Goal: Task Accomplishment & Management: Manage account settings

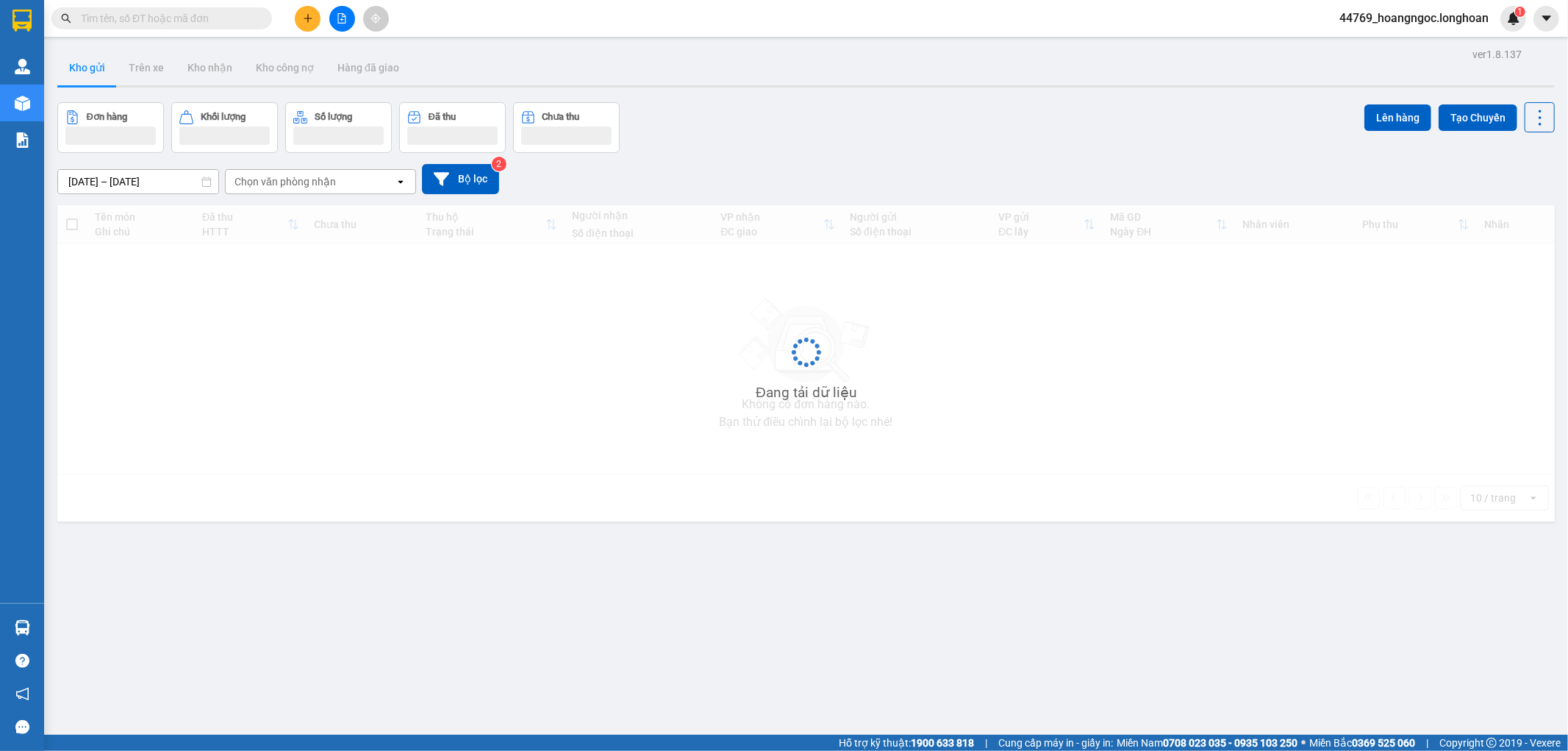
click at [177, 11] on input "text" at bounding box center [167, 18] width 174 height 16
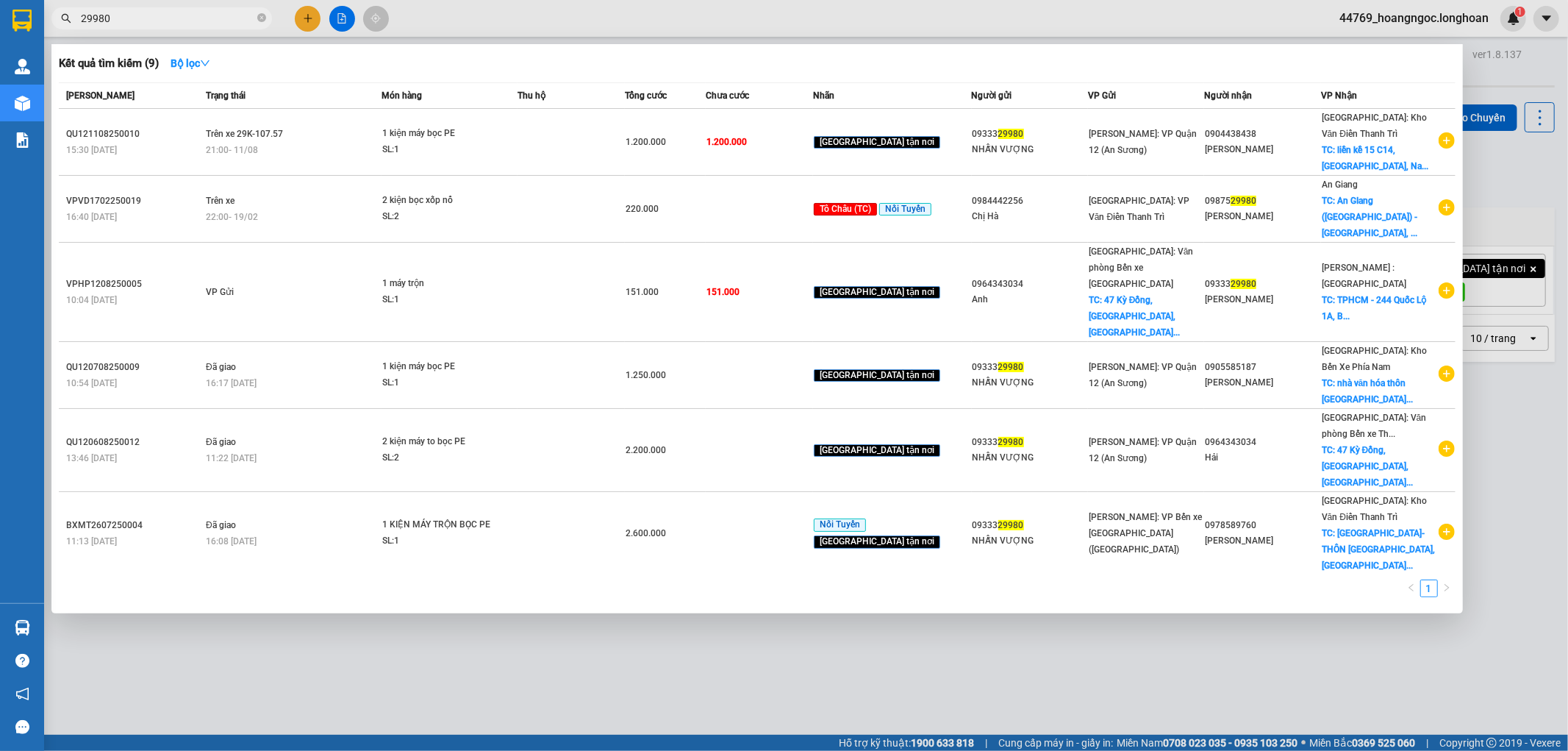
click at [170, 23] on input "29980" at bounding box center [167, 18] width 174 height 16
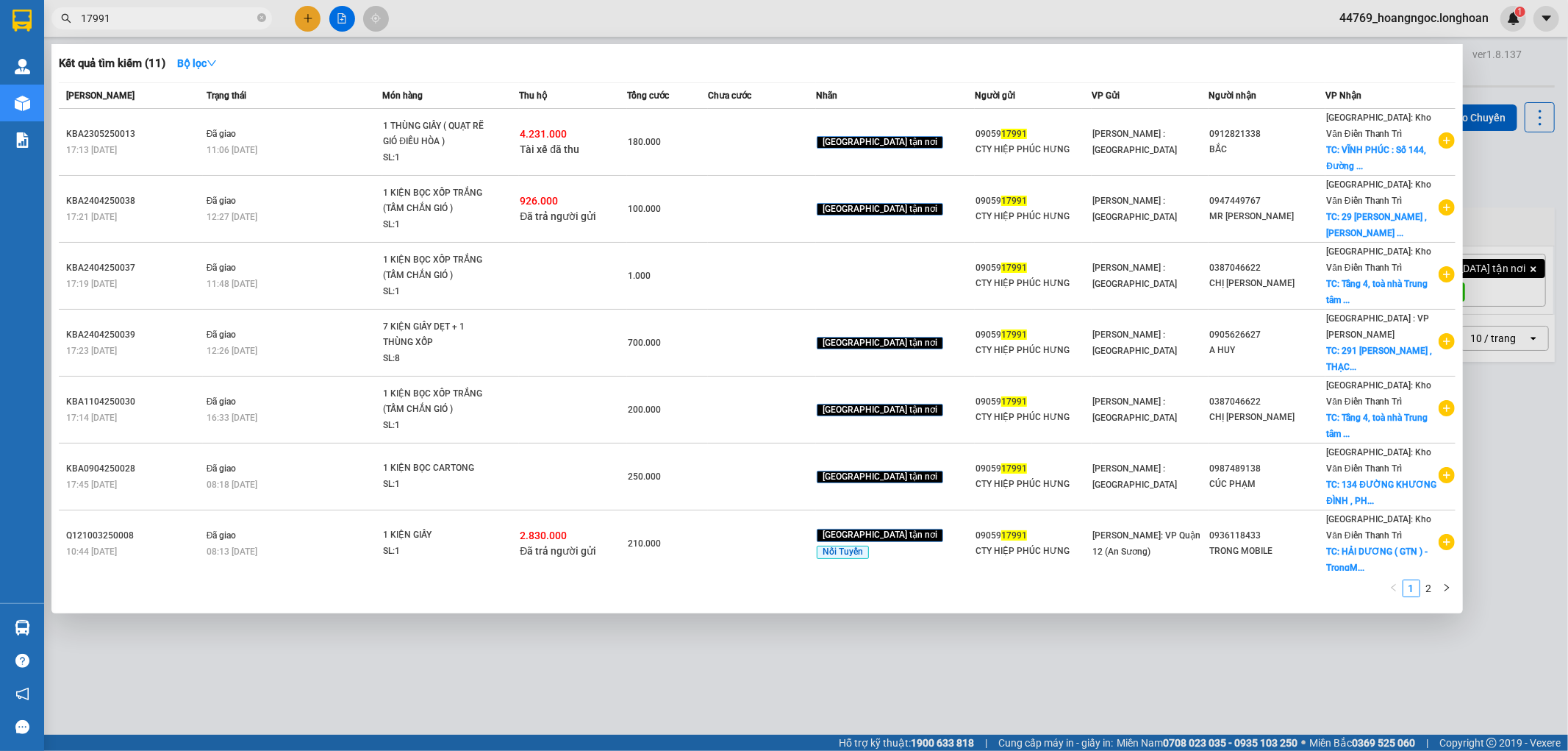
click at [169, 5] on div at bounding box center [784, 376] width 1568 height 751
click at [170, 6] on div "Kết quả tìm kiếm ( 11 ) Bộ lọc Mã ĐH Trạng thái Món hàng Thu hộ Tổng cước Chưa …" at bounding box center [143, 19] width 287 height 25
click at [172, 14] on input "17991" at bounding box center [167, 18] width 174 height 16
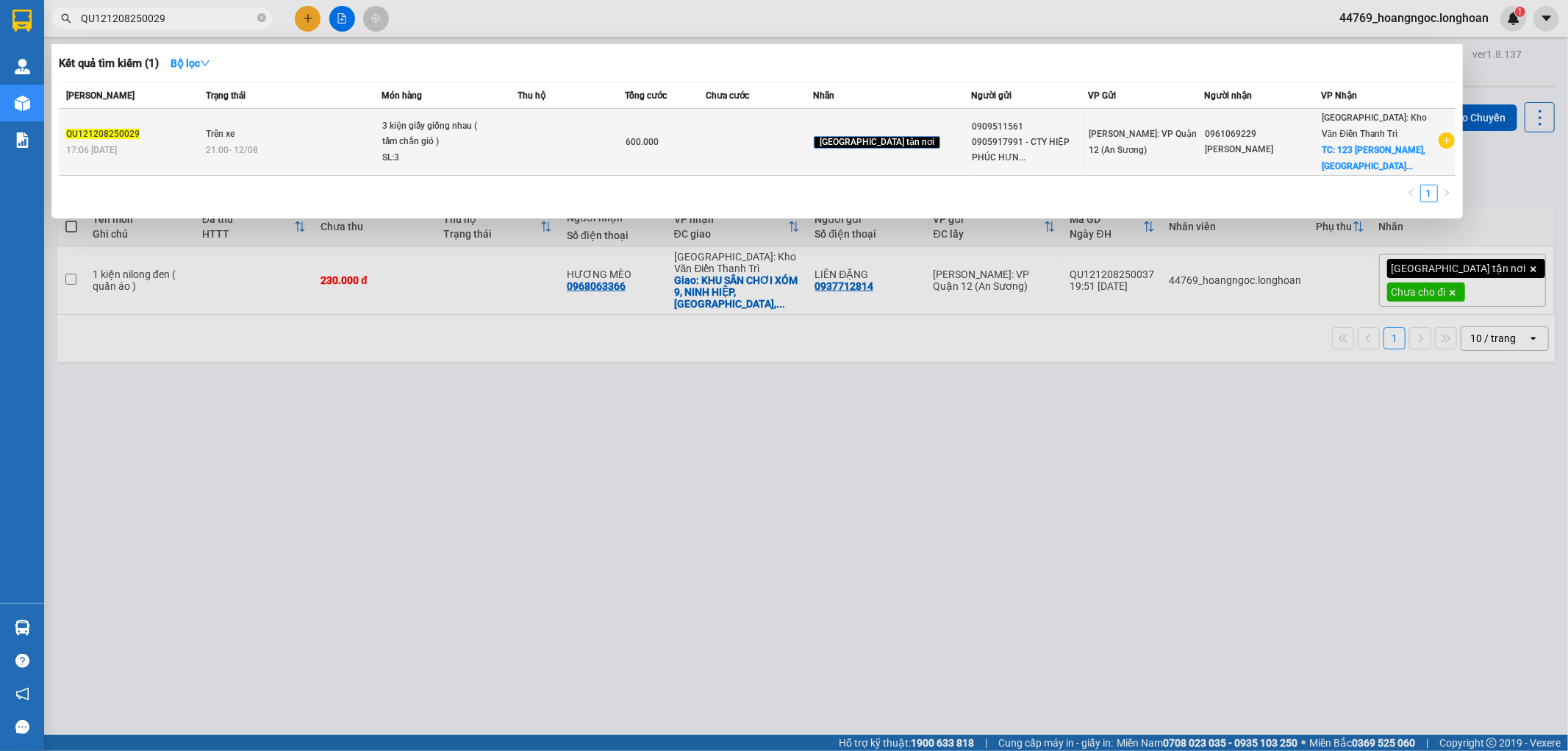
type input "QU121208250029"
click at [309, 136] on td "Trên xe 21:00 [DATE]" at bounding box center [292, 142] width 180 height 67
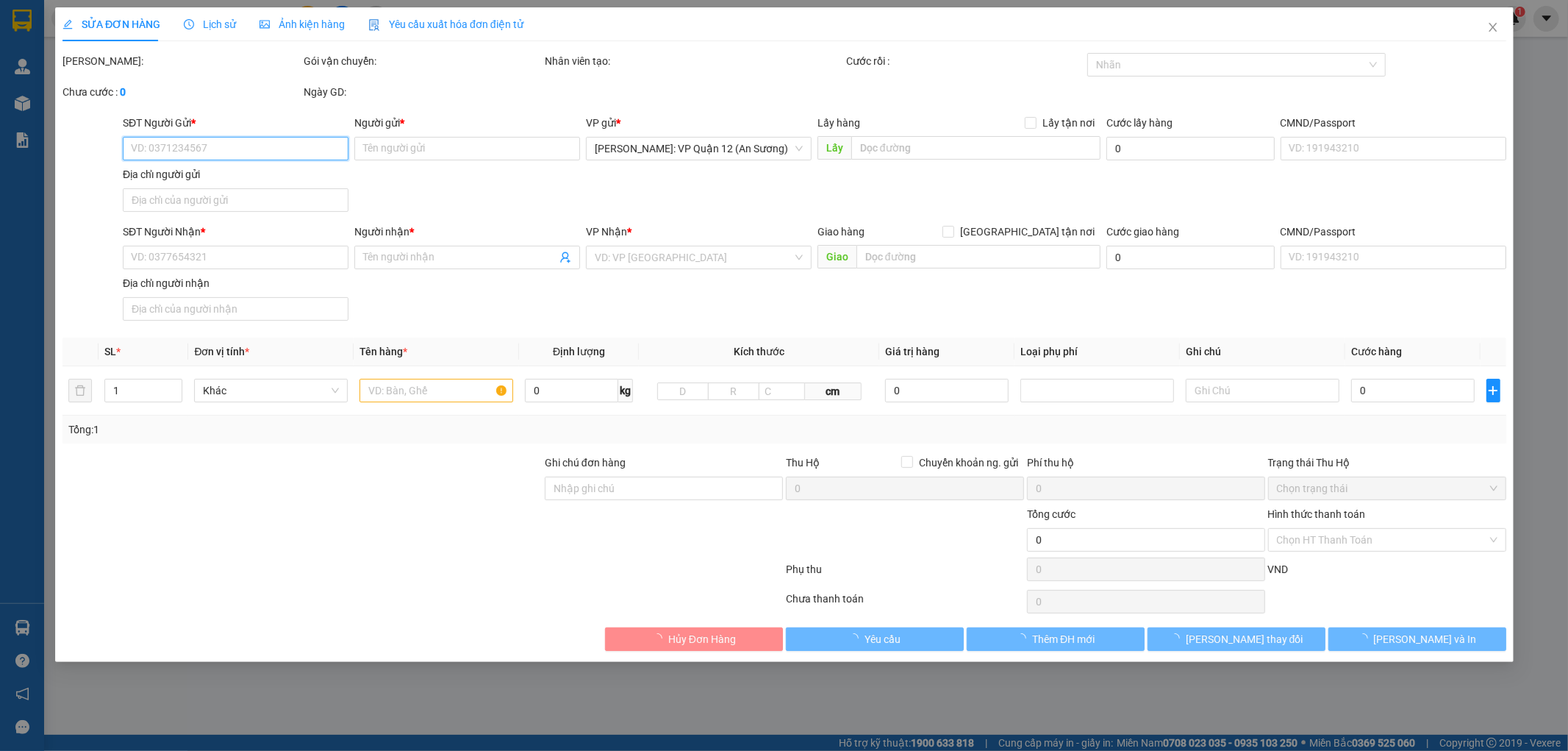
type input "0909511561"
type input "0905917991 - CTY [GEOGRAPHIC_DATA]"
type input "0961069229"
type input "[PERSON_NAME]"
checkbox input "true"
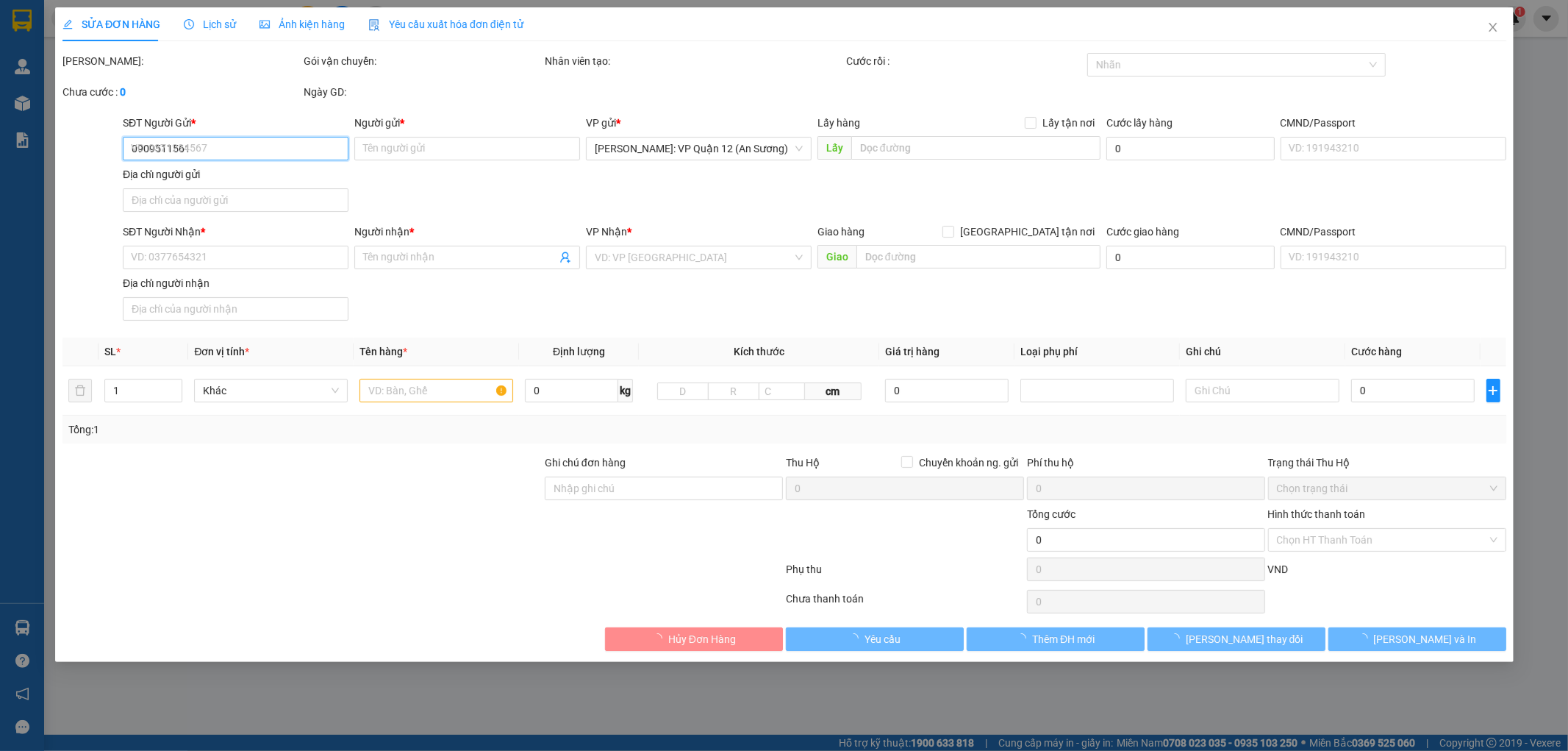
type input "[STREET_ADDRESS][PERSON_NAME]"
type input "nhận theo kiện - hư hỏng ko chịu trách nhiệm"
type input "600.000"
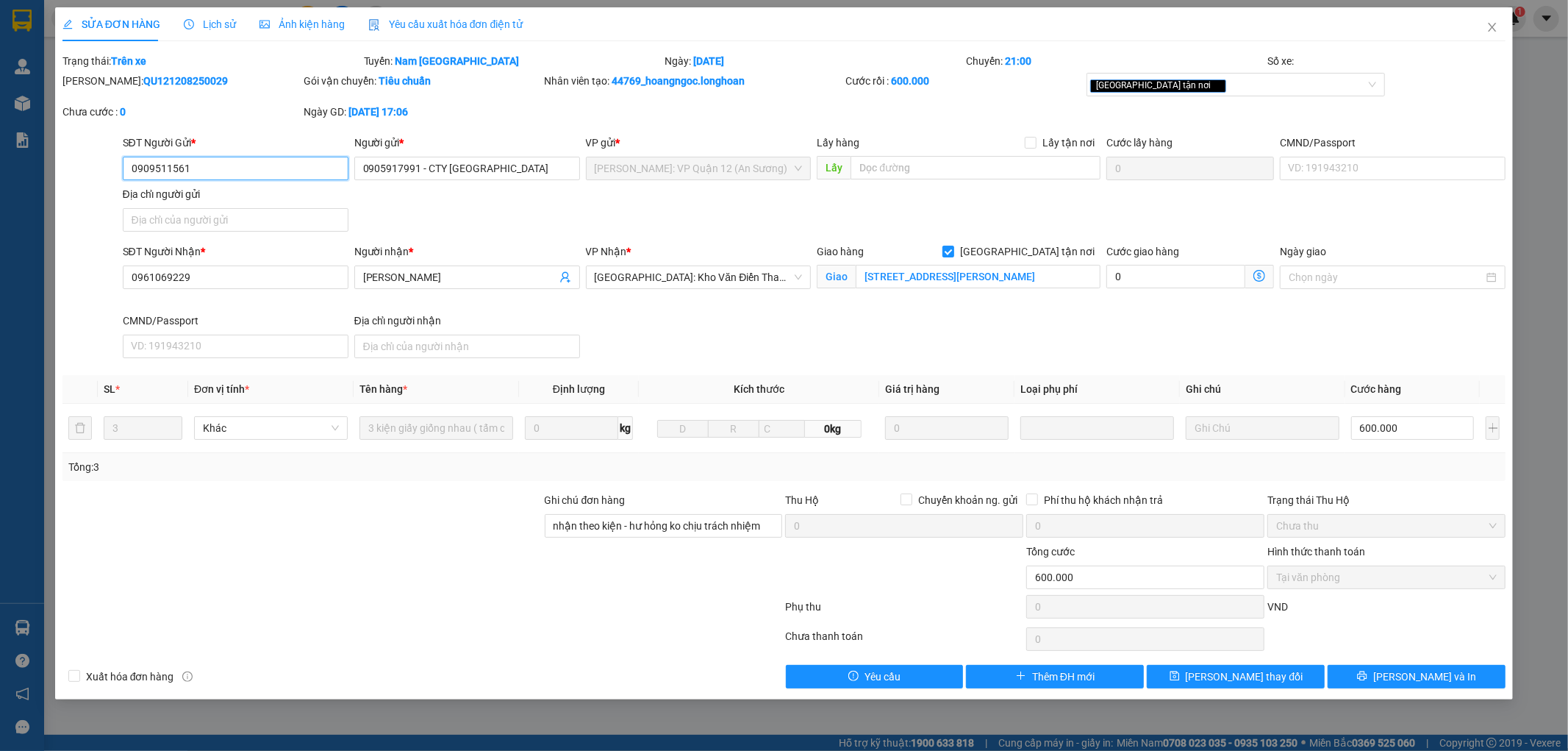
click at [260, 171] on input "0909511561" at bounding box center [235, 169] width 225 height 24
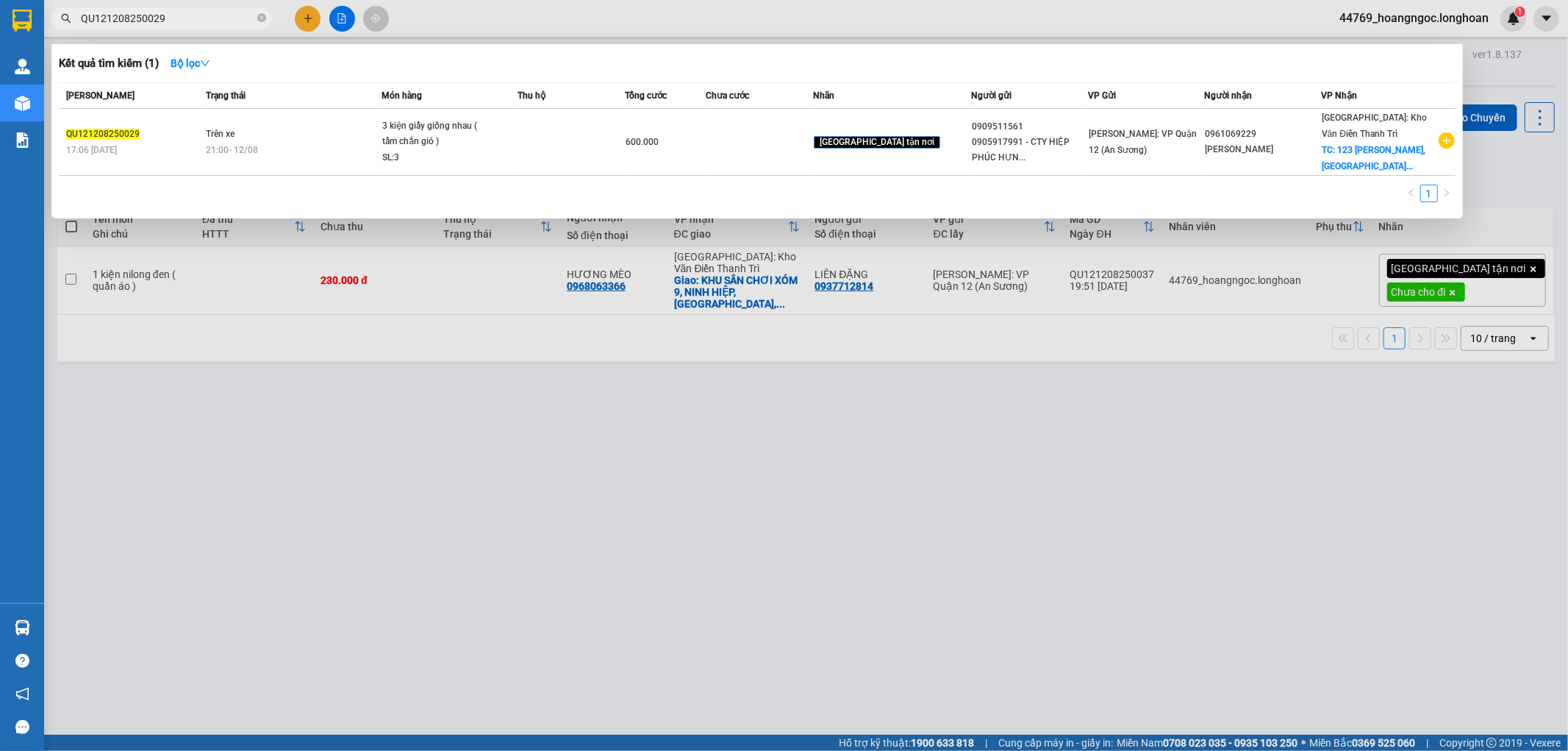
click at [194, 15] on input "QU121208250029" at bounding box center [167, 18] width 174 height 16
paste input "0909511561"
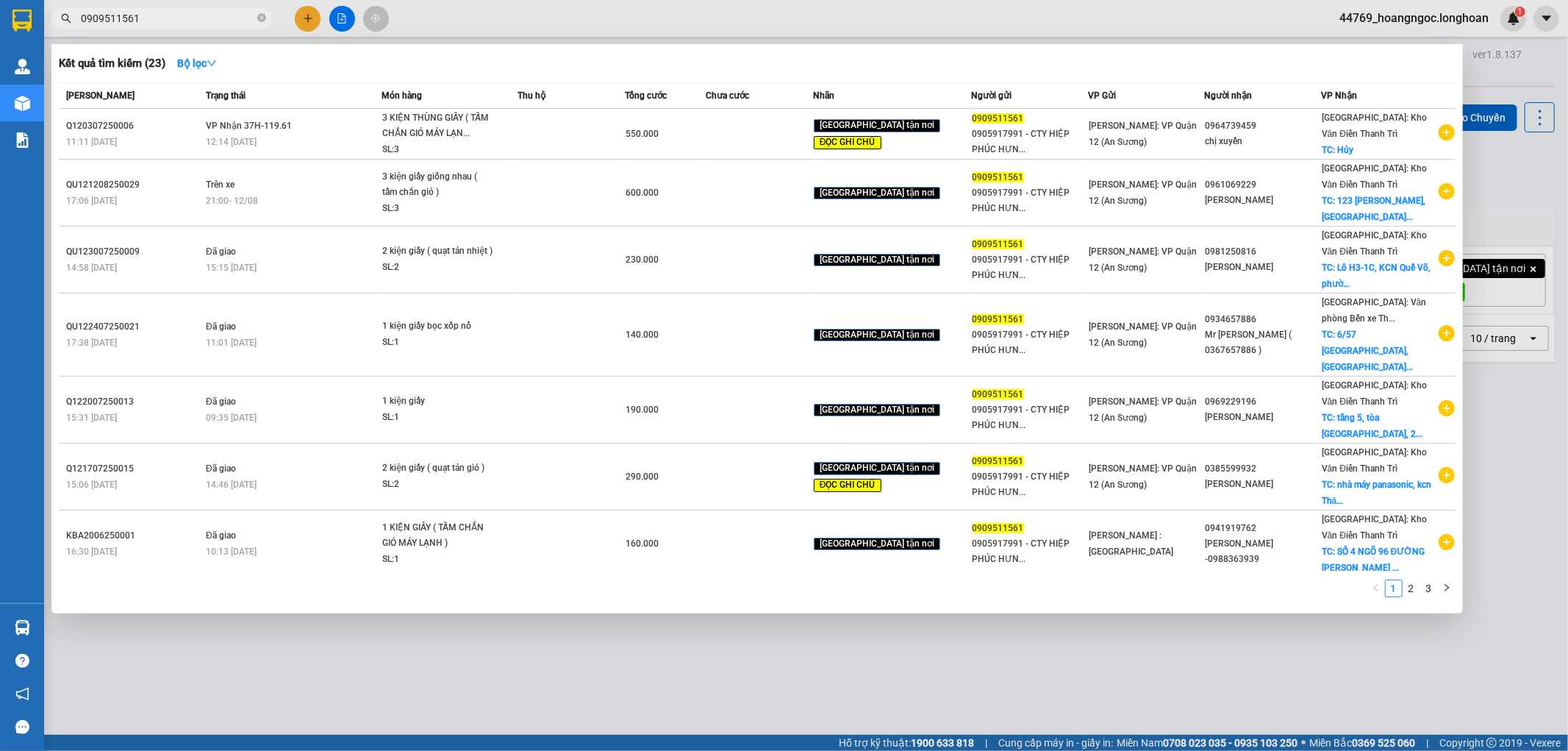
type input "0909511561"
drag, startPoint x: 519, startPoint y: 685, endPoint x: 521, endPoint y: 677, distance: 8.2
click at [519, 682] on div at bounding box center [784, 376] width 1568 height 751
click at [163, 25] on input "0909511561" at bounding box center [167, 18] width 174 height 16
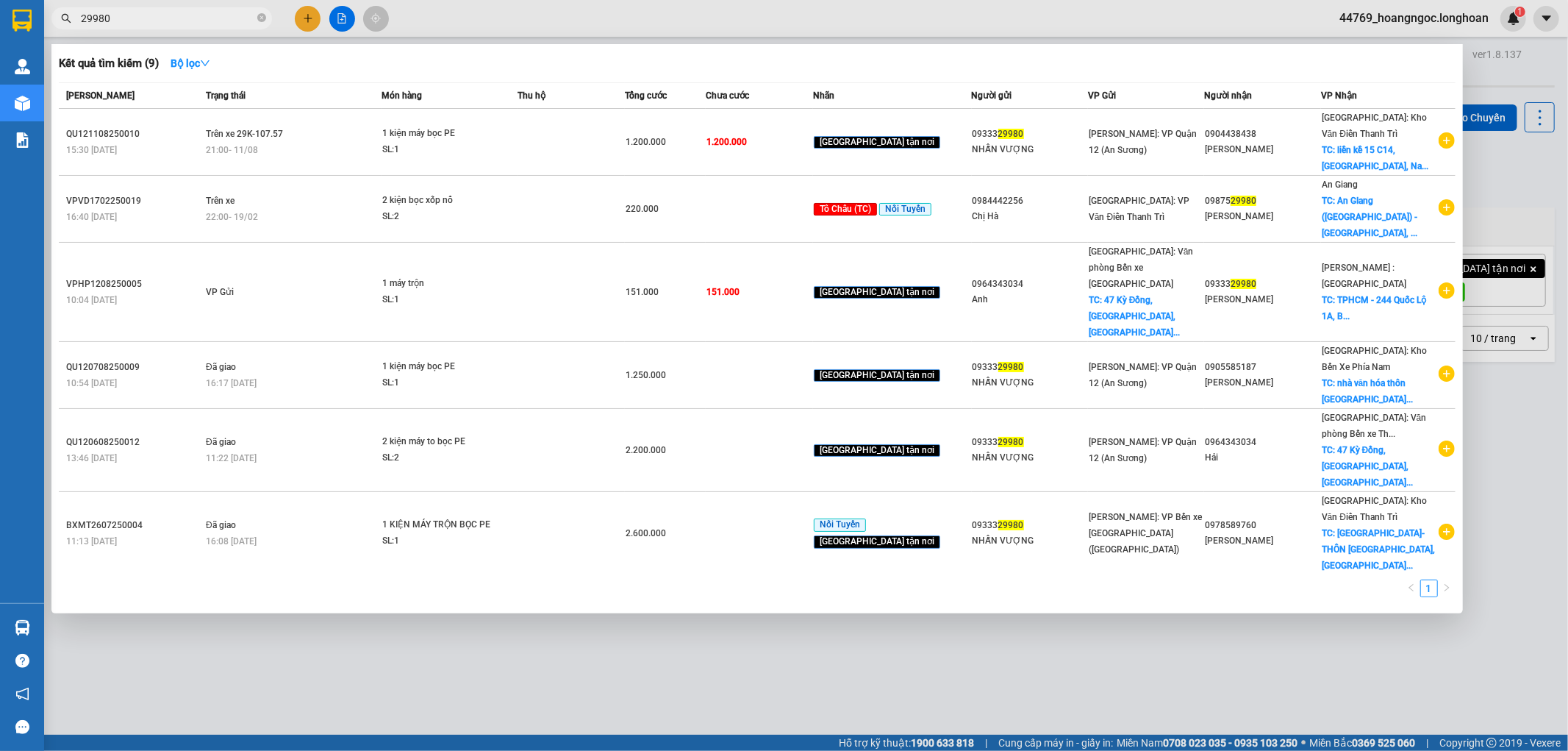
click at [717, 675] on div at bounding box center [784, 376] width 1568 height 751
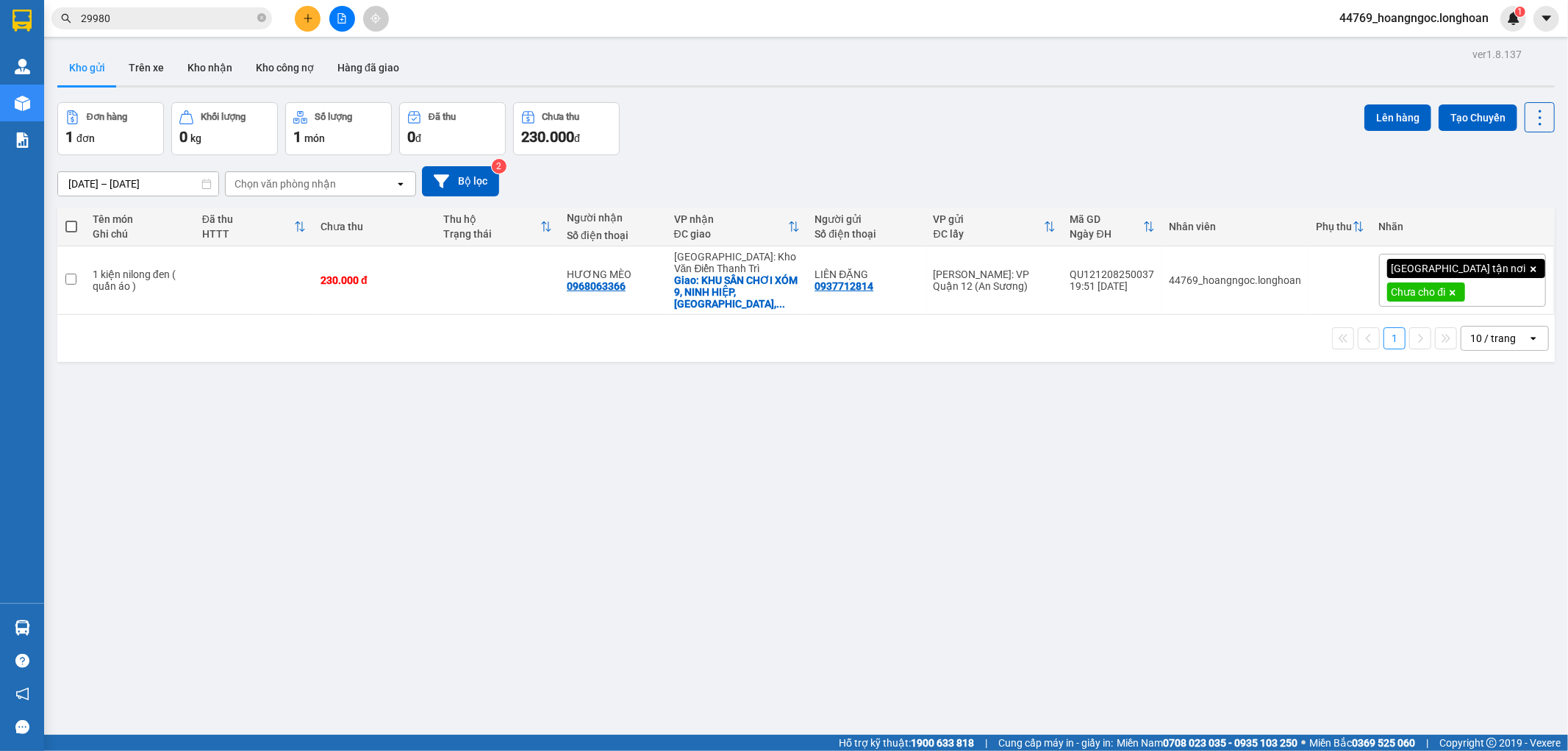
click at [168, 8] on span "29980" at bounding box center [162, 19] width 220 height 22
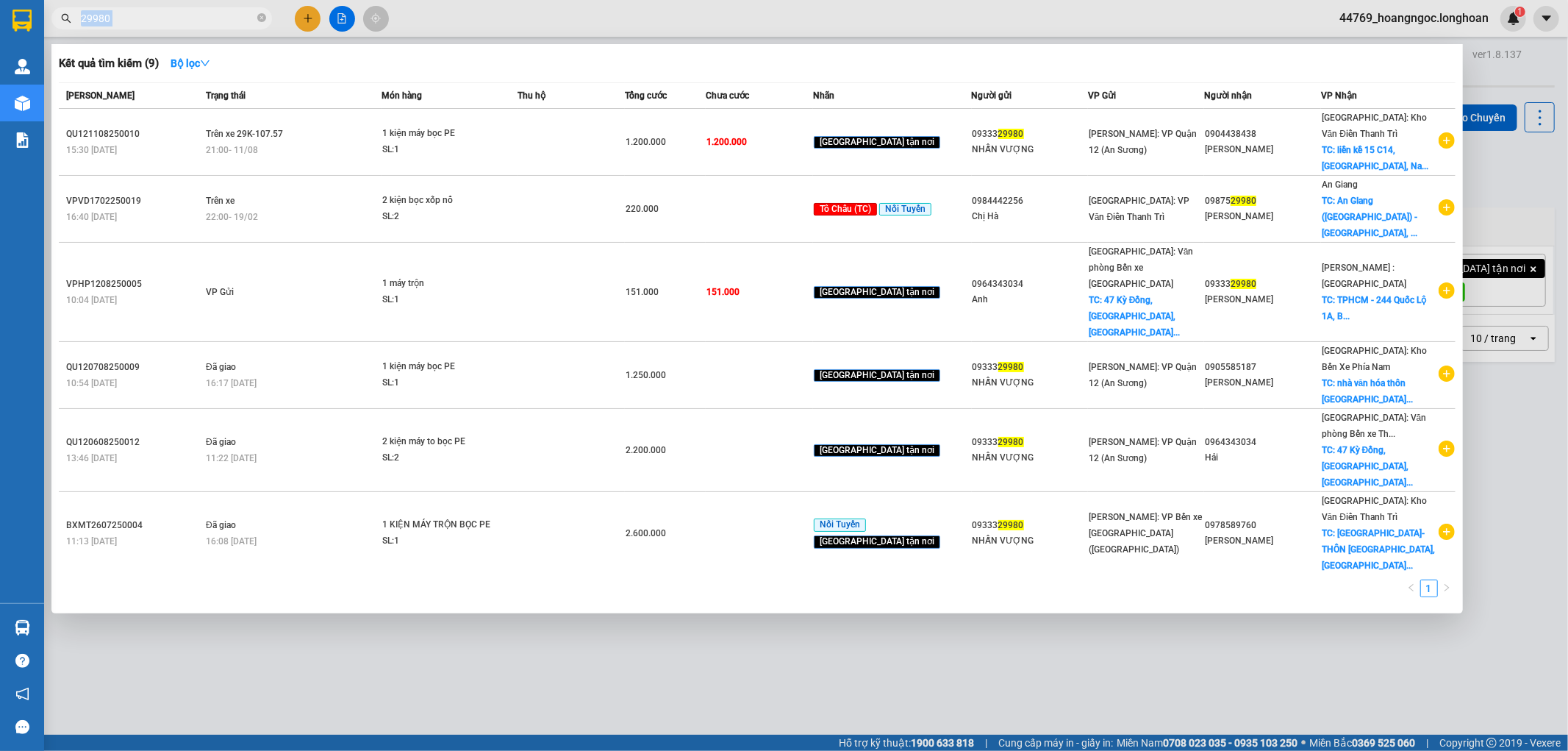
click at [169, 8] on span "29980" at bounding box center [162, 19] width 220 height 22
click at [157, 23] on input "29980" at bounding box center [167, 18] width 174 height 16
click at [158, 23] on input "29980" at bounding box center [167, 18] width 174 height 16
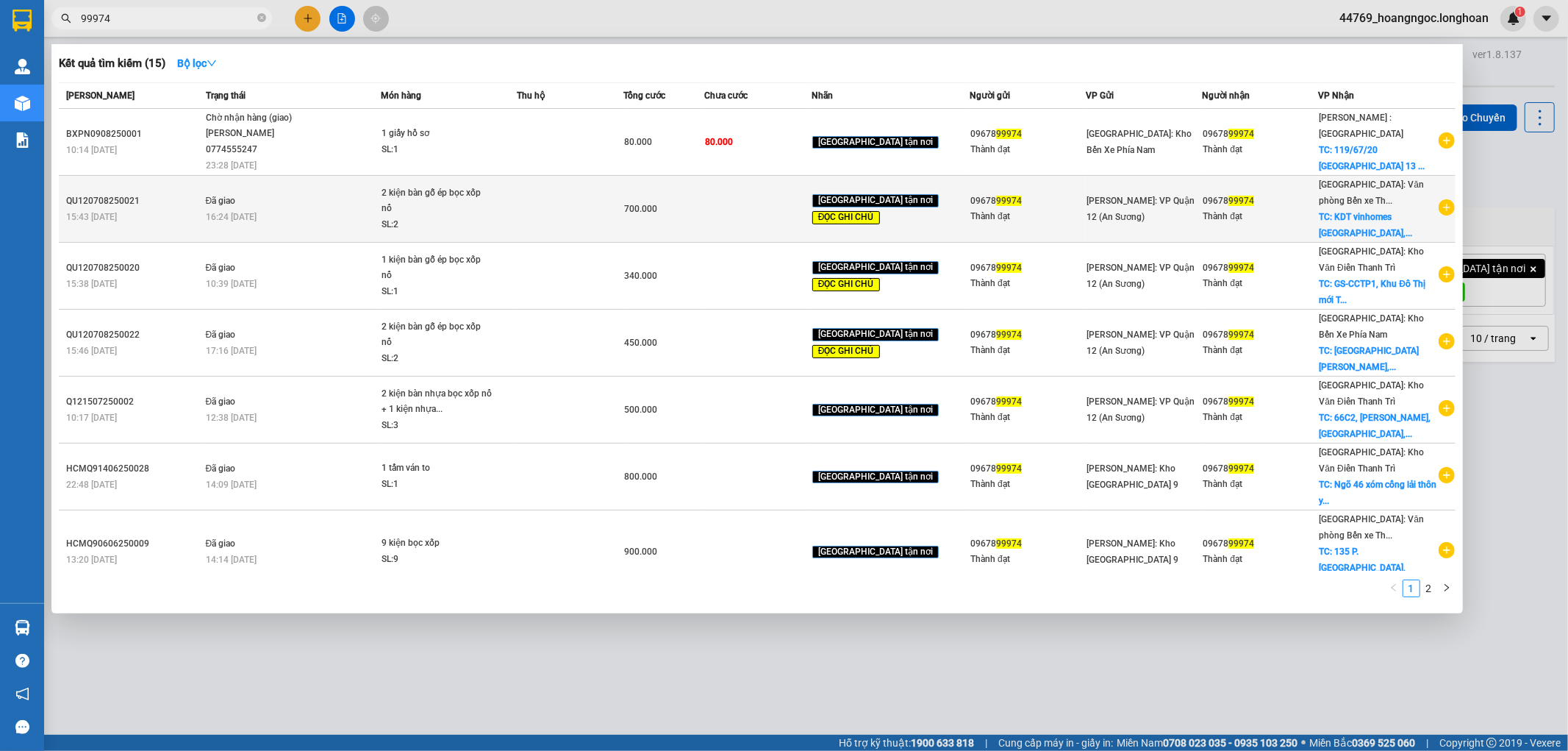
type input "99974"
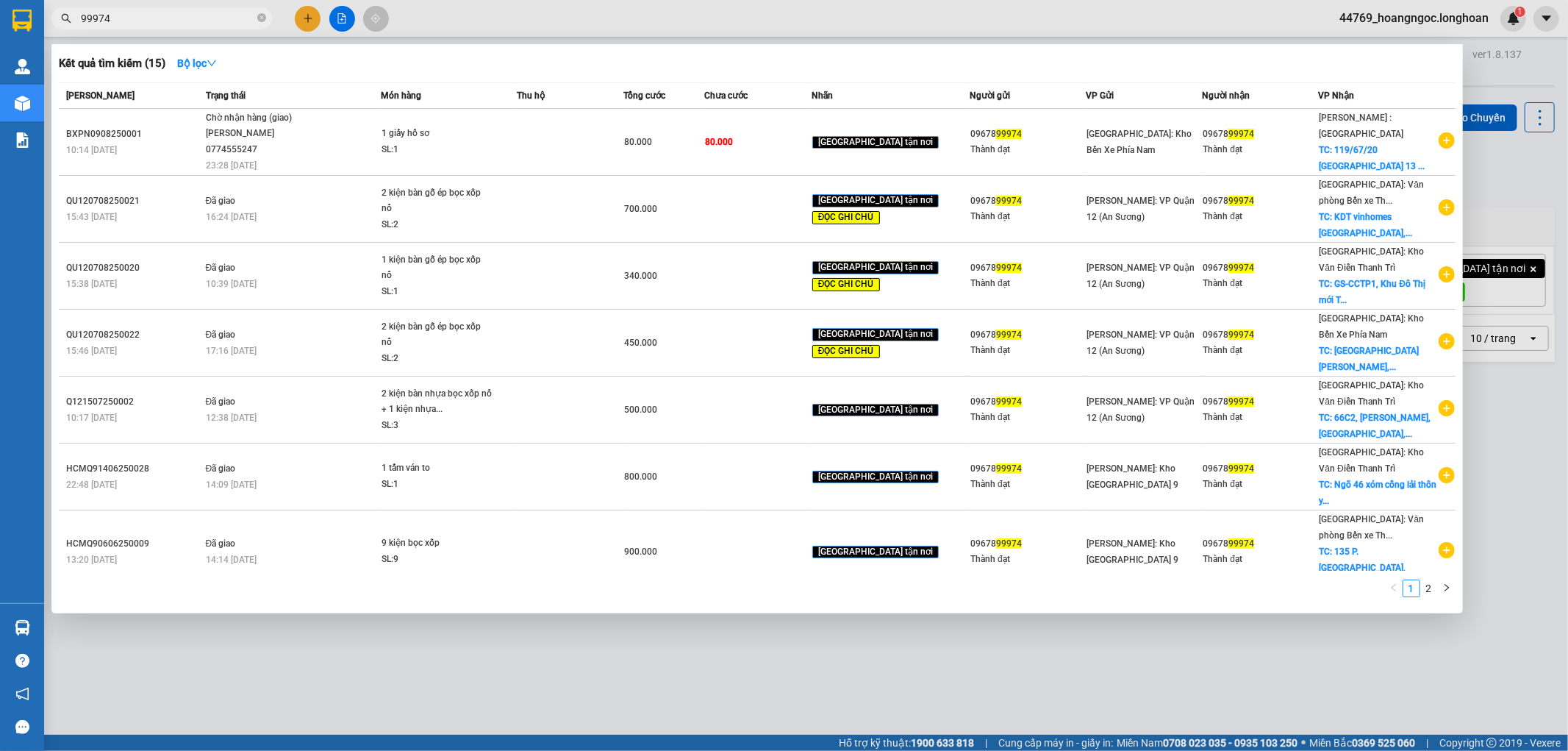
click at [352, 658] on div at bounding box center [784, 376] width 1568 height 751
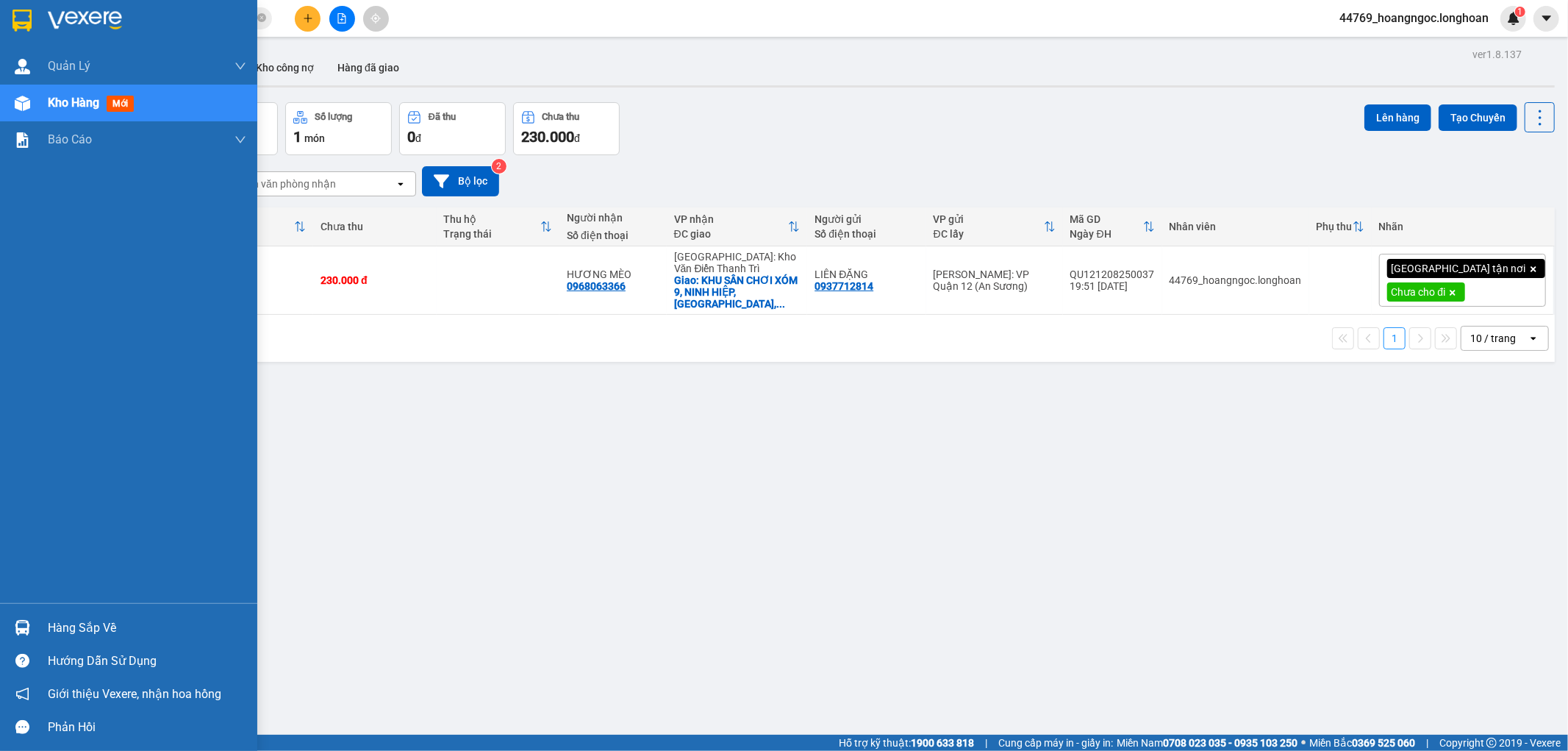
click at [84, 96] on span "Kho hàng" at bounding box center [73, 103] width 52 height 14
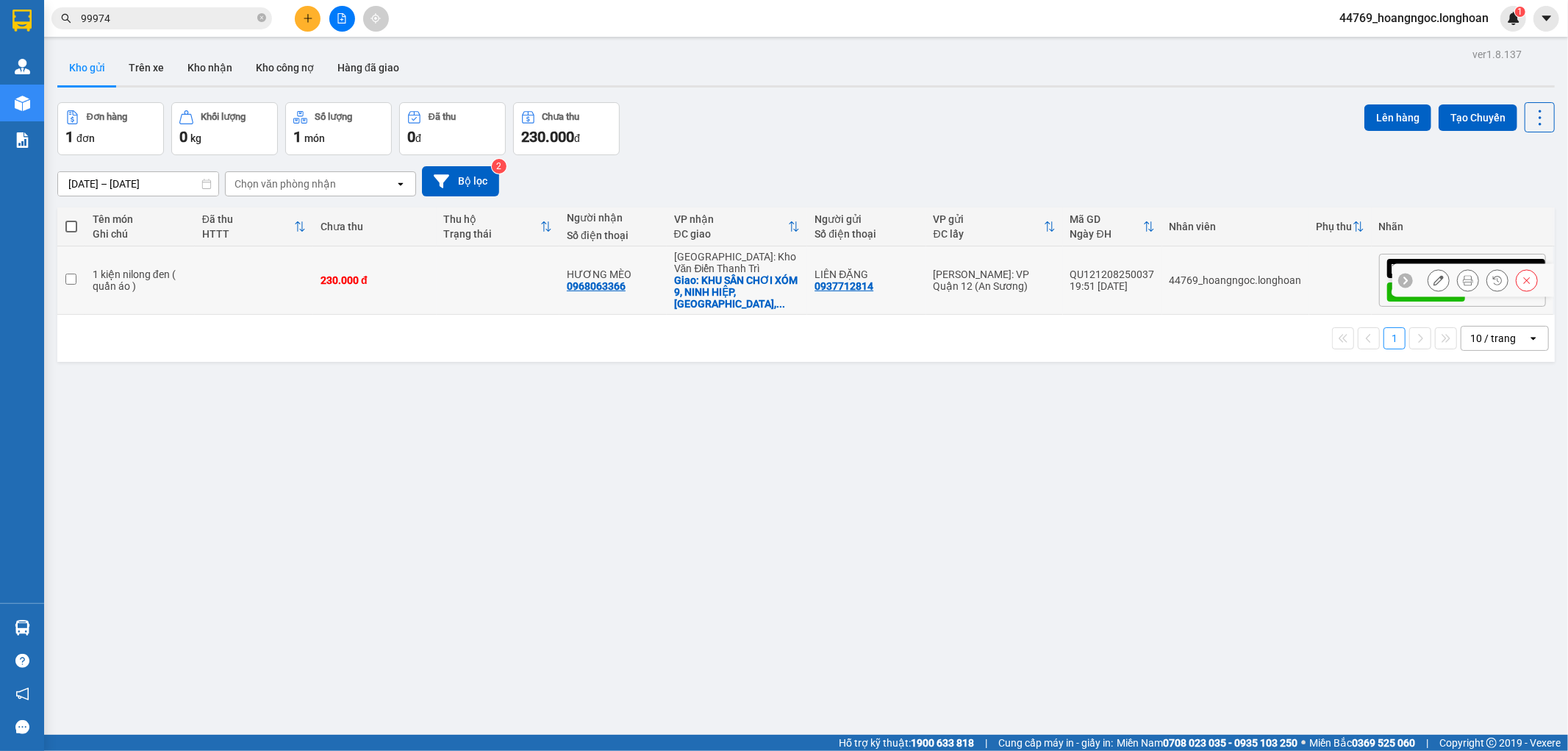
click at [1437, 272] on div at bounding box center [1439, 281] width 22 height 22
click at [1434, 276] on icon at bounding box center [1439, 281] width 10 height 10
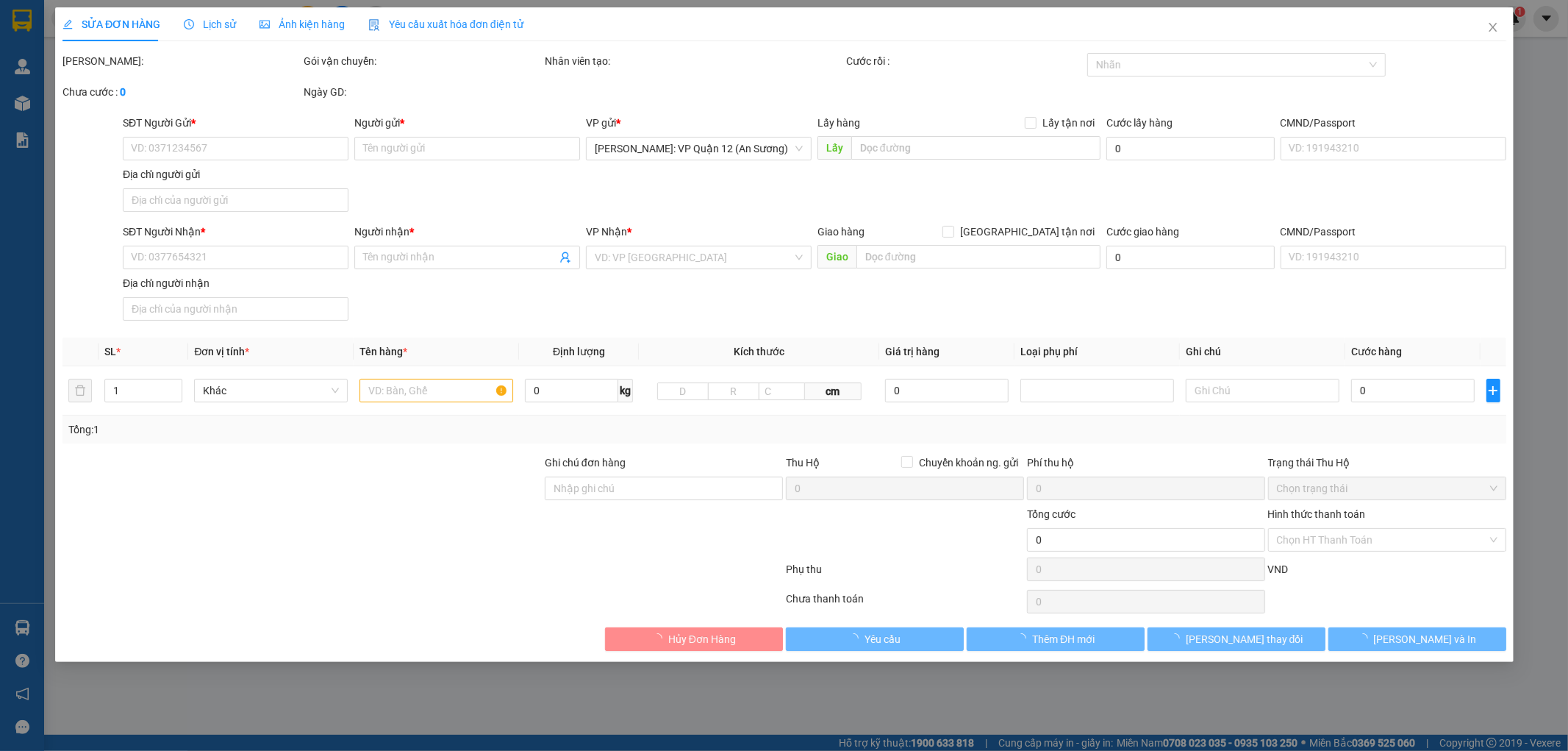
type input "0937712814"
type input "LIÊN ĐẶNG"
type input "0968063366"
type input "HƯƠNG MÈO"
checkbox input "true"
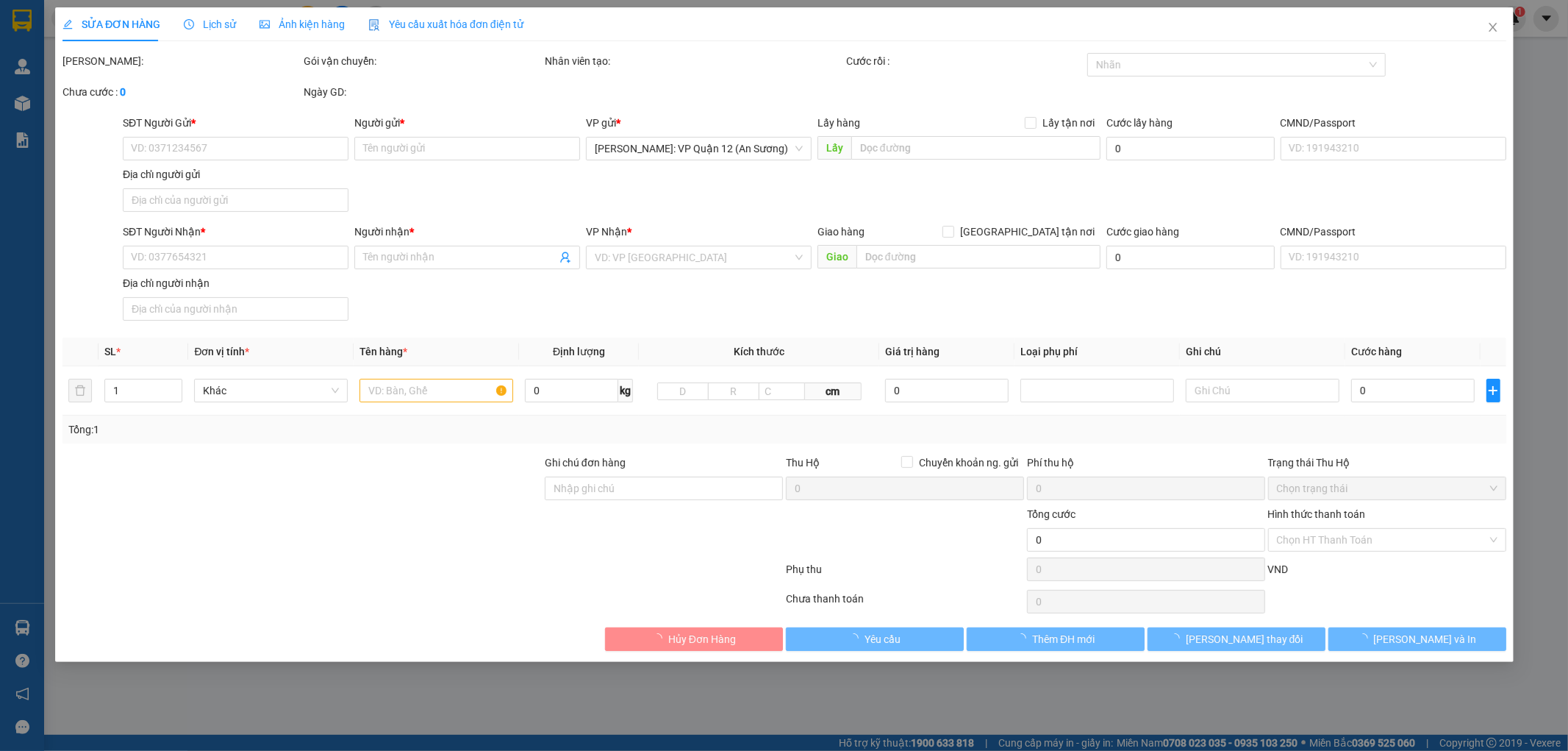
type input "KHU SÂN CHƠI XÓM 9, [GEOGRAPHIC_DATA], [GEOGRAPHIC_DATA], [GEOGRAPHIC_DATA]"
type input "nhận theo kiện - hư hỏng ko chịu trách nhiệm"
type input "230.000"
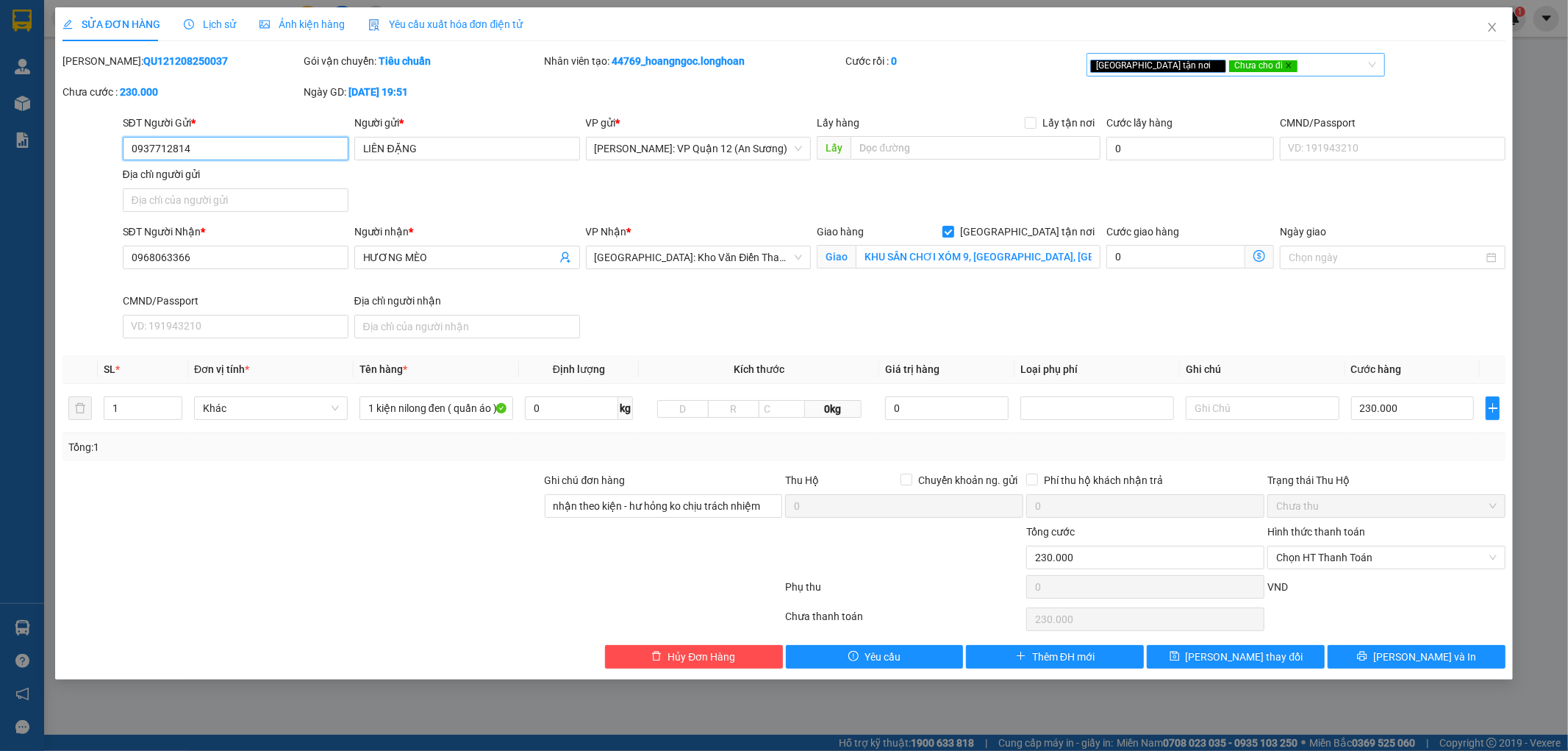
click at [1287, 64] on icon "close" at bounding box center [1289, 66] width 5 height 5
click at [1277, 649] on button "[PERSON_NAME] thay đổi" at bounding box center [1236, 657] width 178 height 24
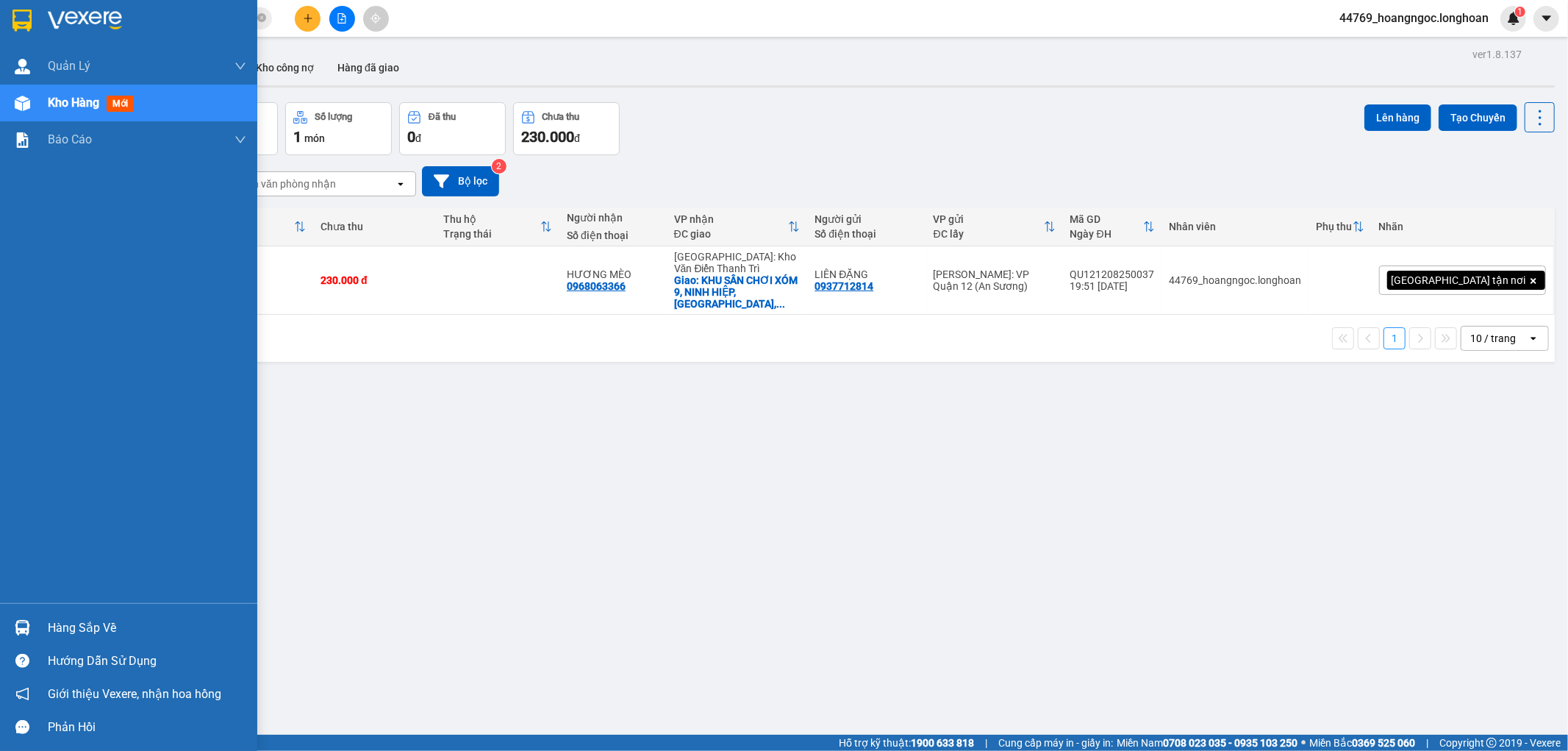
click at [46, 103] on div "Kho hàng mới" at bounding box center [129, 103] width 258 height 36
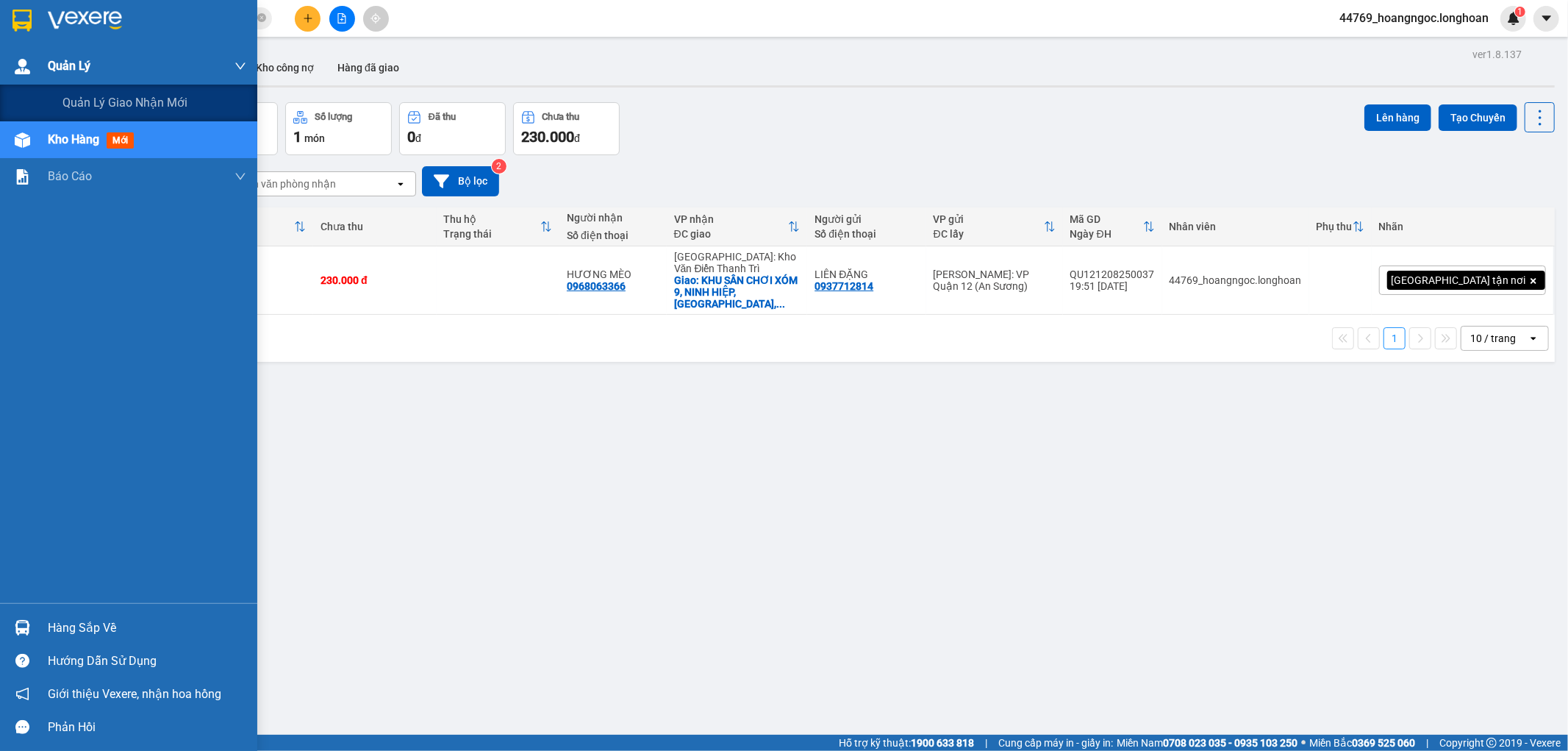
click at [41, 58] on div "Quản Lý" at bounding box center [129, 65] width 258 height 36
click at [48, 103] on div "Quản lý giao nhận mới" at bounding box center [129, 103] width 258 height 36
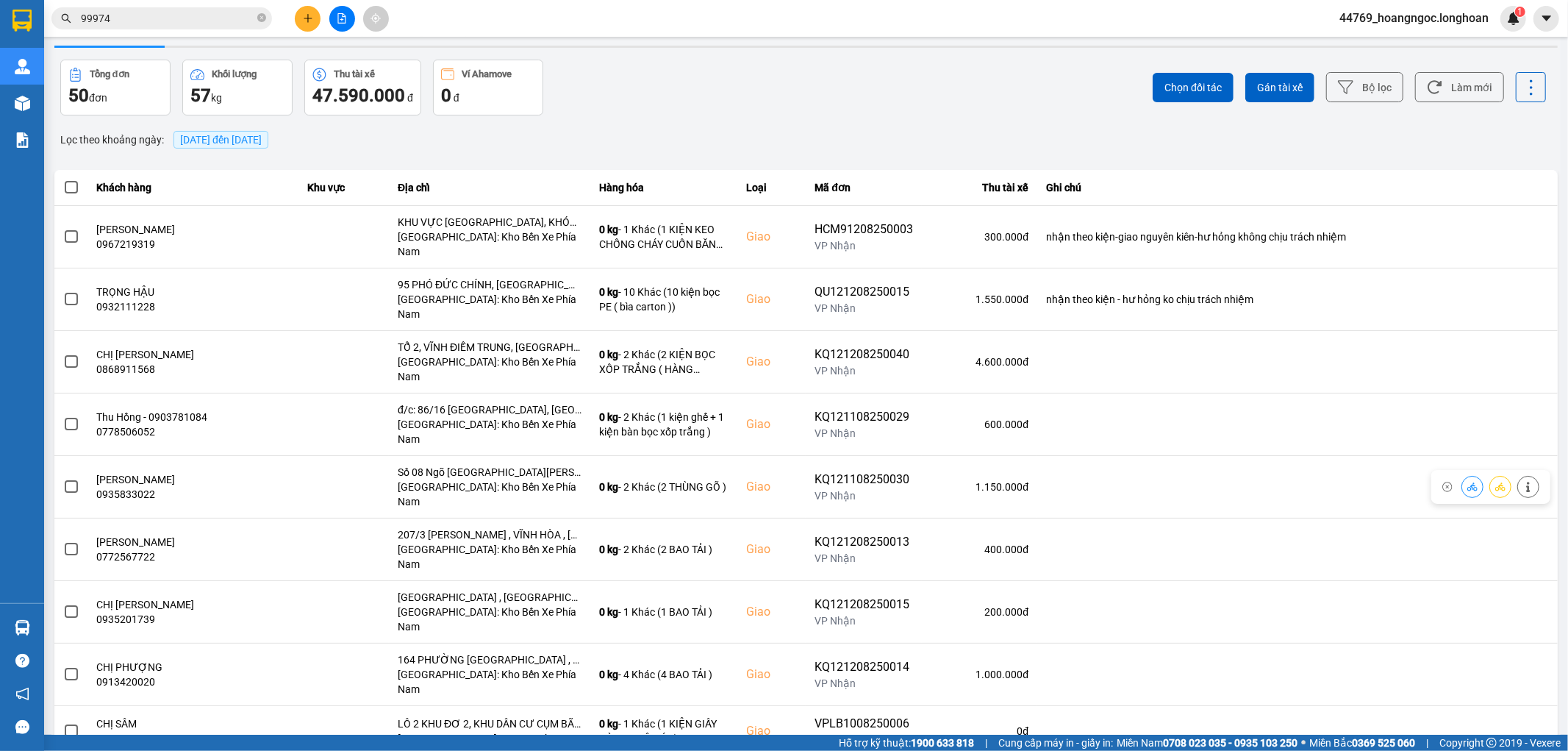
scroll to position [44, 0]
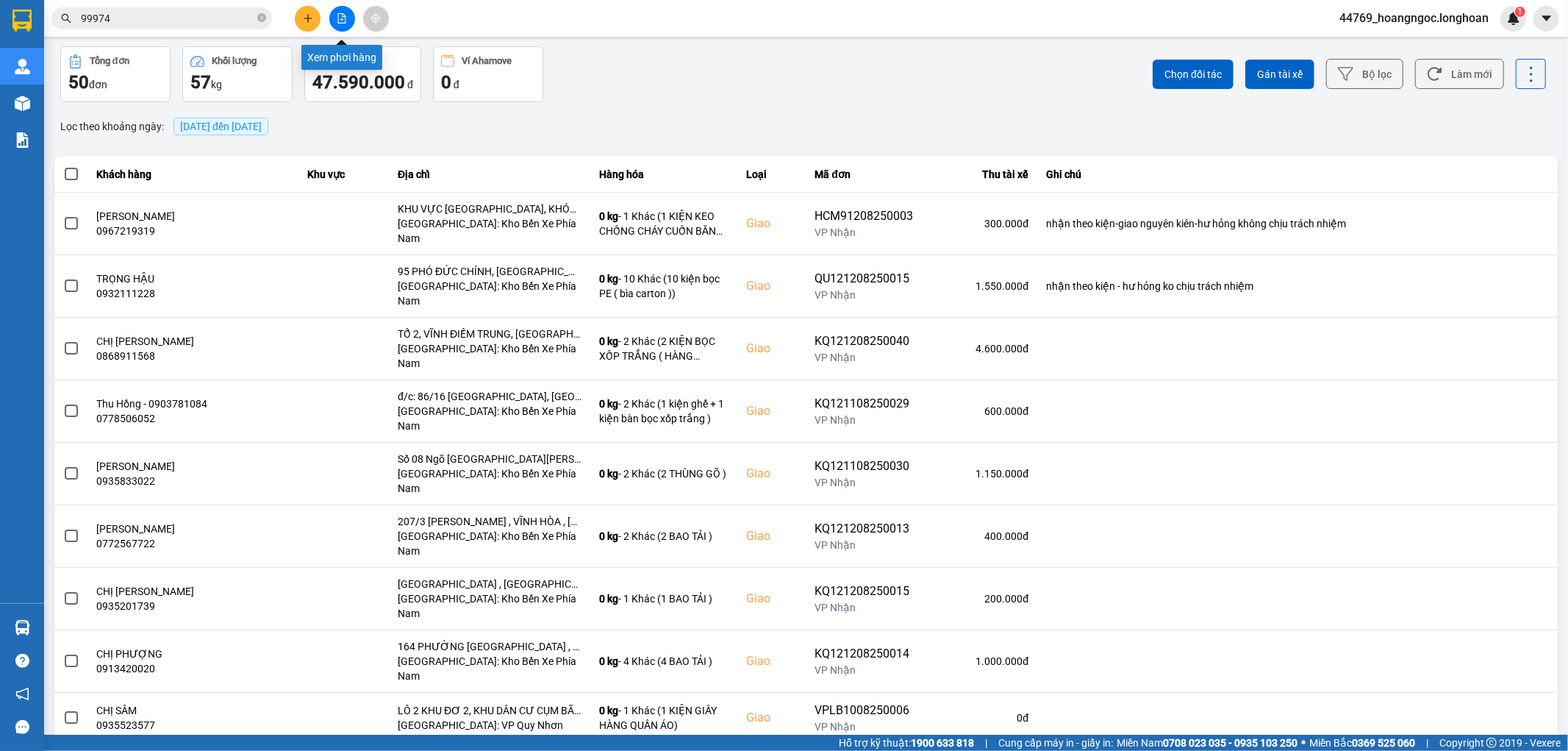
click at [342, 15] on icon "file-add" at bounding box center [342, 19] width 10 height 10
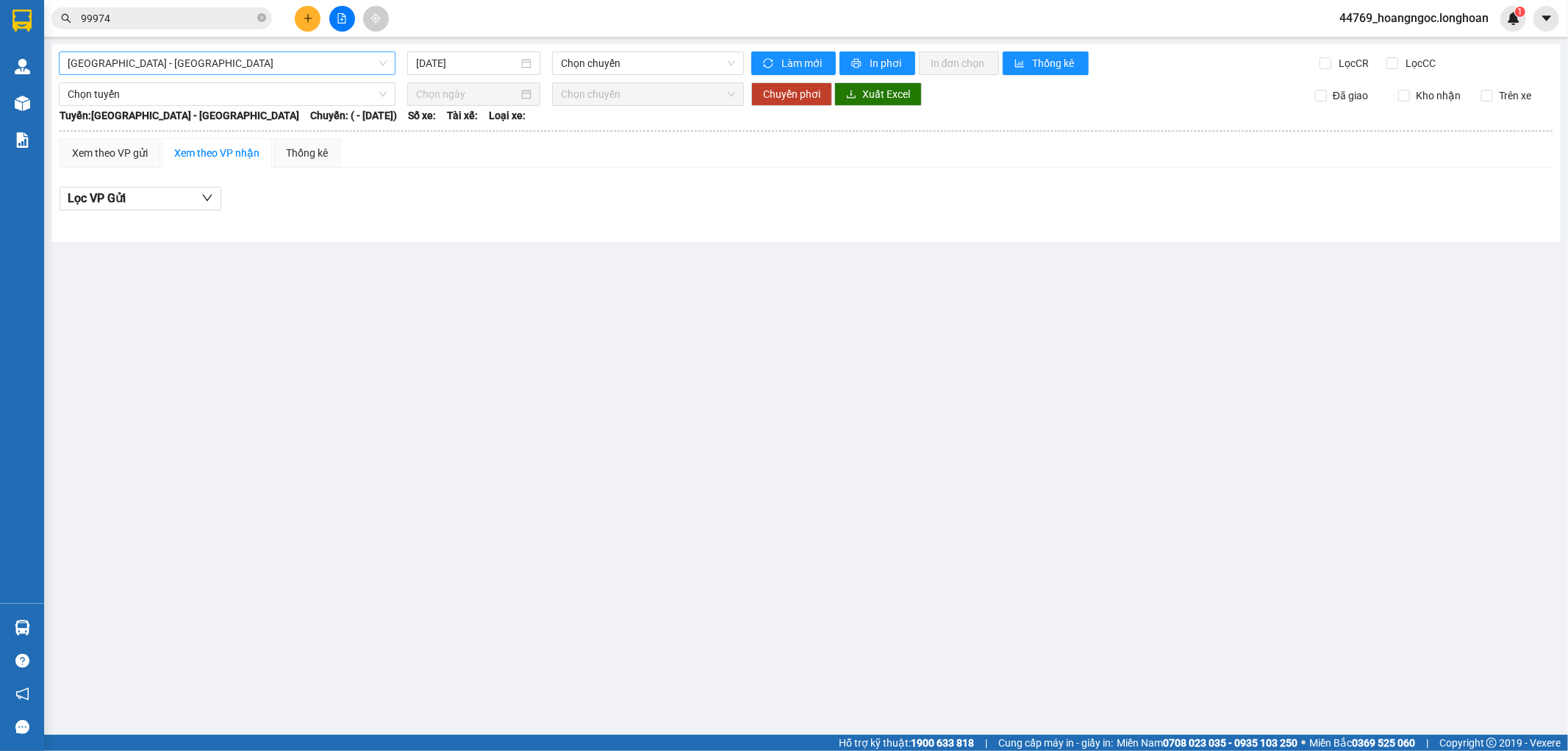
click at [258, 74] on span "[GEOGRAPHIC_DATA] - [GEOGRAPHIC_DATA]" at bounding box center [227, 64] width 319 height 22
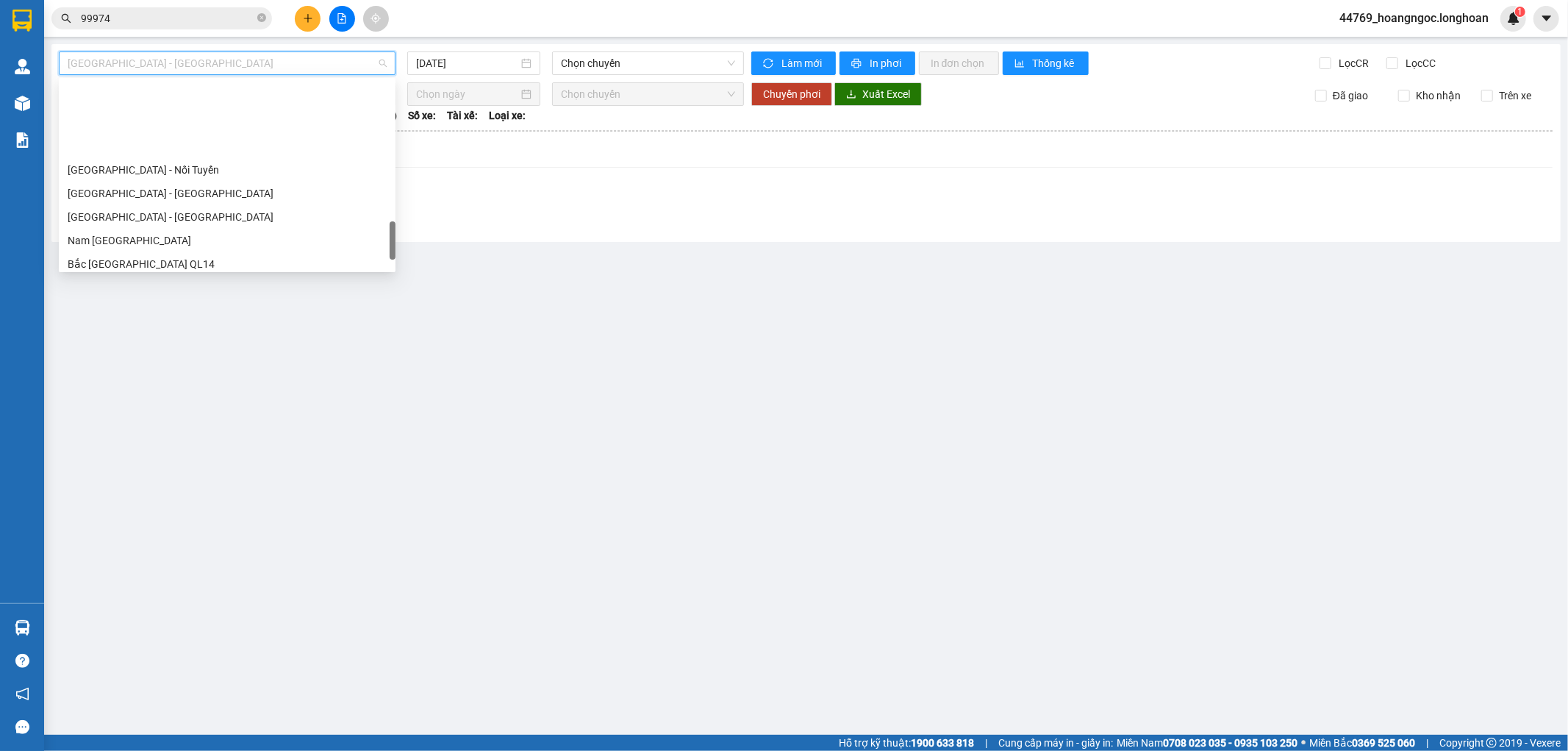
scroll to position [899, 0]
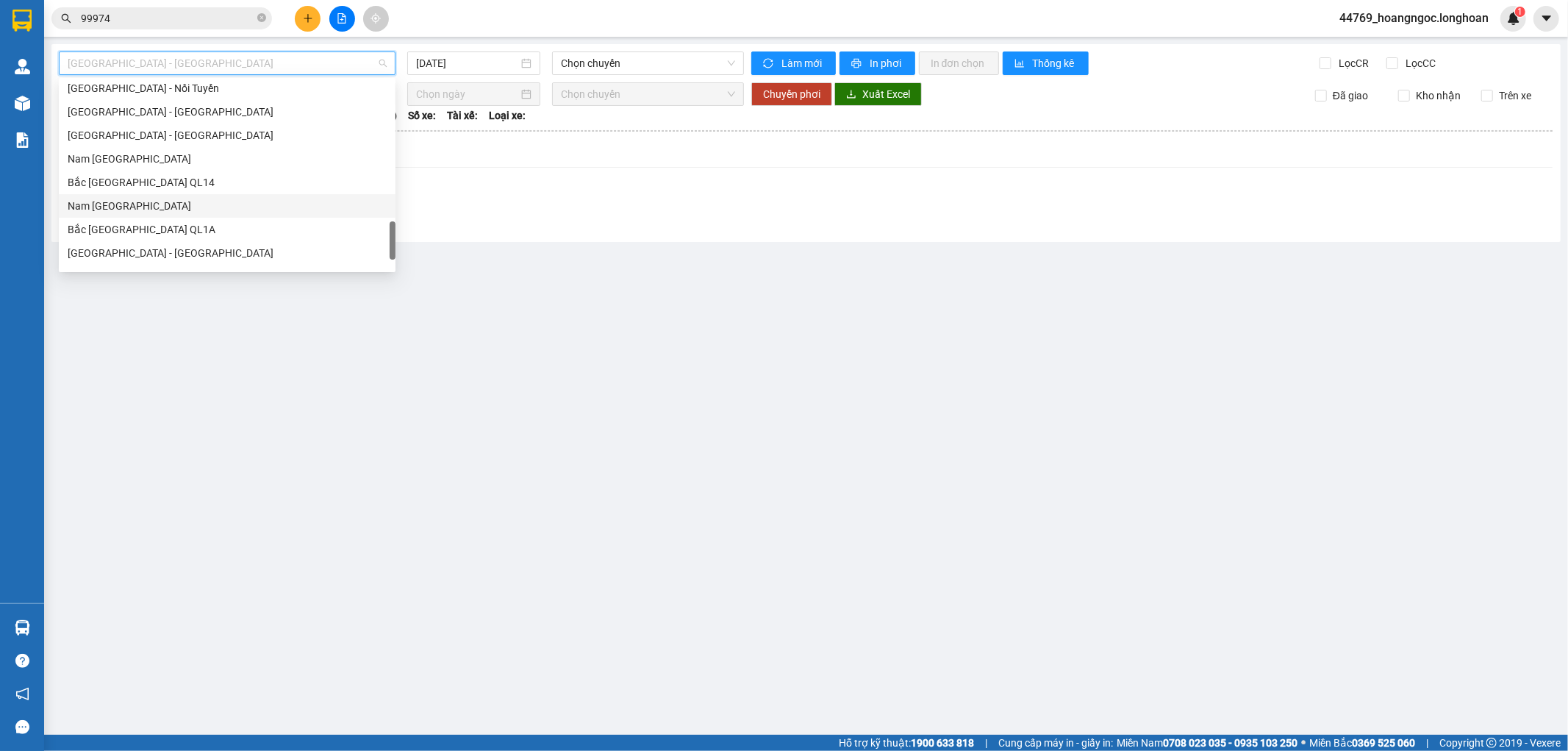
click at [153, 204] on div "Nam [GEOGRAPHIC_DATA]" at bounding box center [227, 205] width 319 height 16
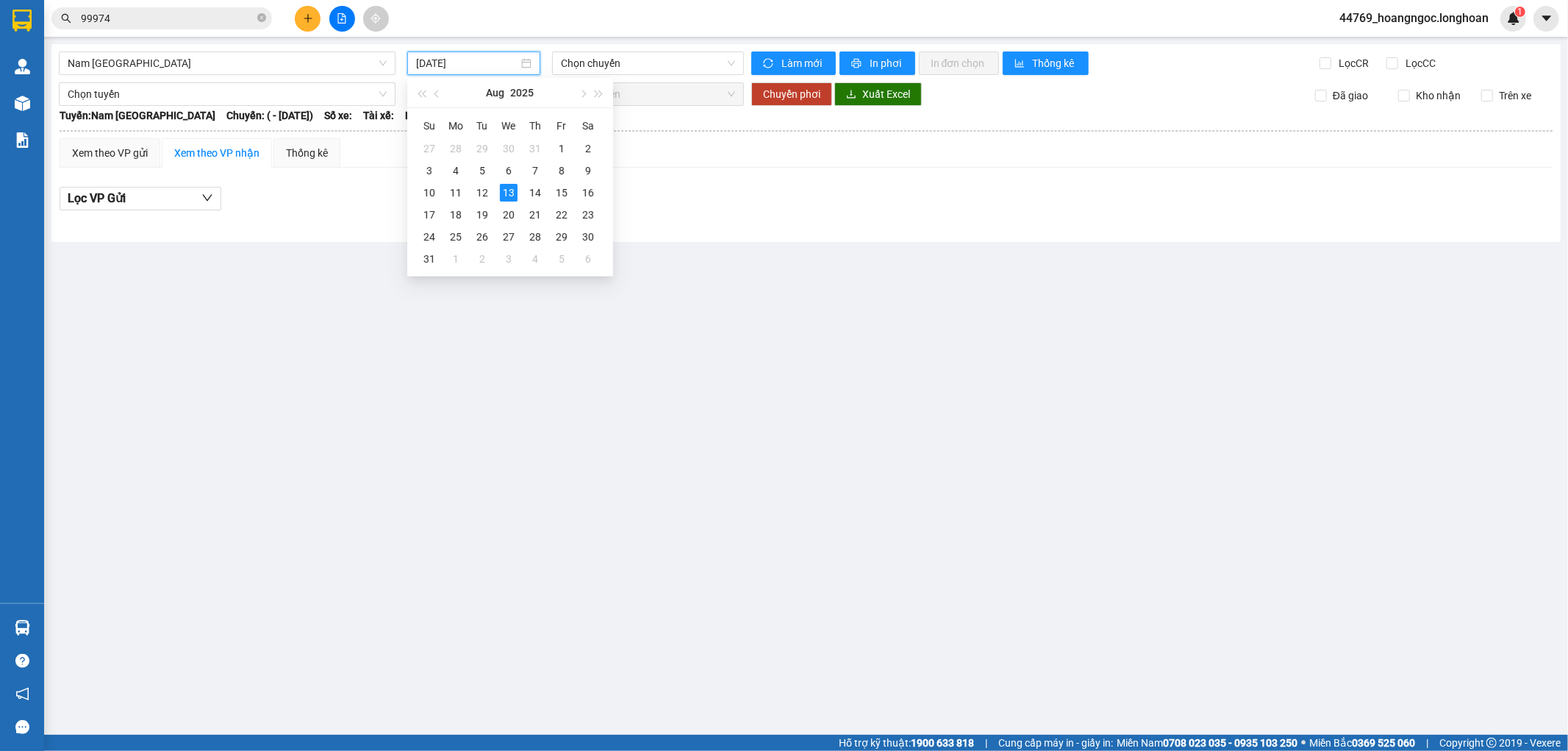
click at [494, 55] on input "[DATE]" at bounding box center [467, 63] width 103 height 16
click at [481, 192] on div "12" at bounding box center [482, 192] width 18 height 18
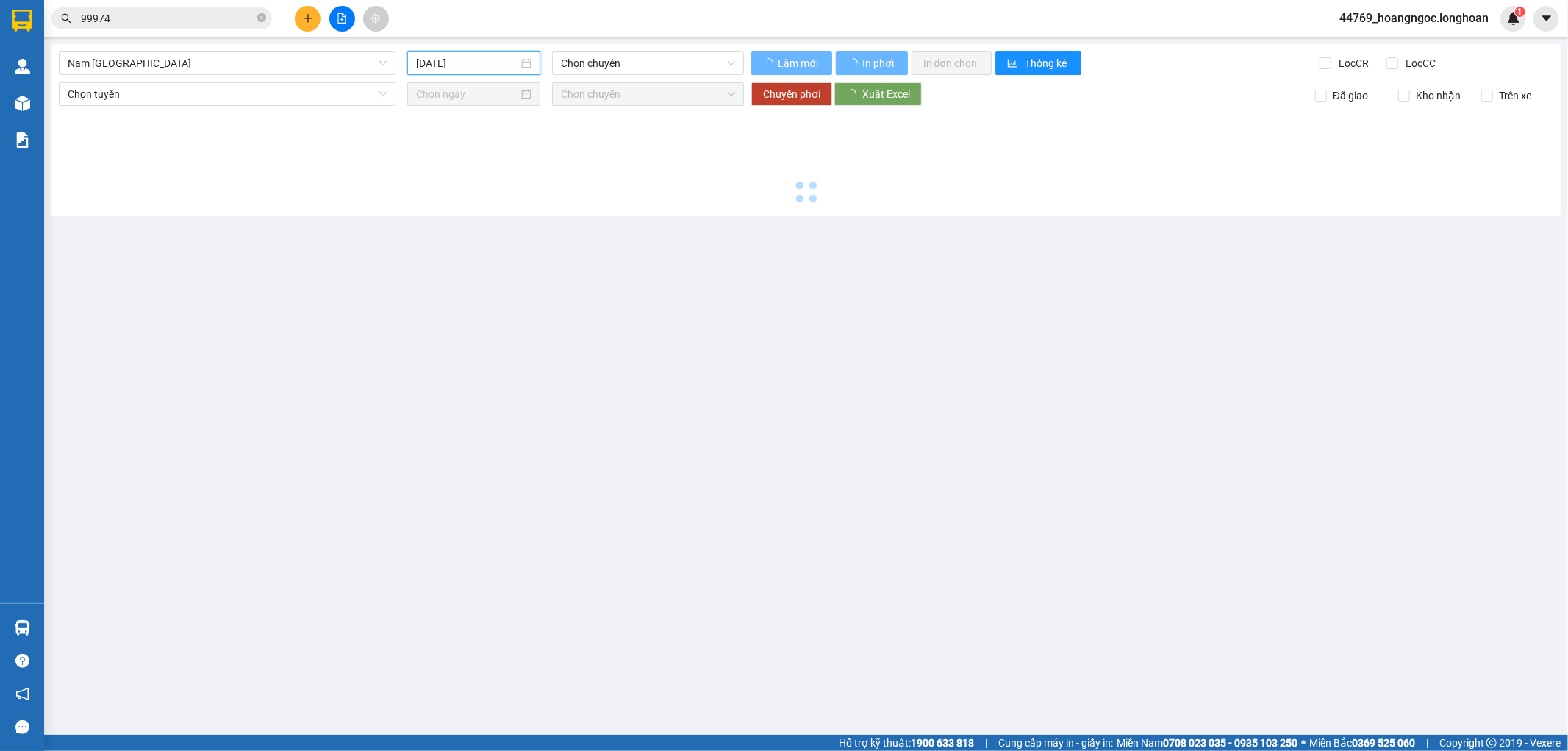
type input "[DATE]"
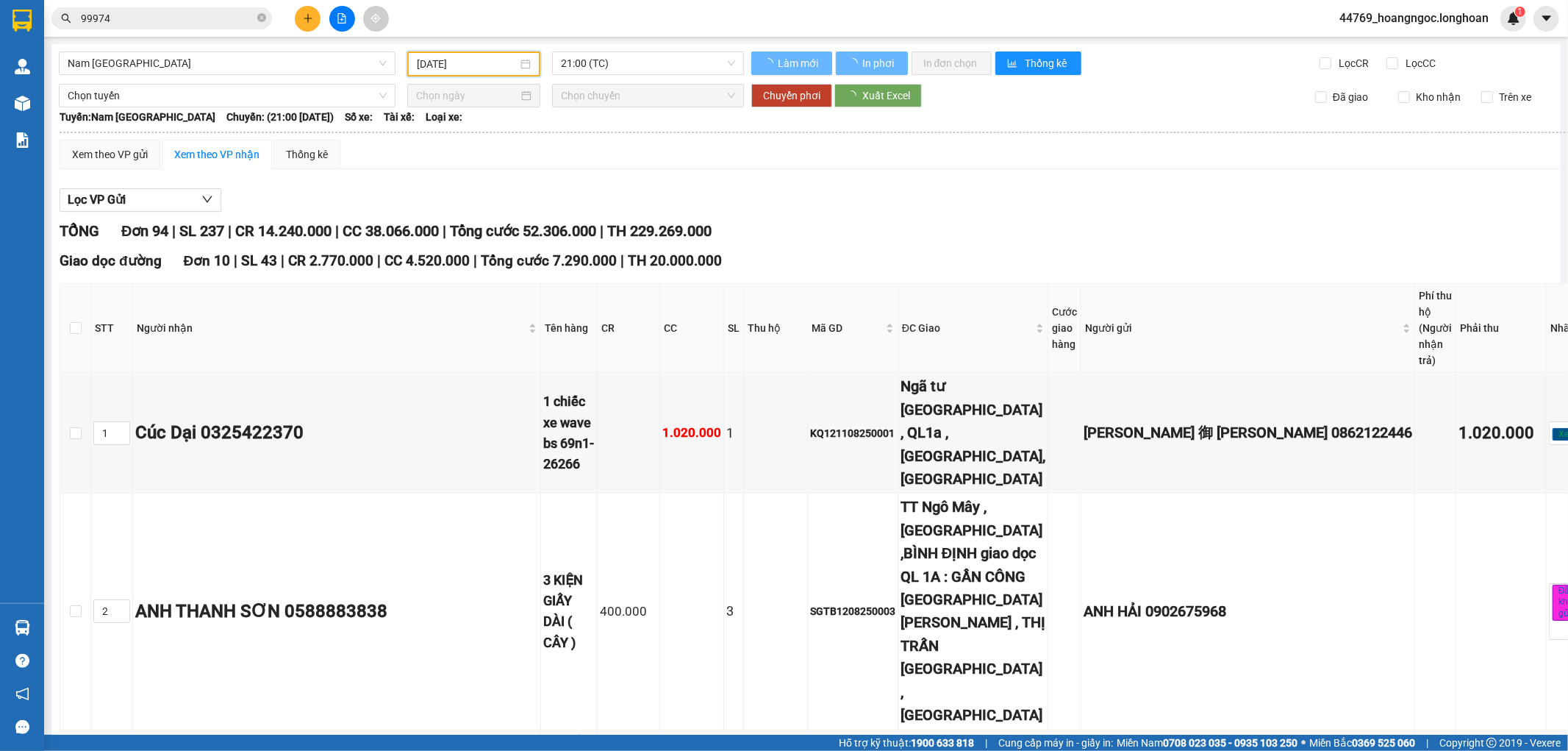
click at [666, 64] on span "21:00 (TC)" at bounding box center [647, 64] width 174 height 22
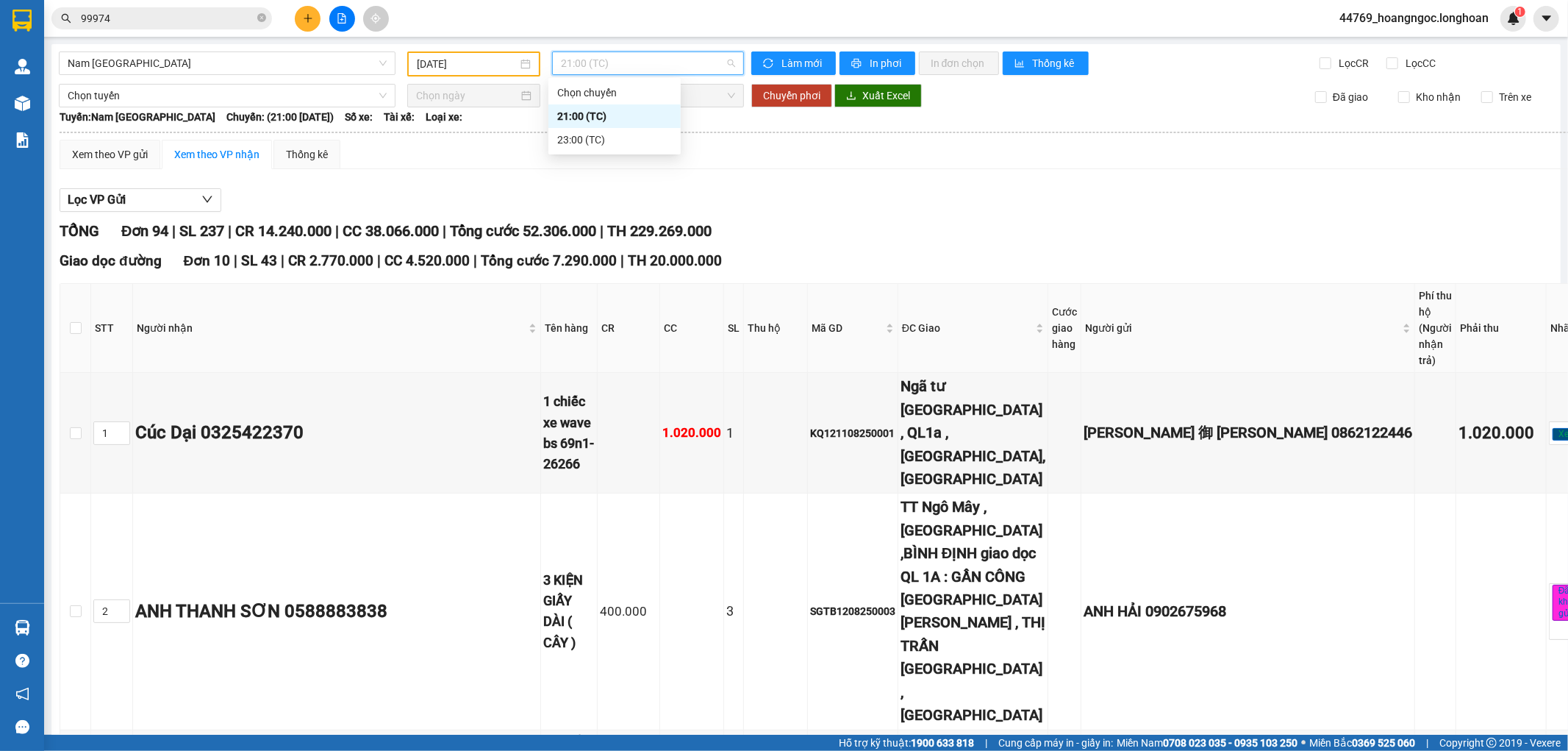
click at [686, 59] on span "21:00 (TC)" at bounding box center [647, 64] width 174 height 22
drag, startPoint x: 132, startPoint y: 152, endPoint x: 119, endPoint y: 164, distance: 17.7
click at [134, 152] on div "Xem theo VP gửi" at bounding box center [109, 154] width 75 height 16
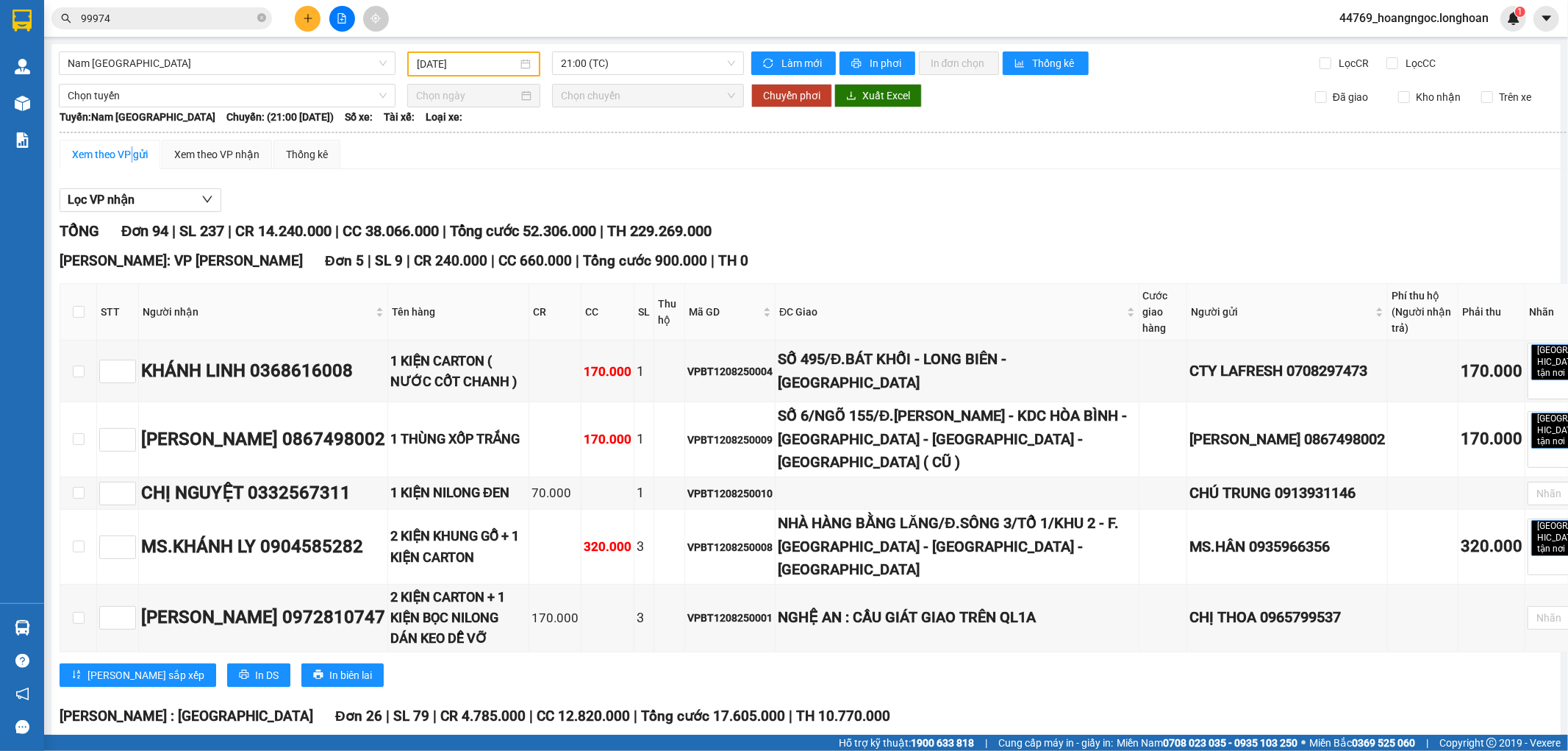
click at [485, 57] on input "[DATE]" at bounding box center [467, 64] width 101 height 16
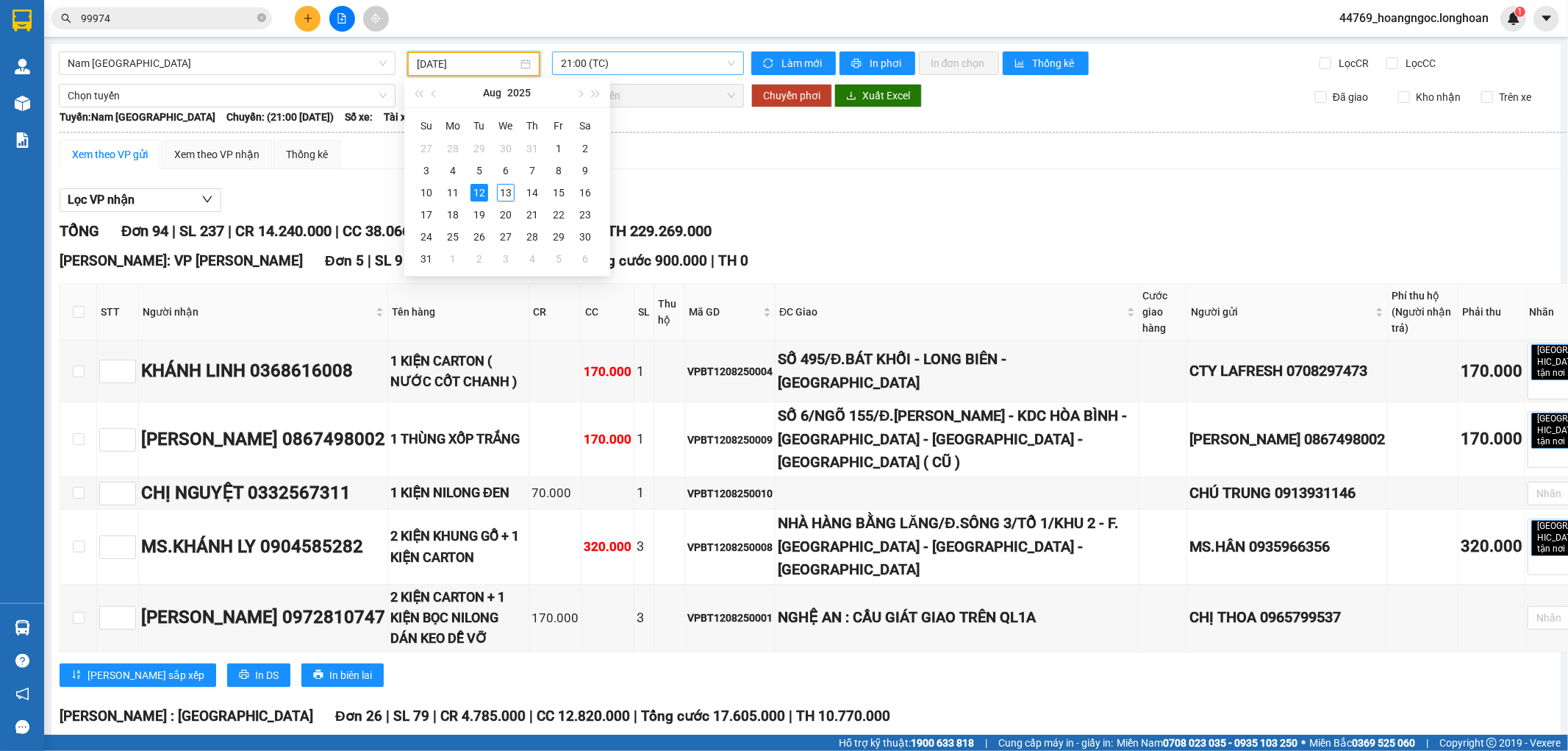
drag, startPoint x: 598, startPoint y: 46, endPoint x: 604, endPoint y: 53, distance: 9.2
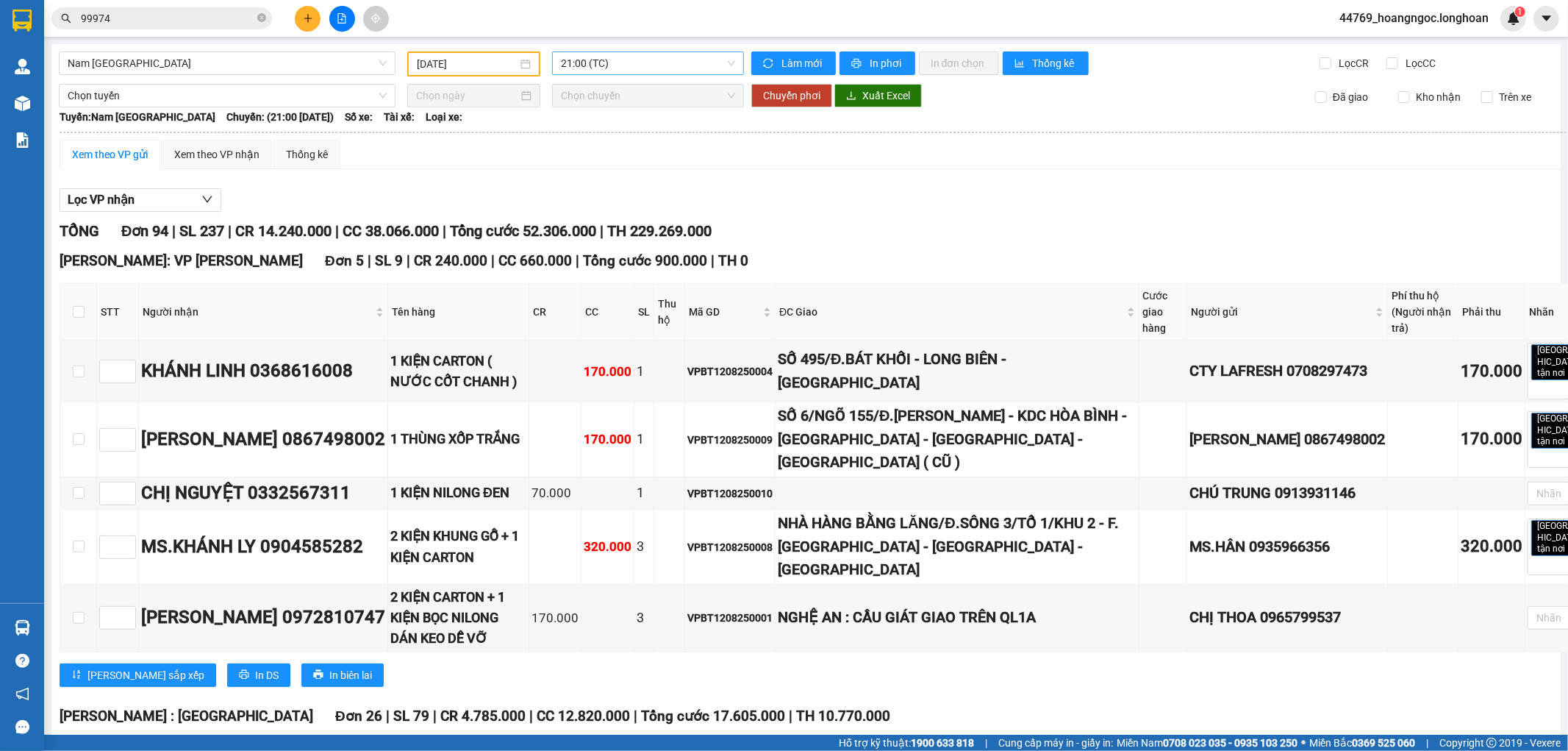
click at [606, 61] on span "21:00 (TC)" at bounding box center [647, 64] width 174 height 22
click at [578, 137] on div "23:00 (TC)" at bounding box center [614, 139] width 114 height 16
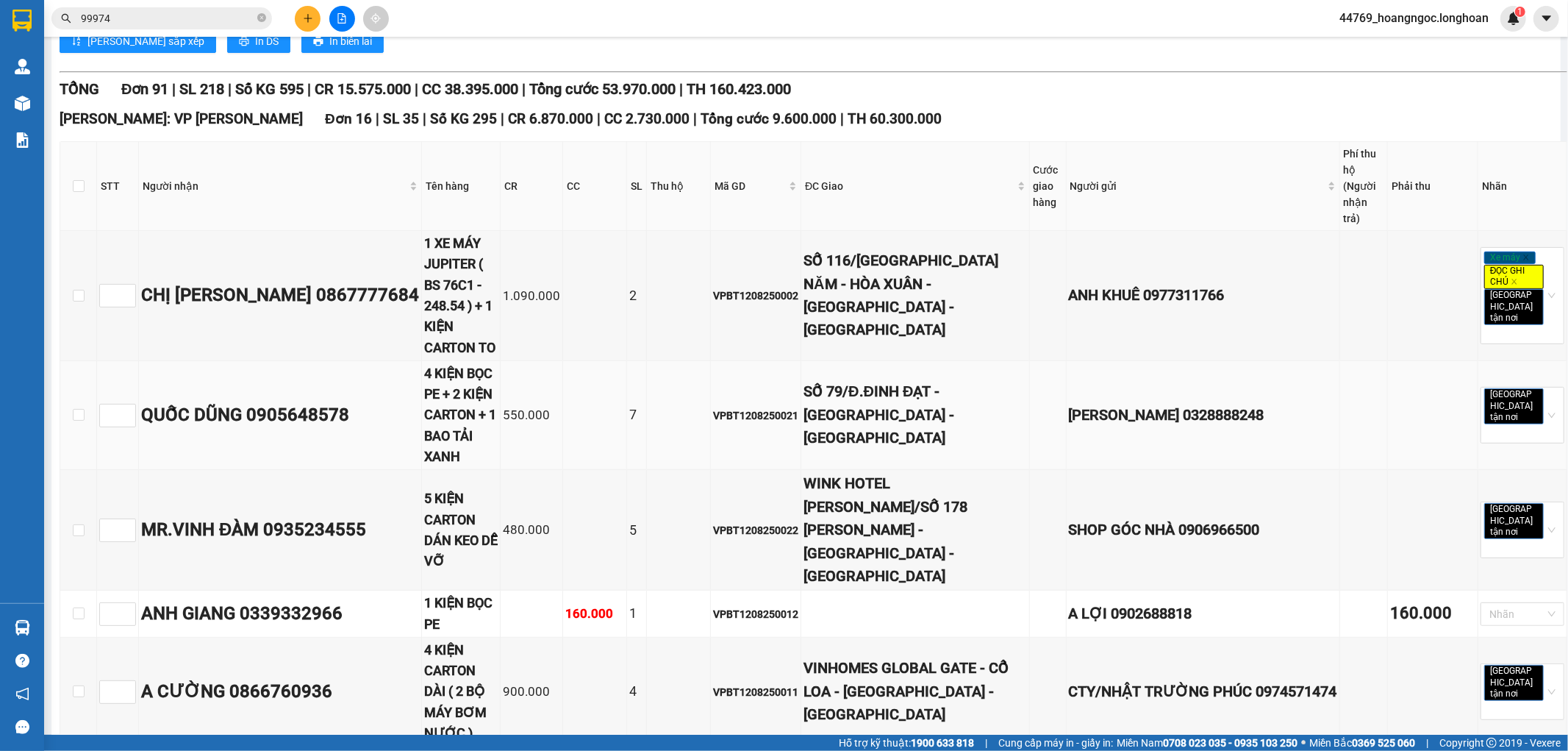
scroll to position [409, 0]
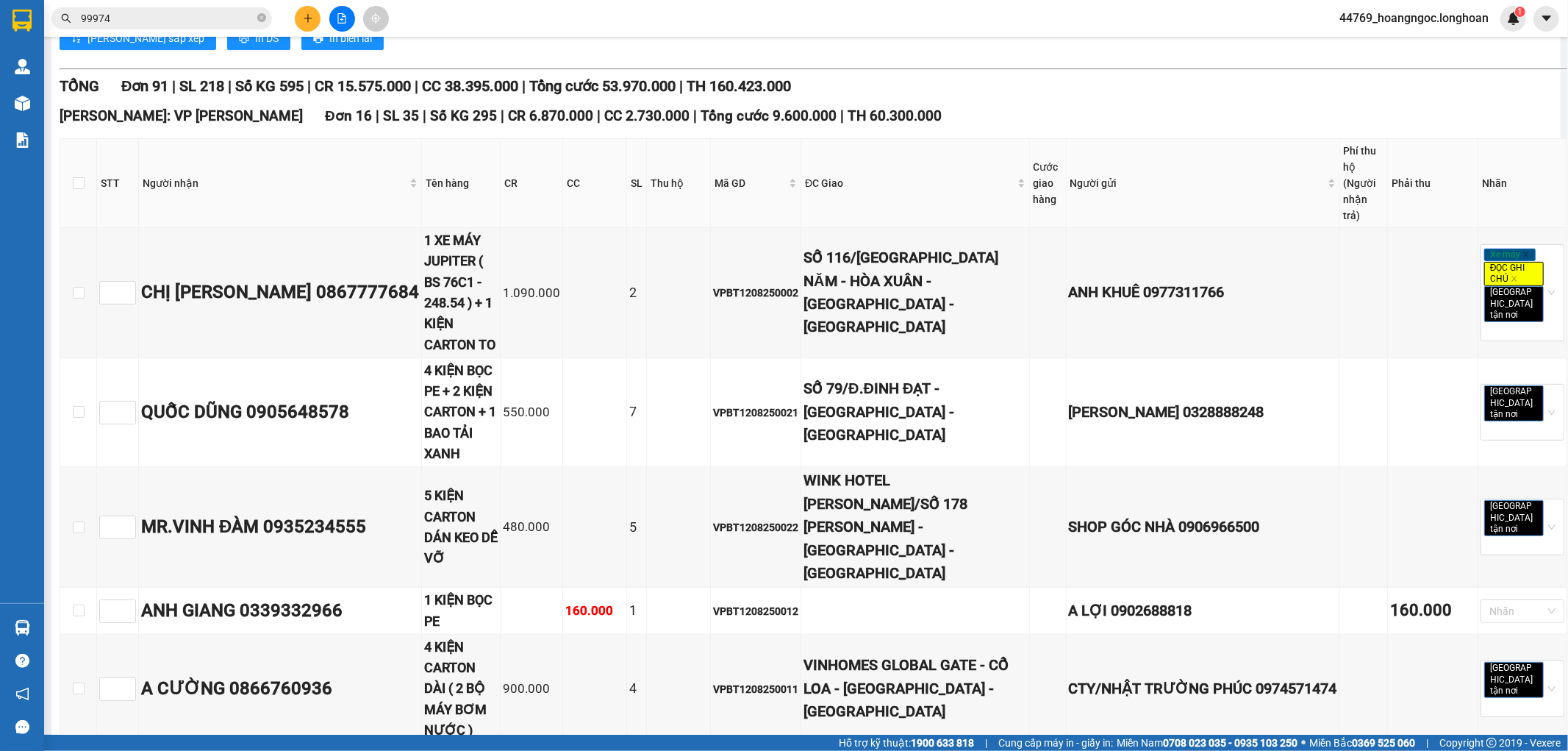
click at [1096, 105] on div "[PERSON_NAME]: VP [GEOGRAPHIC_DATA] 16 | SL 35 | Số KG 295 | CR 6.870.000 | CC …" at bounding box center [813, 116] width 1508 height 22
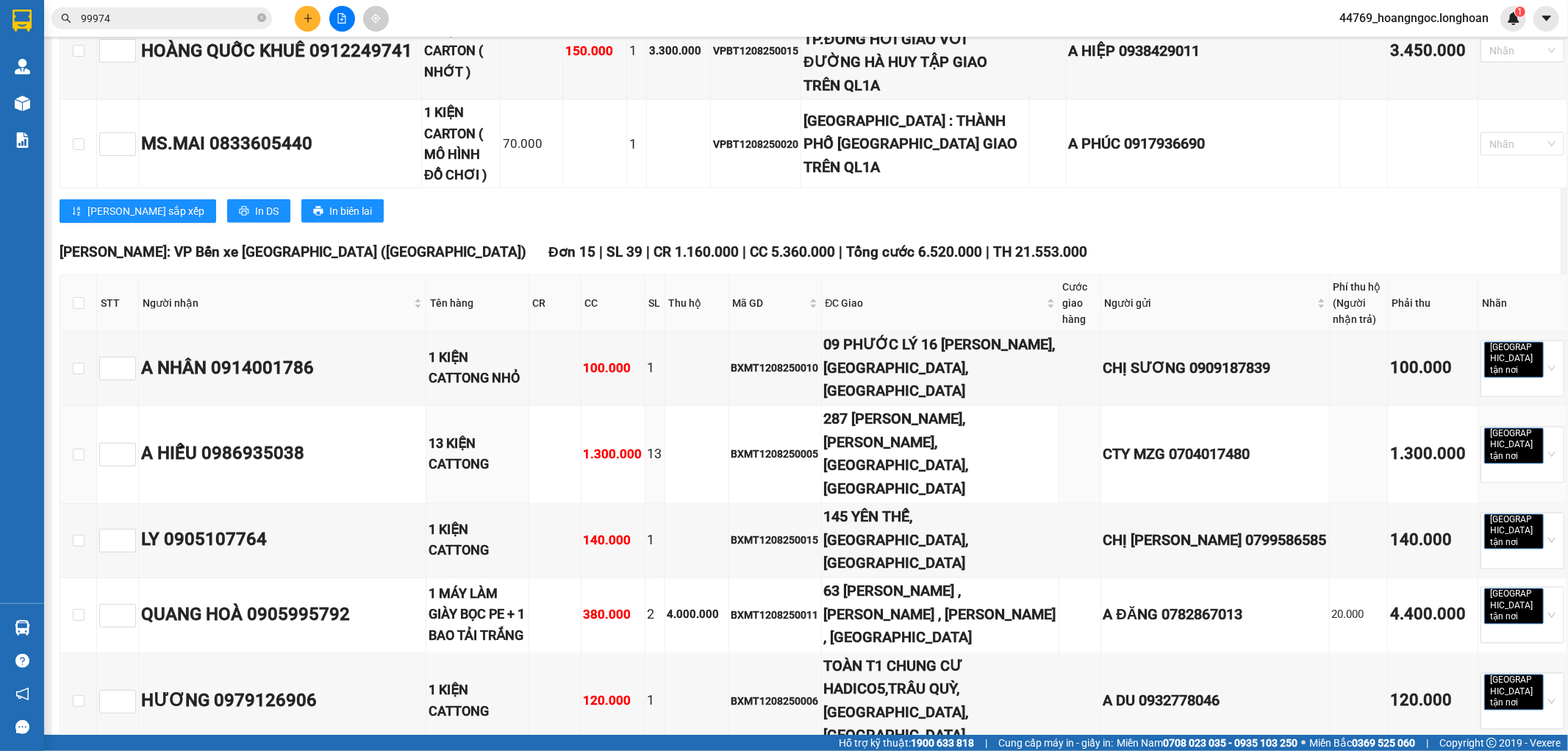
scroll to position [2043, 0]
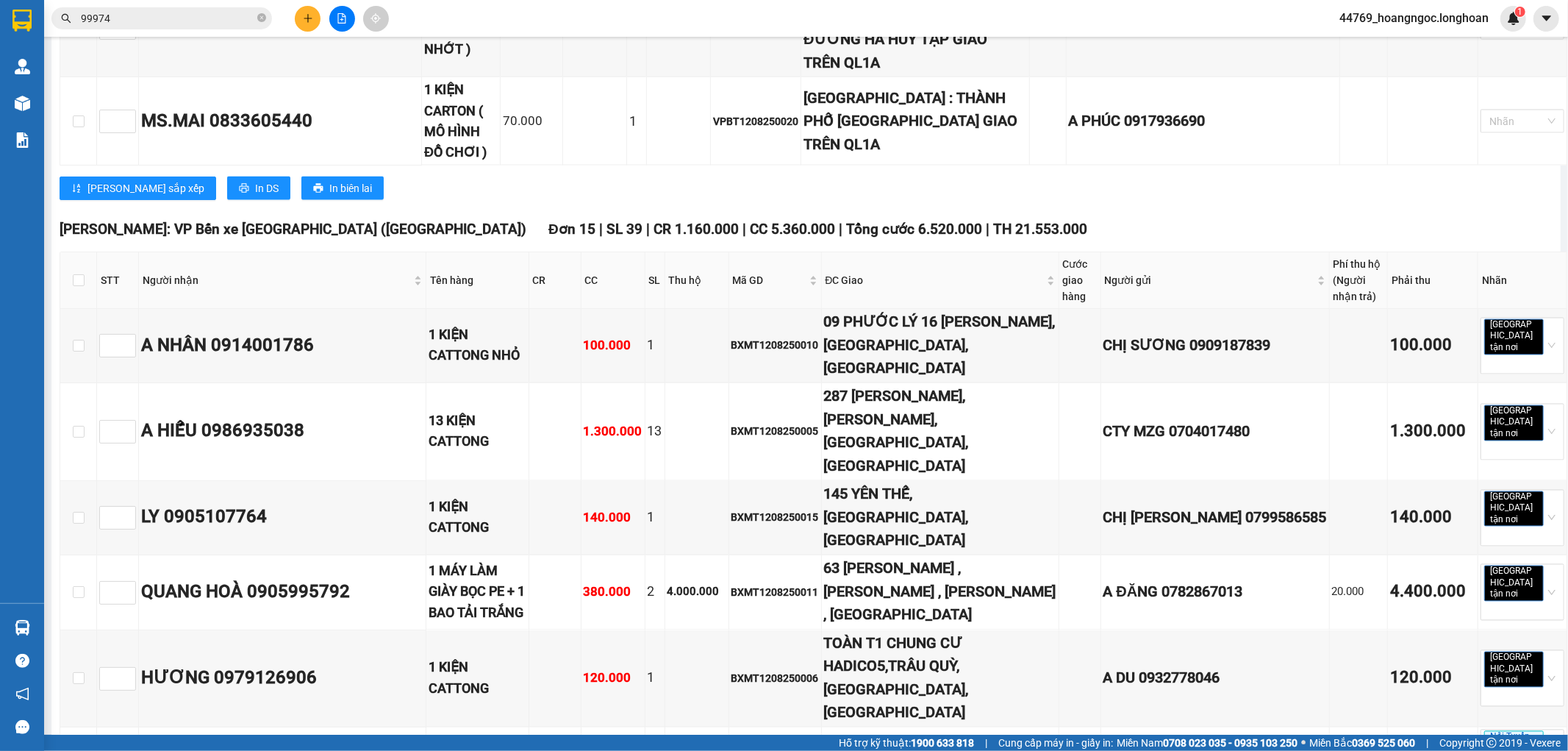
click at [1089, 219] on div "[PERSON_NAME]: VP Bến xe [GEOGRAPHIC_DATA] ([GEOGRAPHIC_DATA]) Đơn 15 | SL 39 |…" at bounding box center [813, 230] width 1508 height 22
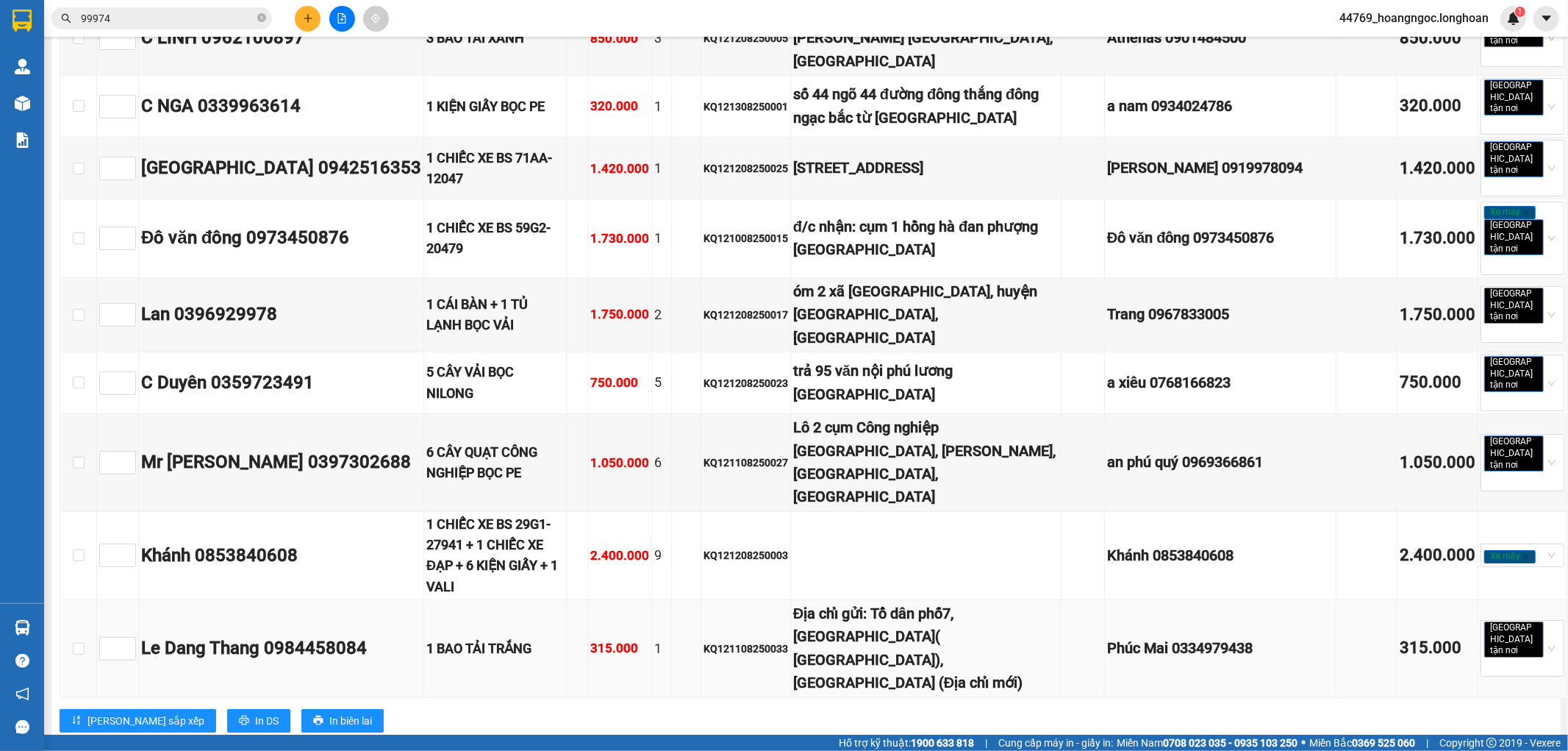
scroll to position [4087, 0]
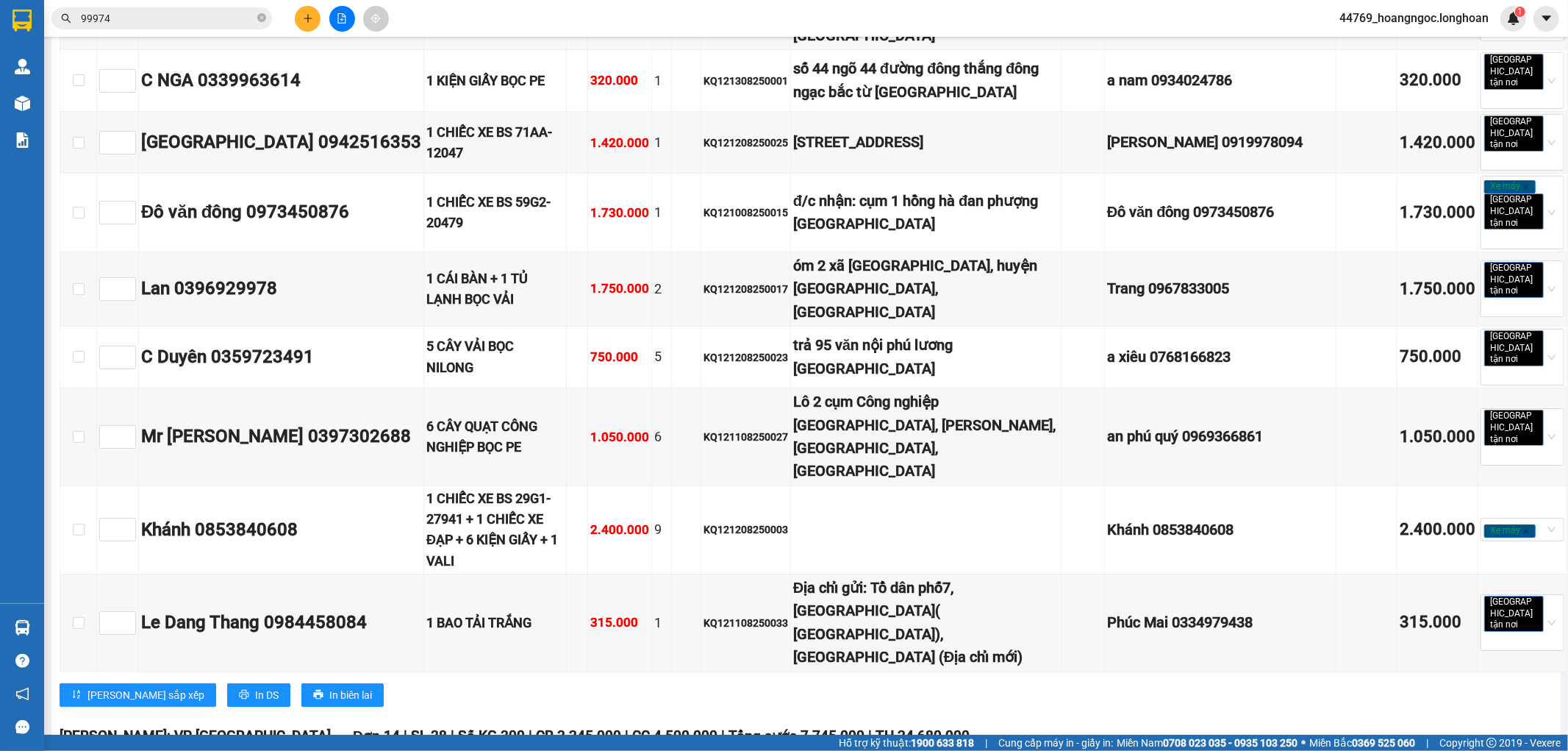
click at [980, 726] on div "[GEOGRAPHIC_DATA]: VP [GEOGRAPHIC_DATA] 14 | SL 38 | Số KG 300 | CR 3.245.000 |…" at bounding box center [813, 737] width 1508 height 22
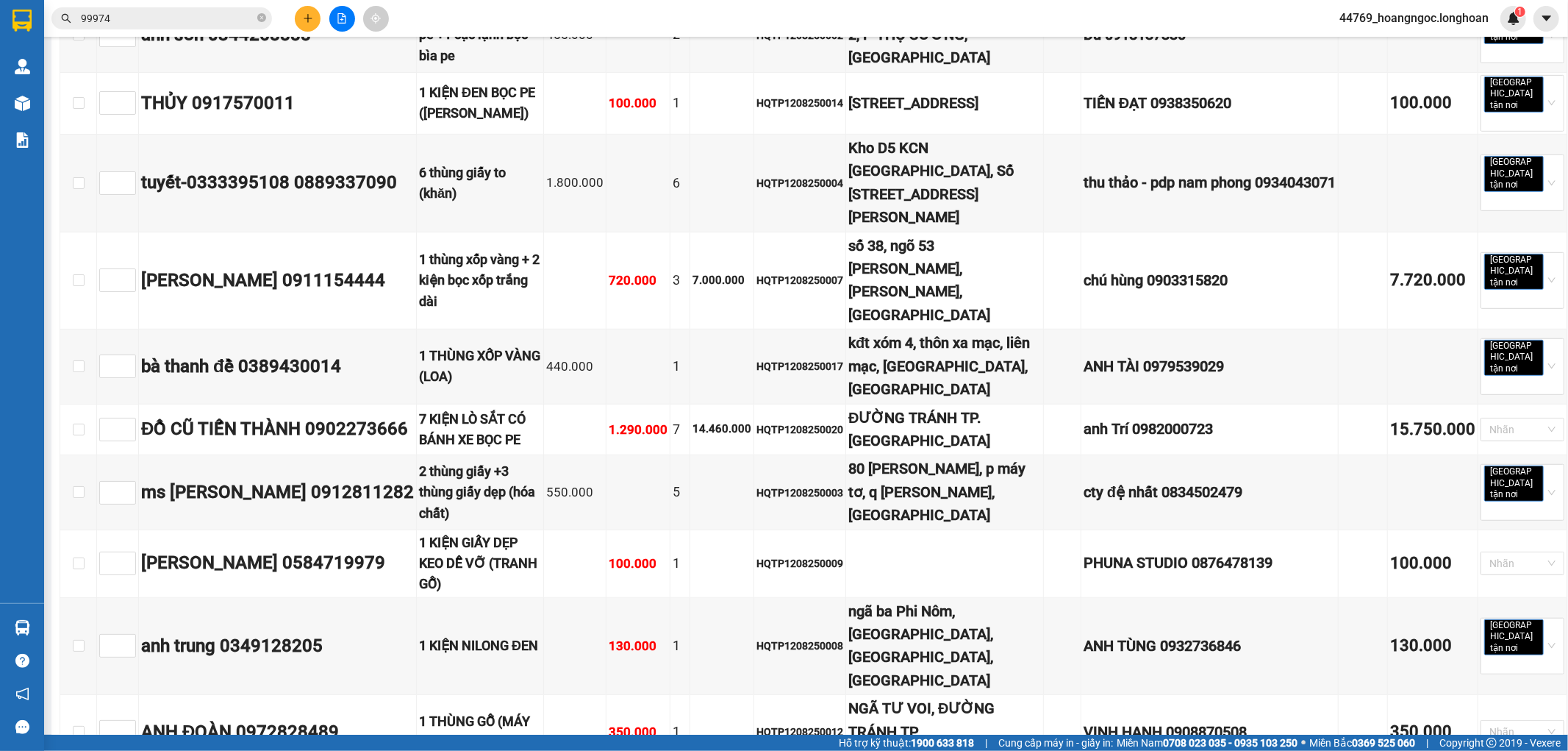
scroll to position [5314, 0]
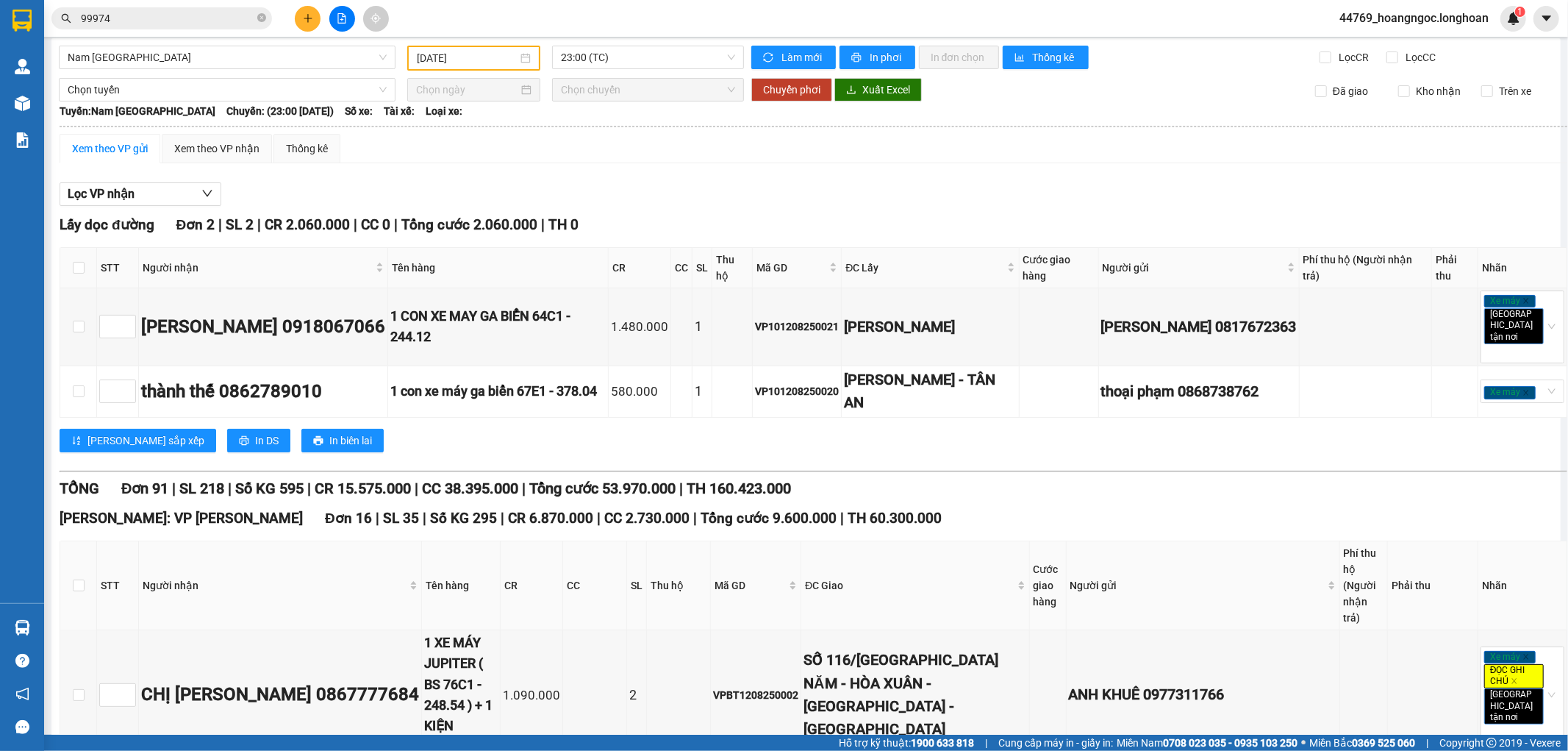
scroll to position [0, 0]
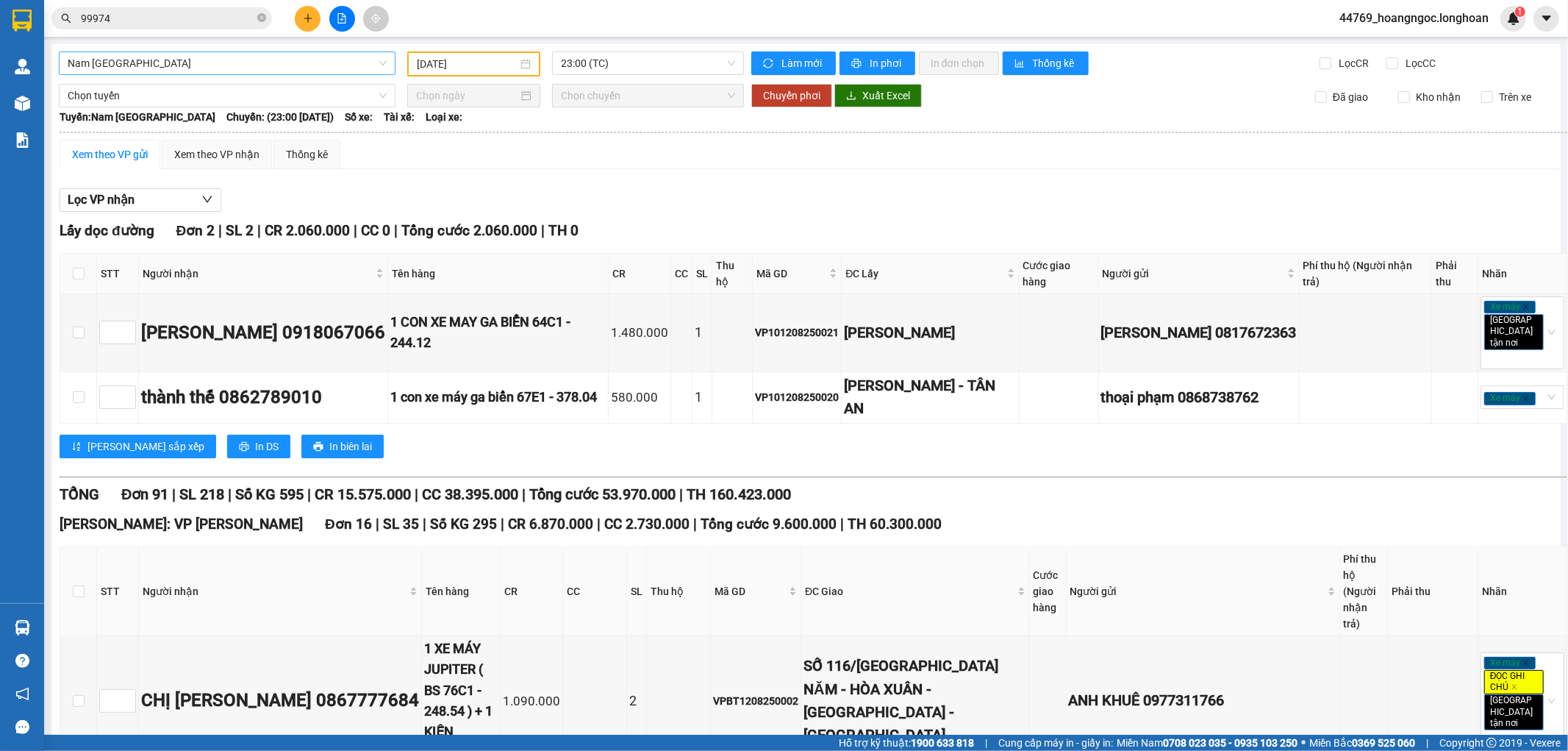
click at [177, 63] on span "Nam [GEOGRAPHIC_DATA]" at bounding box center [227, 64] width 319 height 22
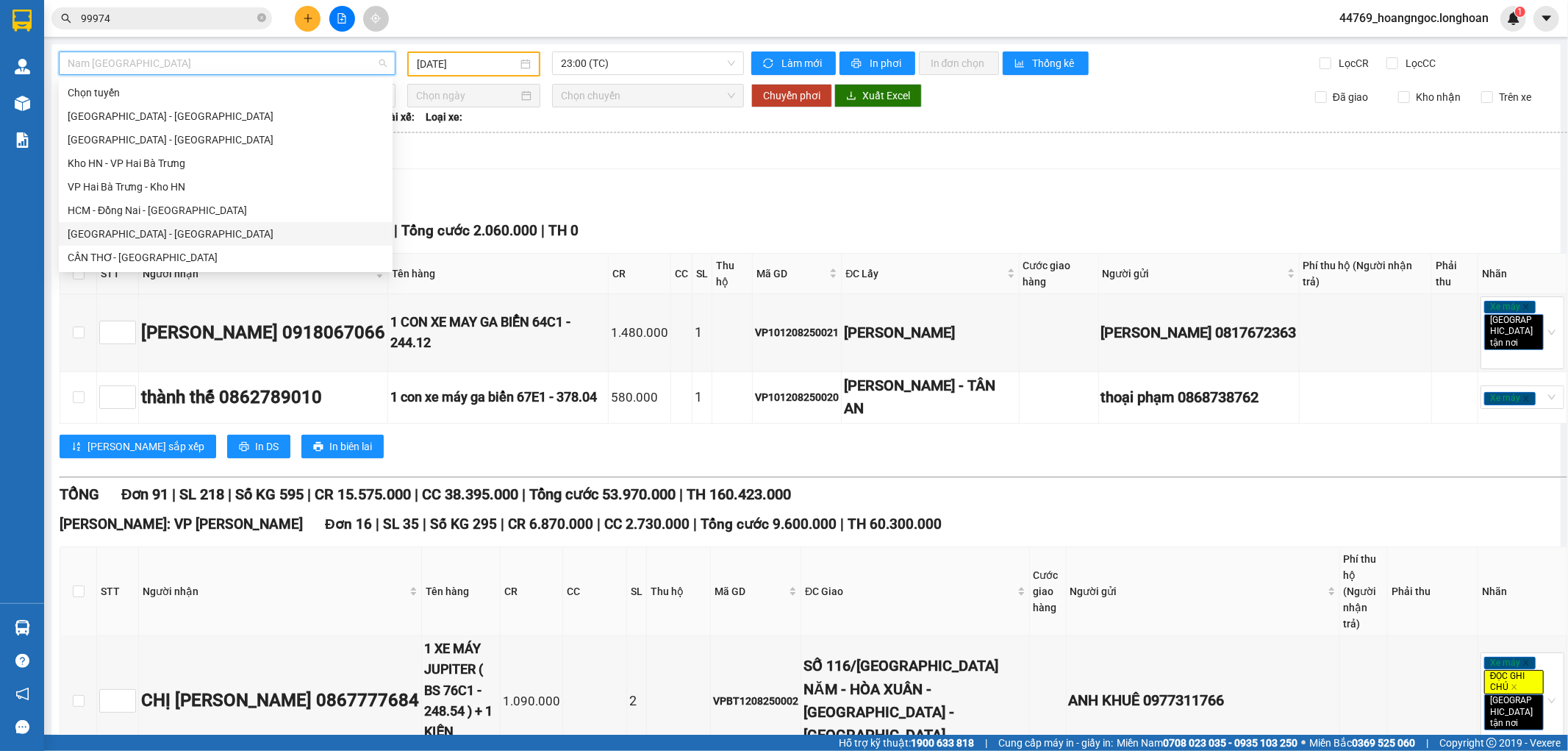
click at [148, 231] on div "[GEOGRAPHIC_DATA] - [GEOGRAPHIC_DATA]" at bounding box center [225, 233] width 316 height 16
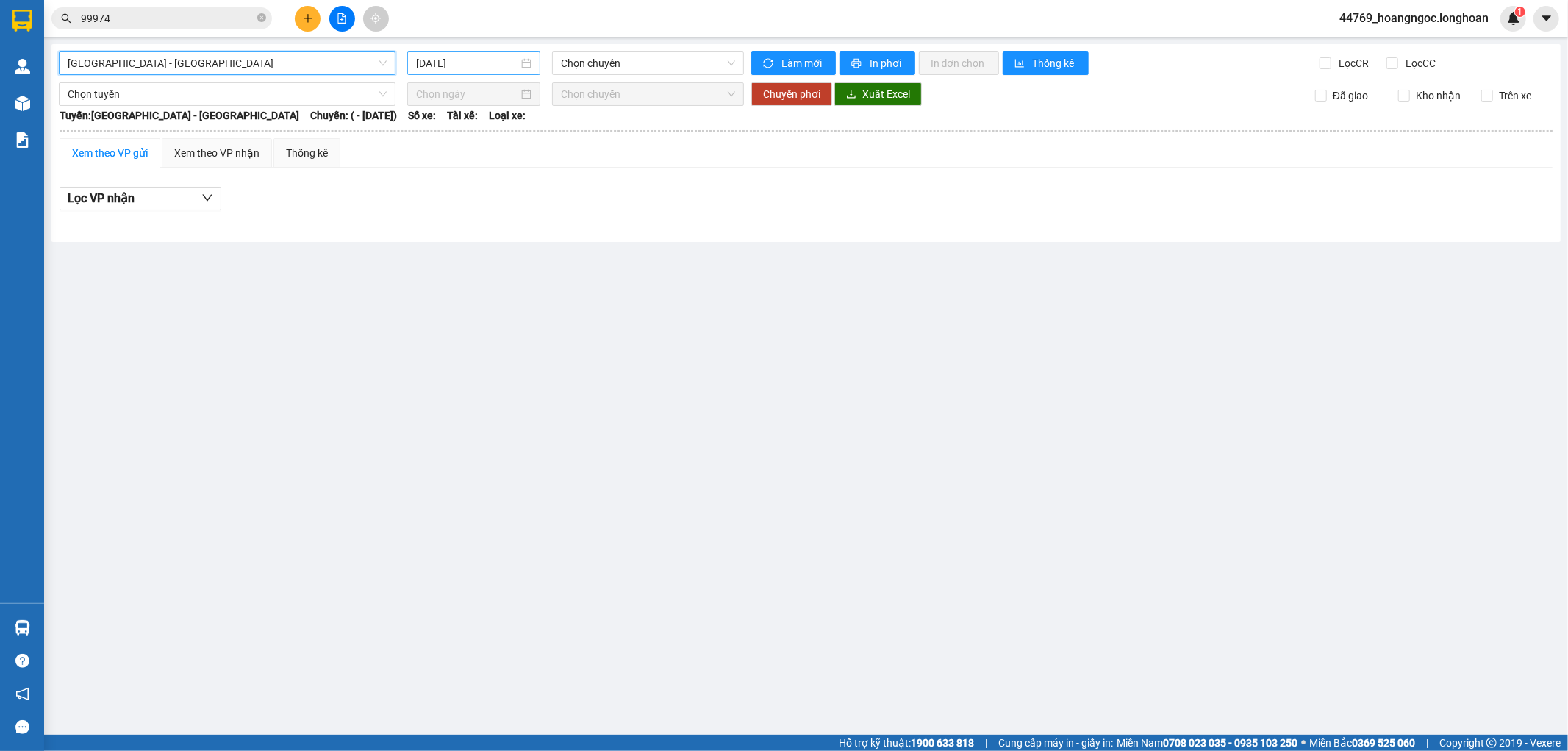
click at [491, 56] on input "[DATE]" at bounding box center [467, 63] width 103 height 16
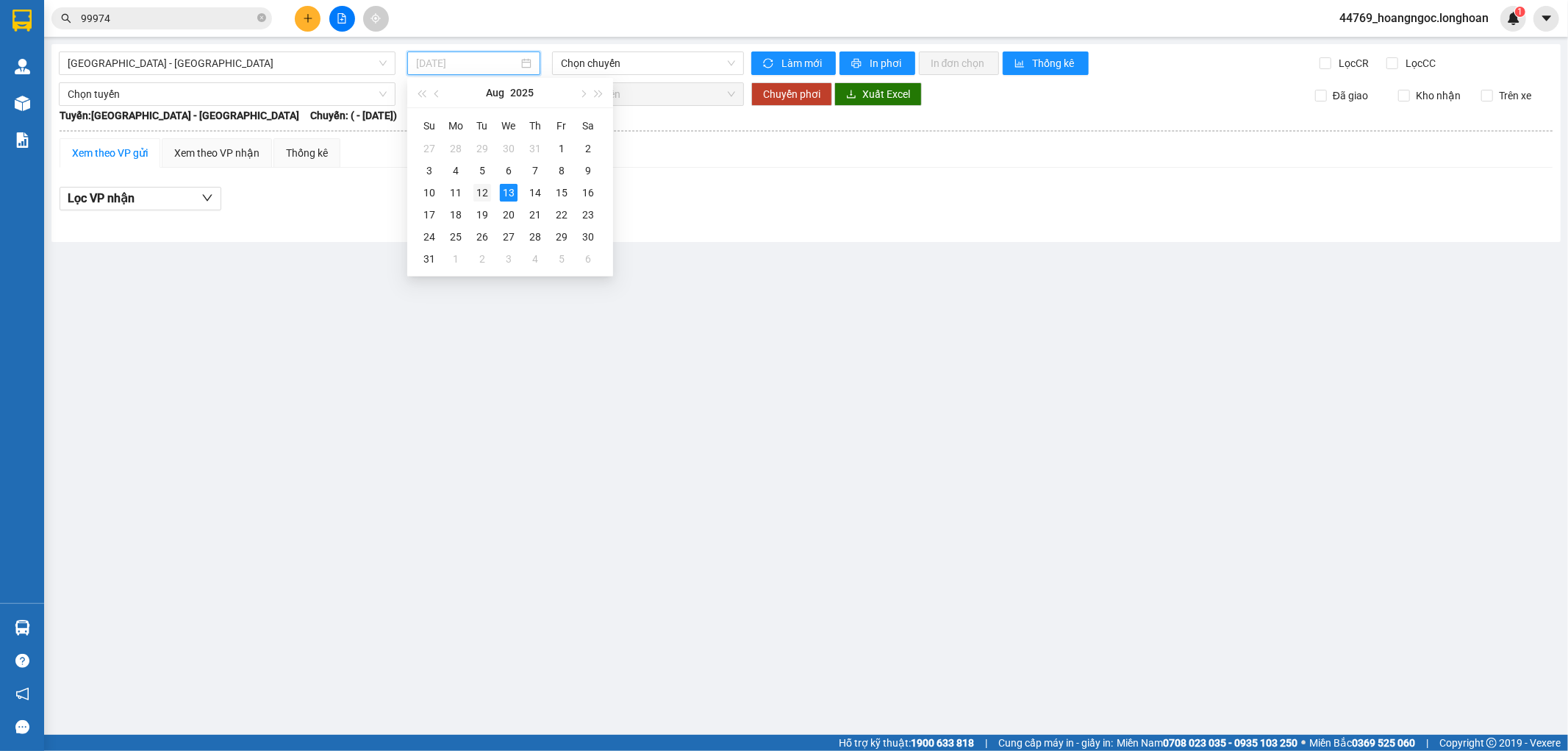
click at [478, 184] on div "12" at bounding box center [482, 192] width 18 height 18
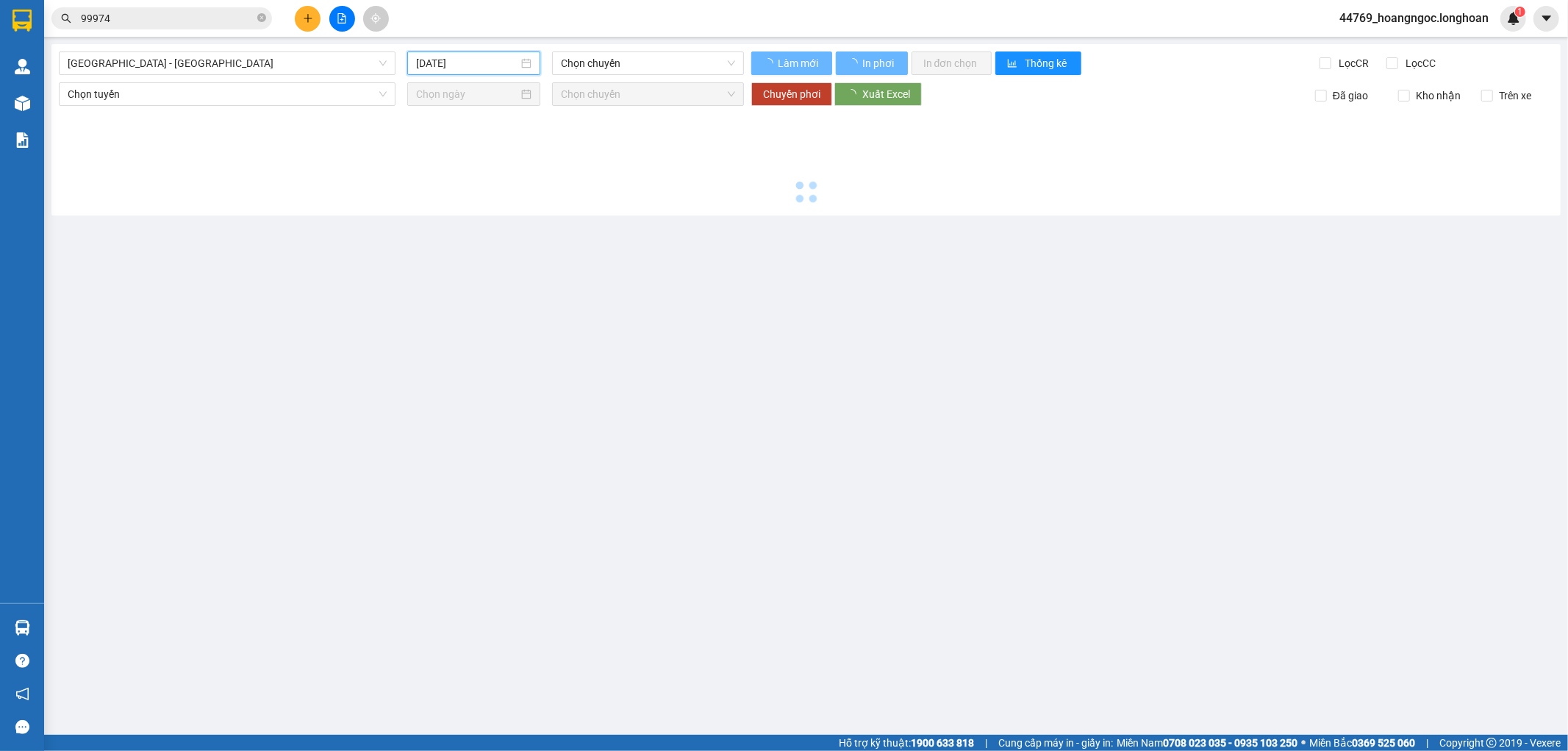
type input "[DATE]"
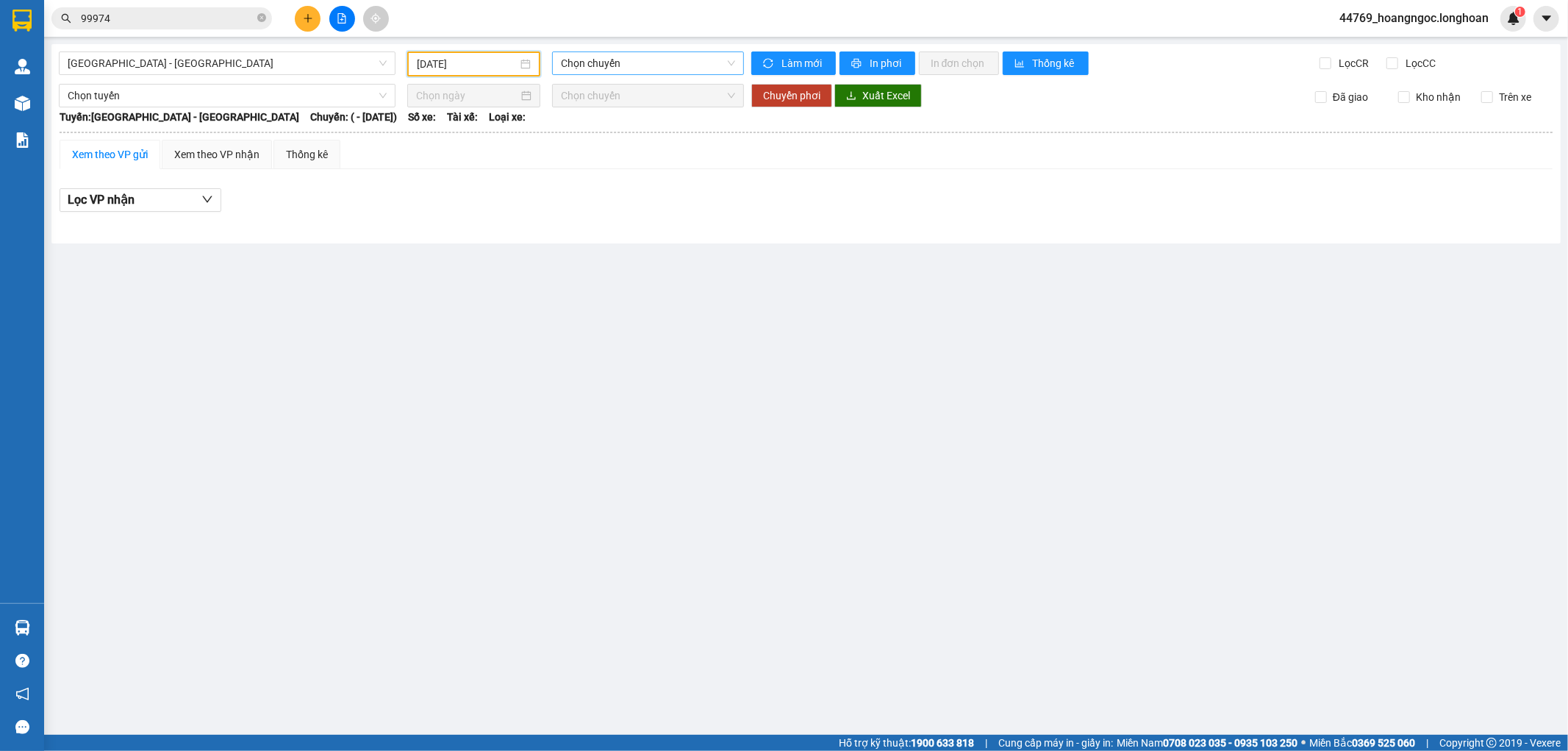
click at [585, 55] on span "Chọn chuyến" at bounding box center [647, 64] width 174 height 22
click at [587, 59] on span "Chọn chuyến" at bounding box center [647, 64] width 174 height 22
click at [280, 70] on span "[GEOGRAPHIC_DATA] - [GEOGRAPHIC_DATA]" at bounding box center [227, 64] width 319 height 22
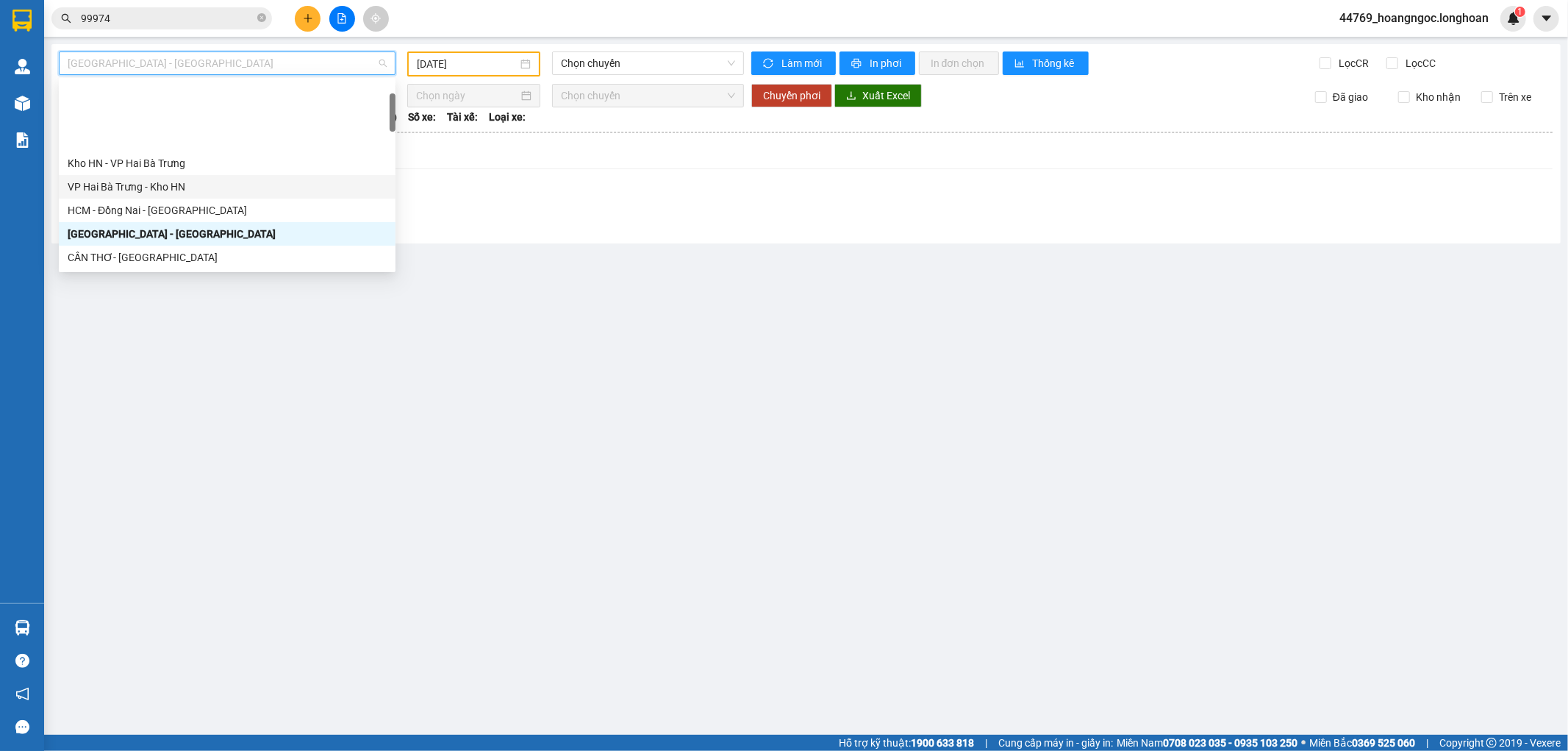
scroll to position [164, 0]
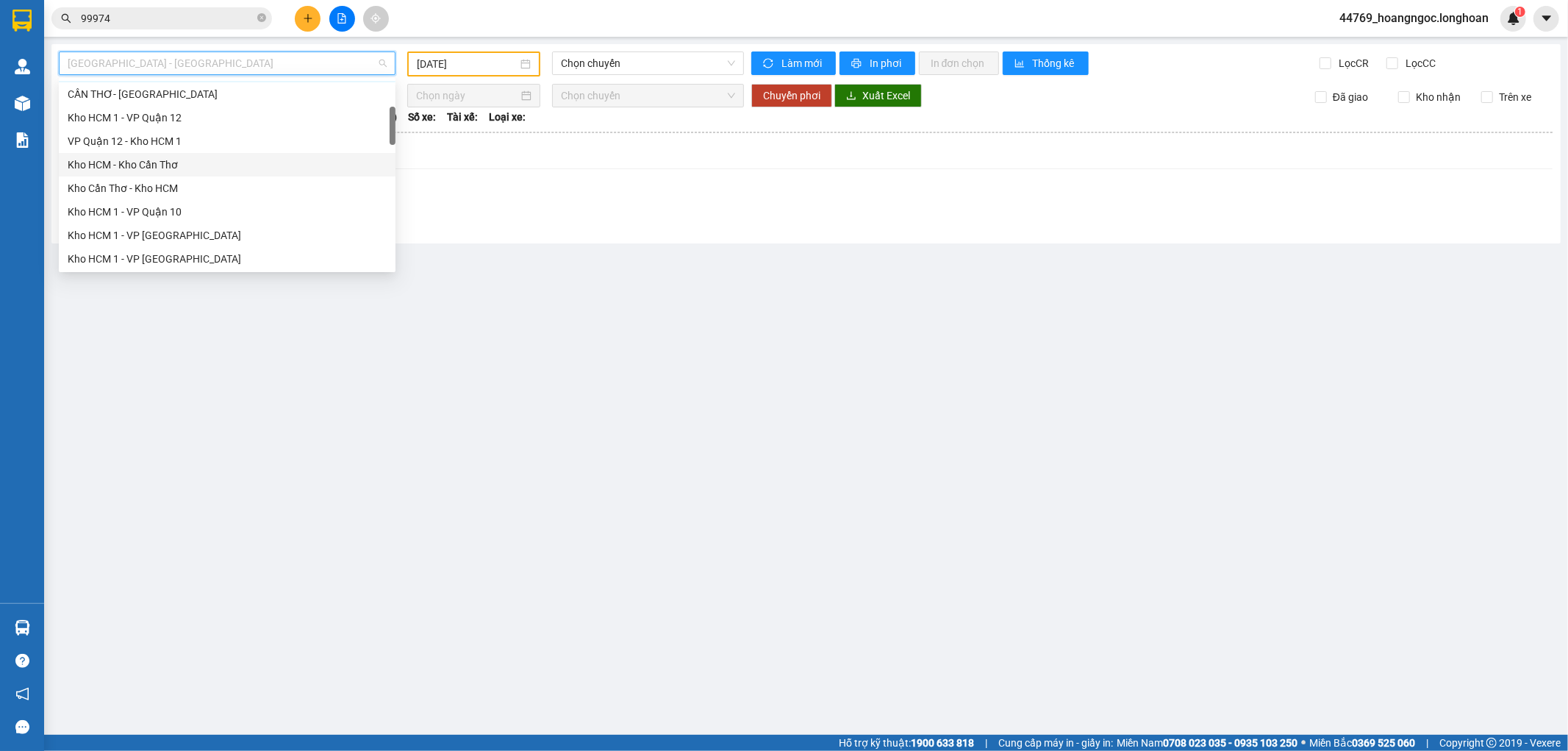
click at [170, 170] on div "Kho HCM - Kho Cần Thơ" at bounding box center [227, 164] width 319 height 16
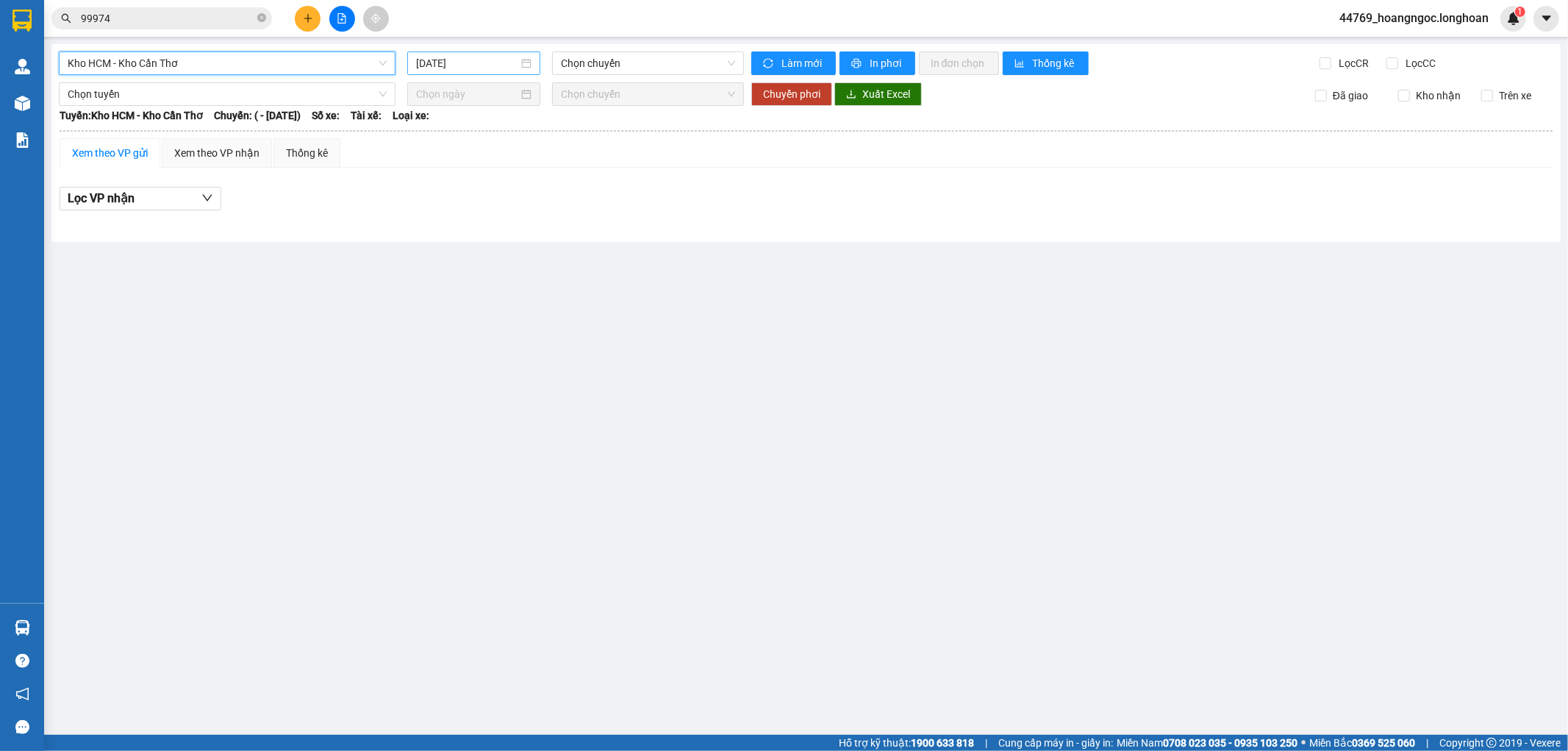
click at [478, 61] on input "[DATE]" at bounding box center [467, 63] width 103 height 16
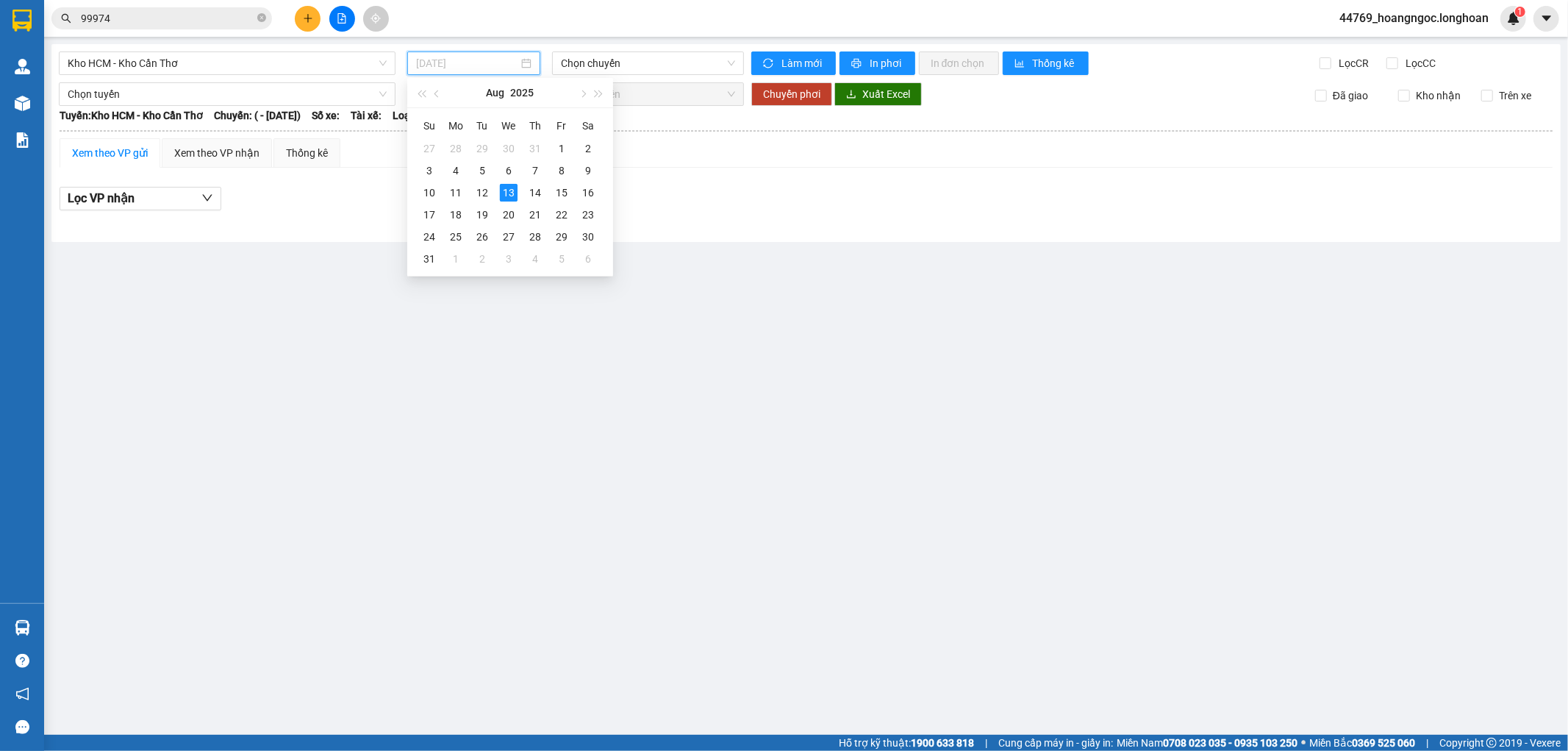
drag, startPoint x: 484, startPoint y: 188, endPoint x: 630, endPoint y: 85, distance: 178.7
click at [485, 187] on div "12" at bounding box center [482, 192] width 18 height 18
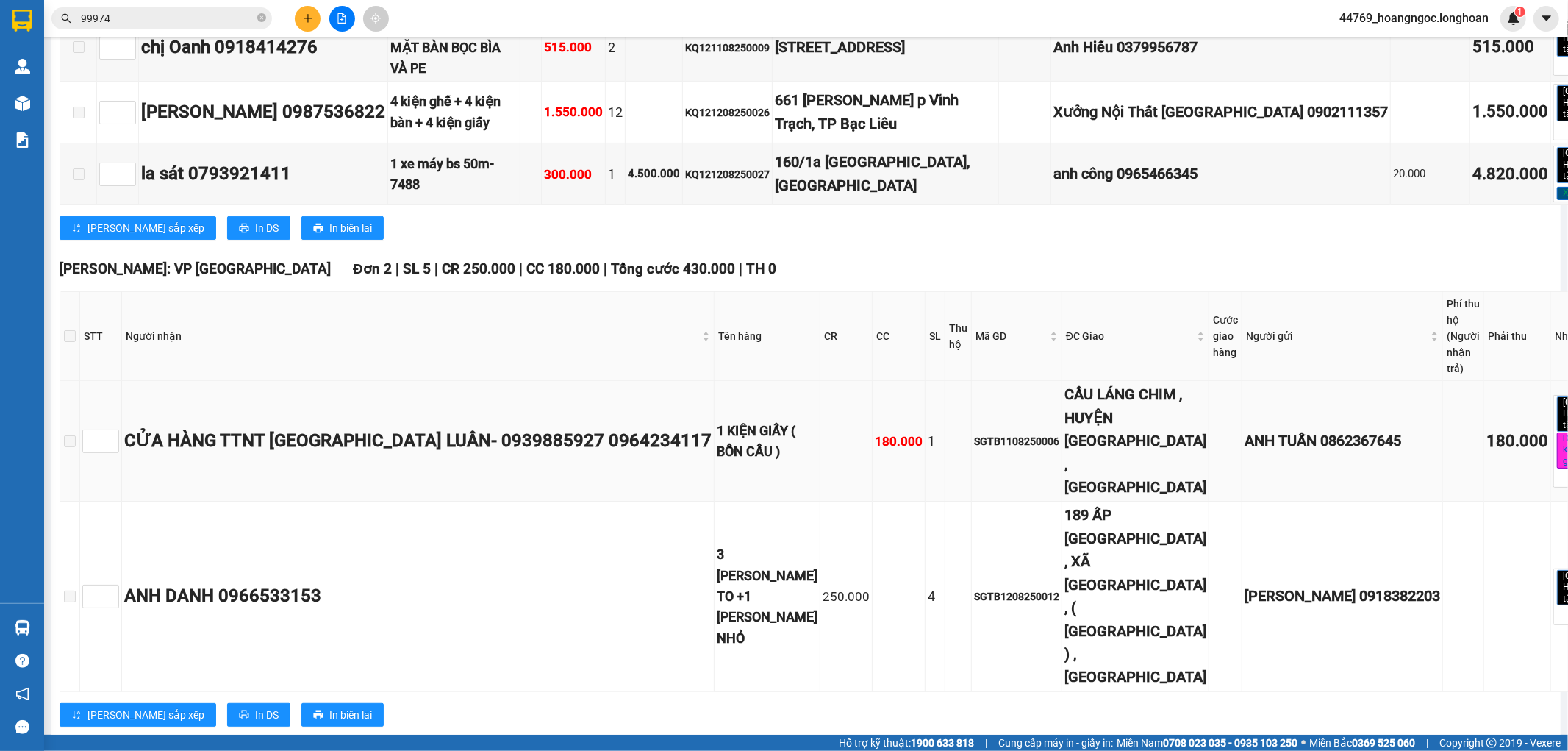
scroll to position [409, 0]
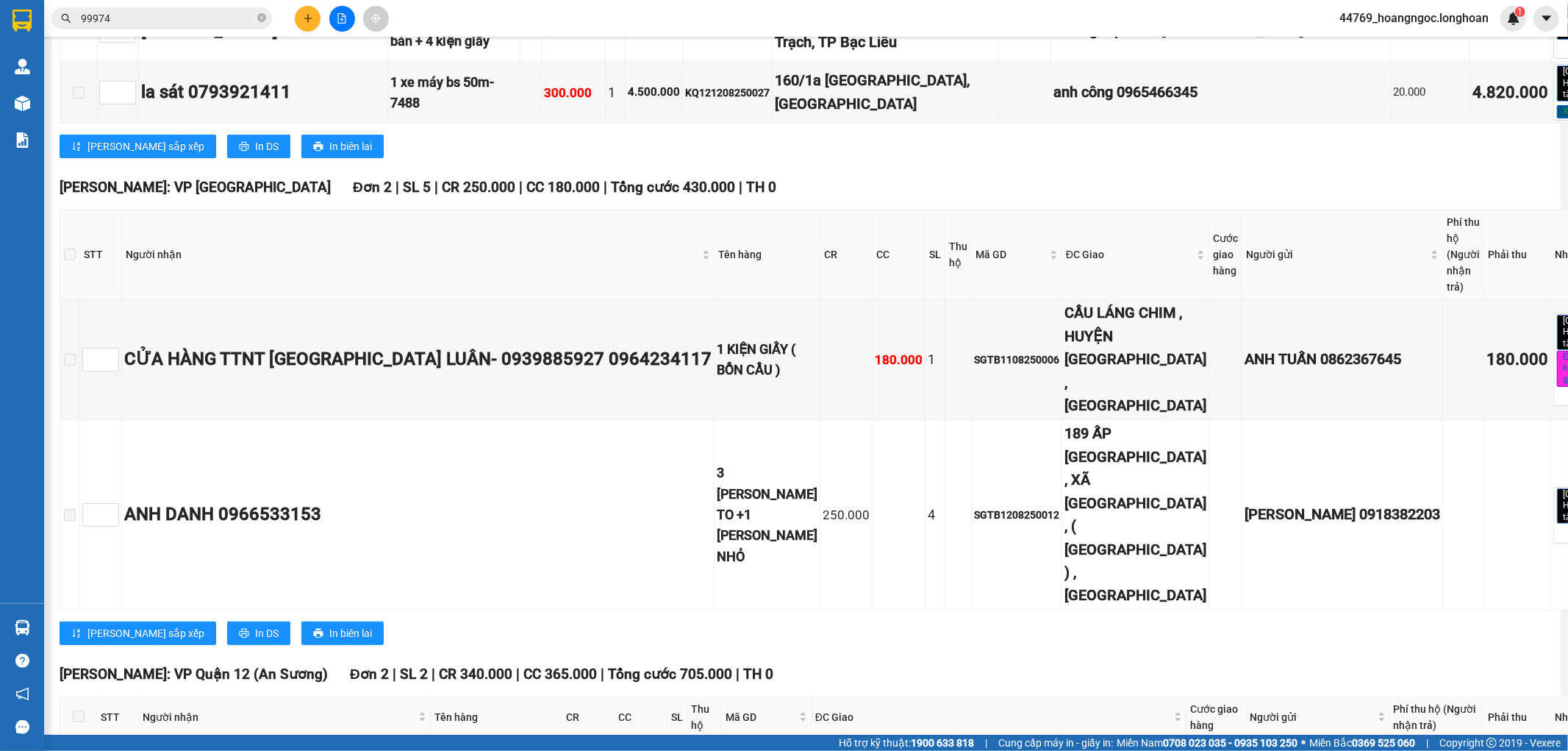
click at [906, 145] on div "[GEOGRAPHIC_DATA] : [GEOGRAPHIC_DATA] 3 | SL 15 | CR 0 | CC 2.365.000 | Tổng cư…" at bounding box center [850, 5] width 1581 height 327
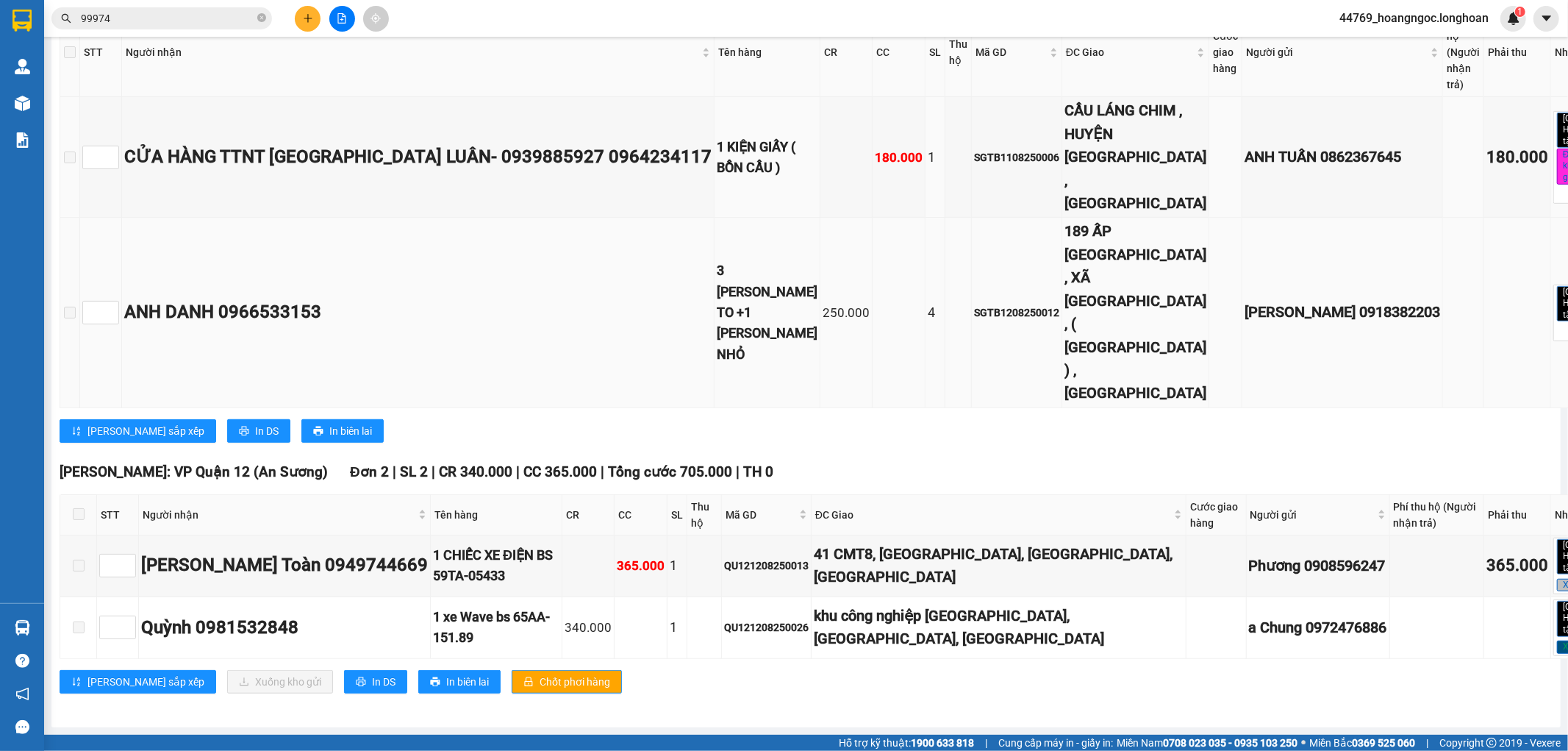
scroll to position [644, 0]
click at [335, 319] on div "ANH DANH 0966533153" at bounding box center [418, 312] width 588 height 28
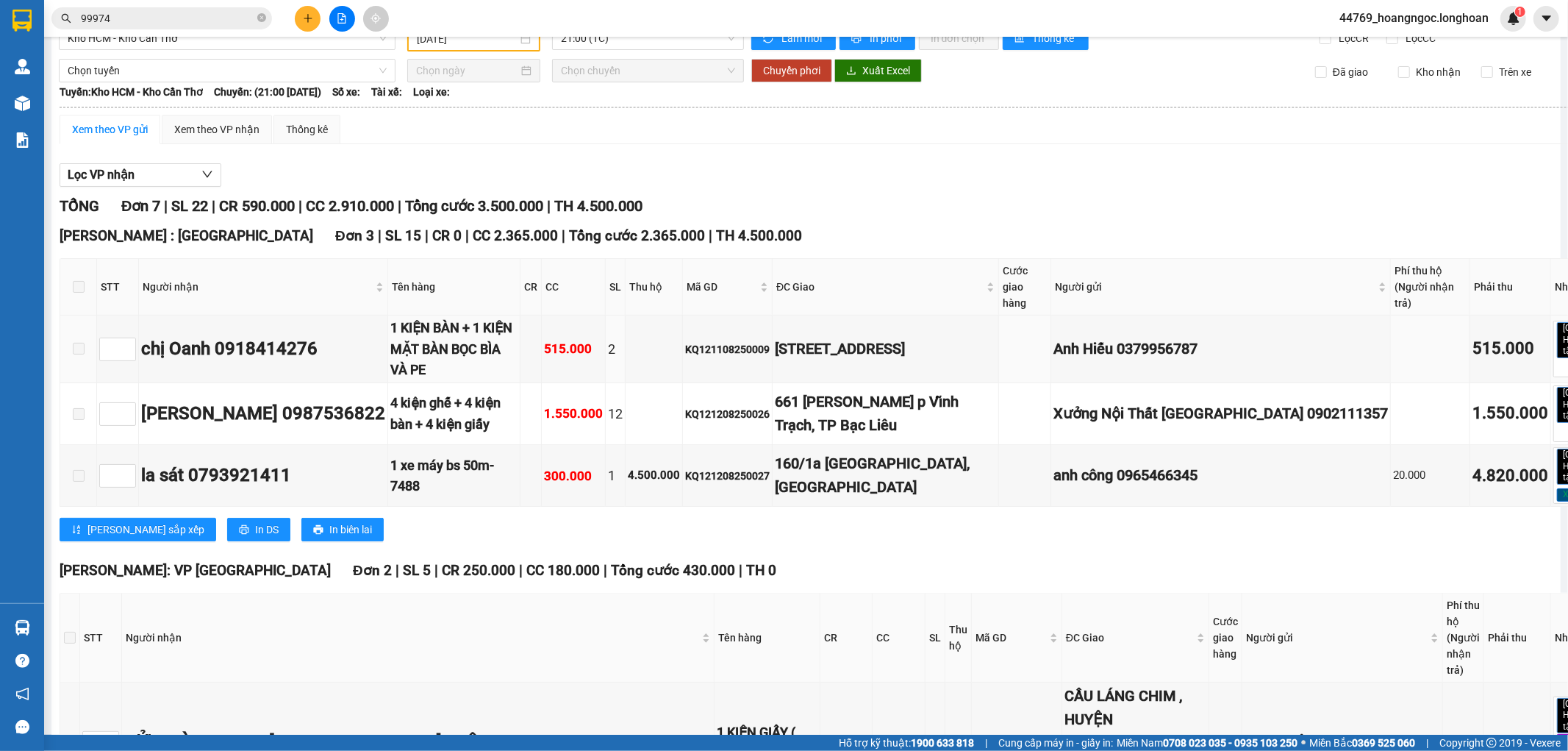
scroll to position [0, 0]
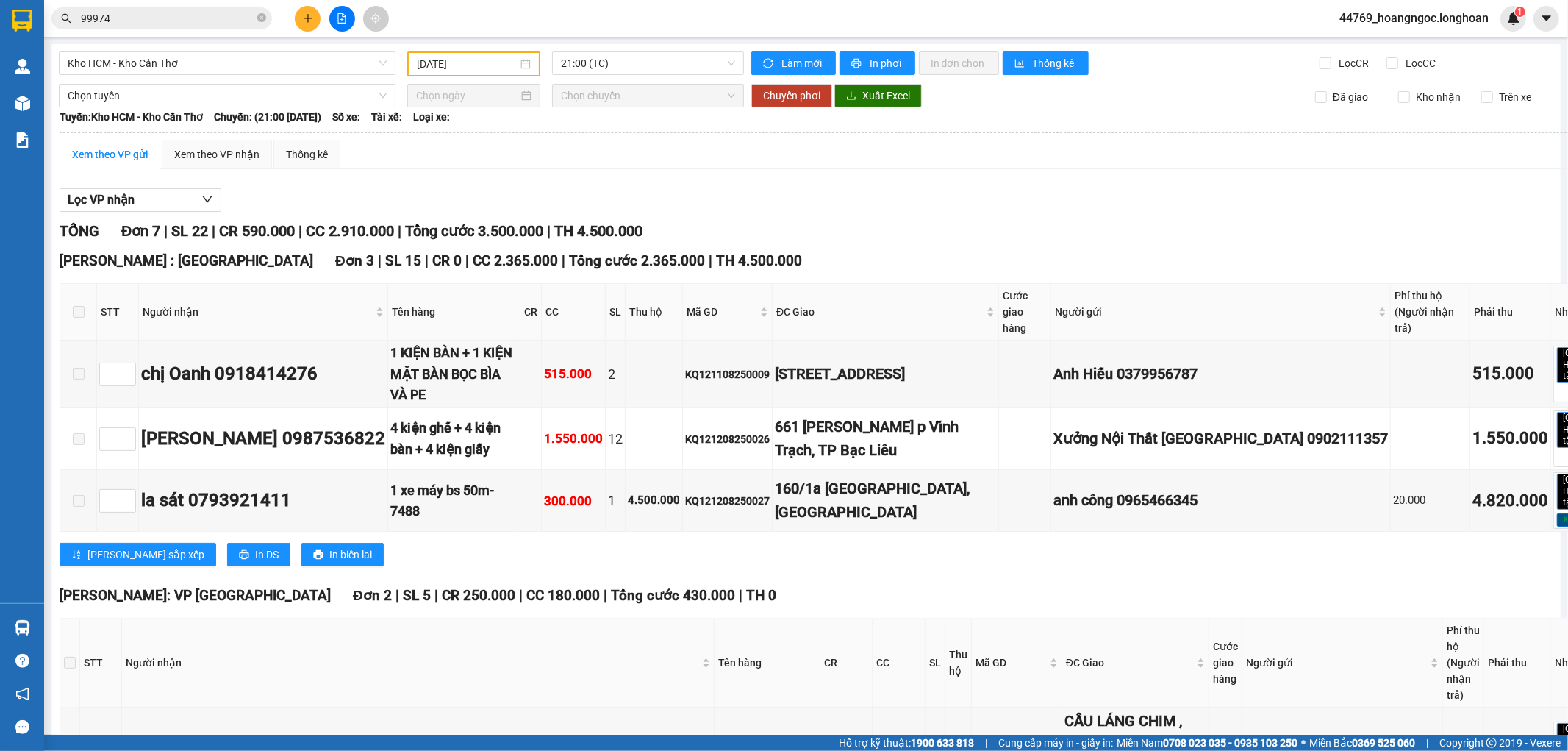
click at [463, 58] on input "[DATE]" at bounding box center [467, 64] width 101 height 16
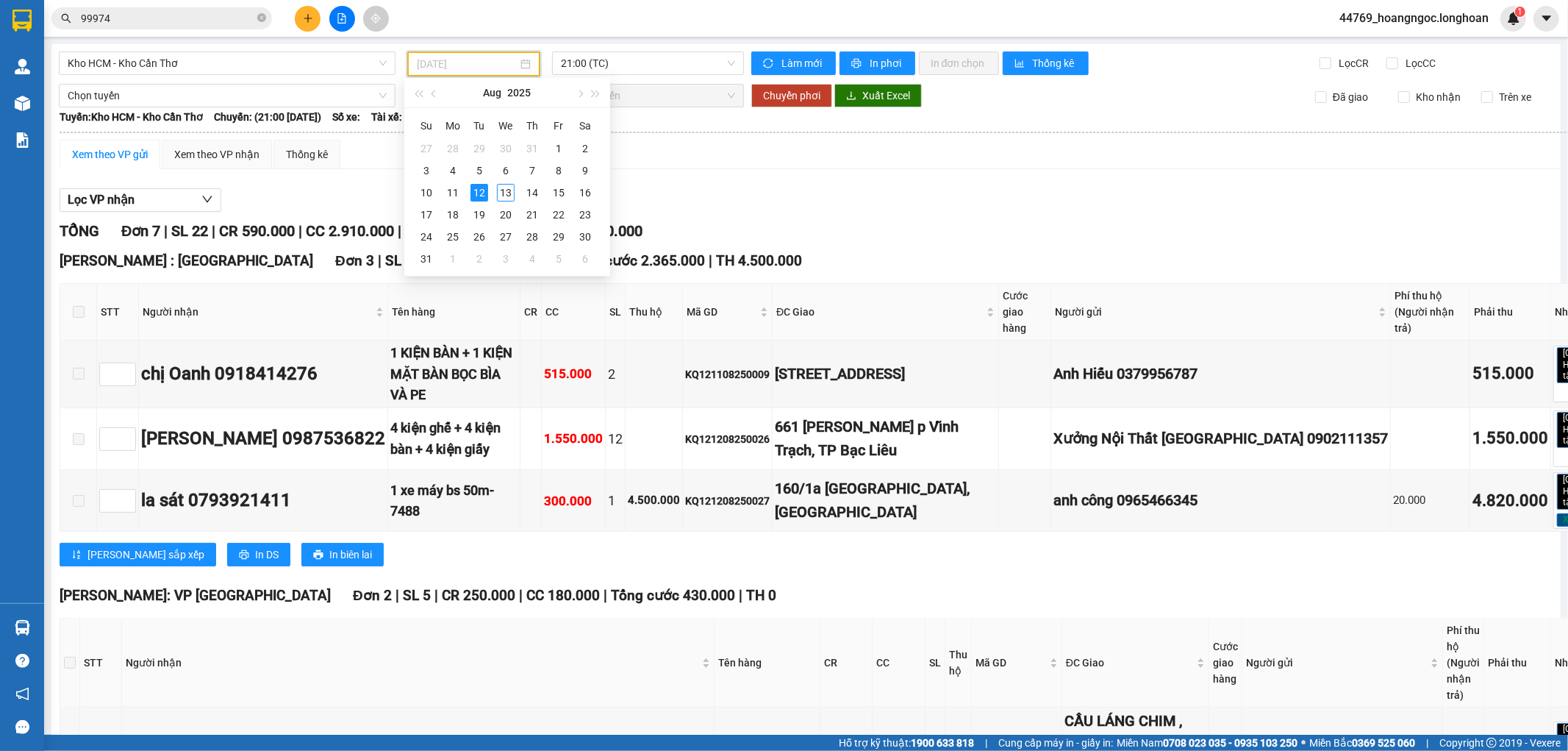
type input "[DATE]"
click at [773, 164] on div "Xem theo VP gửi Xem theo VP nhận Thống kê" at bounding box center [850, 154] width 1581 height 30
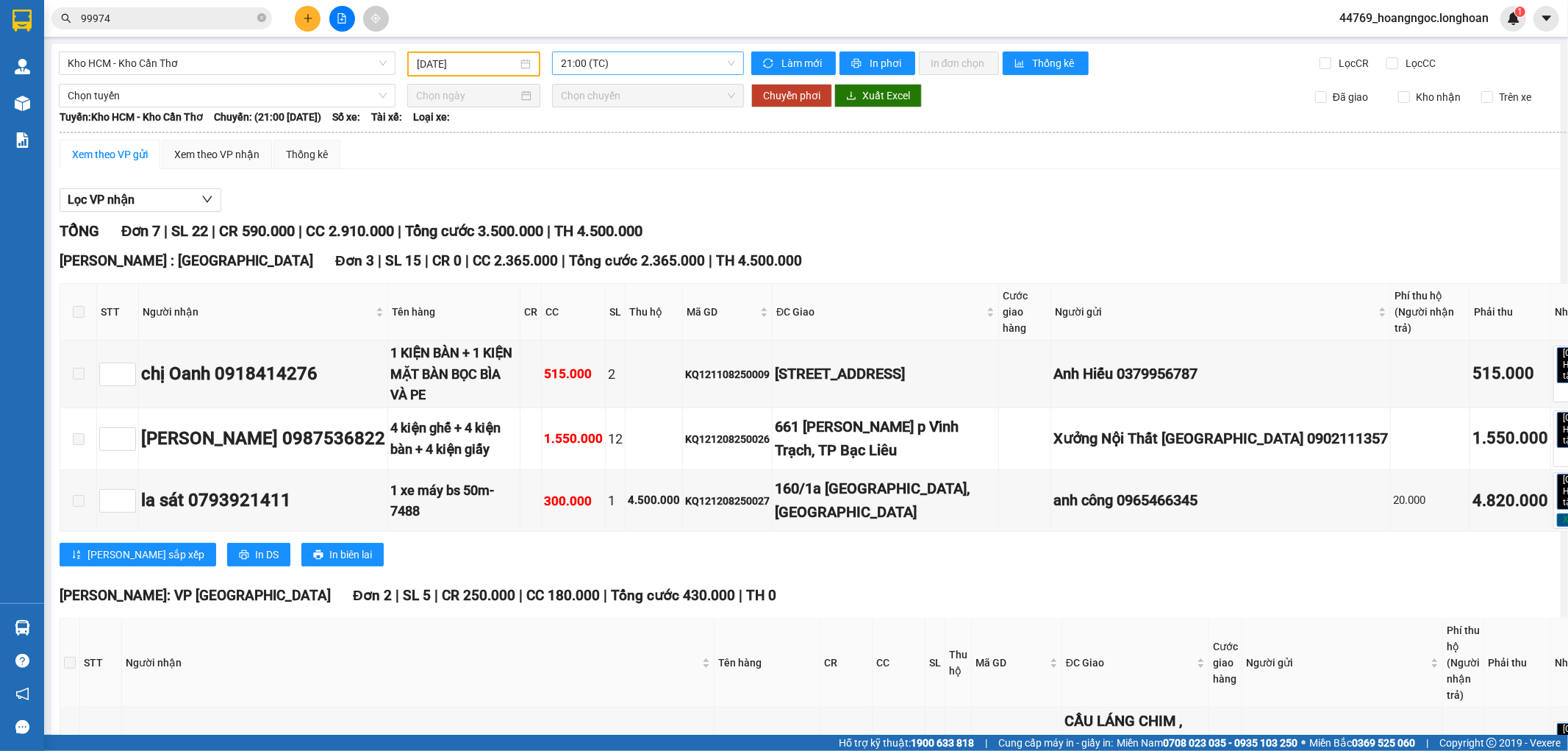
click at [630, 72] on span "21:00 (TC)" at bounding box center [647, 64] width 174 height 22
click at [810, 197] on div "Lọc VP nhận" at bounding box center [850, 200] width 1581 height 25
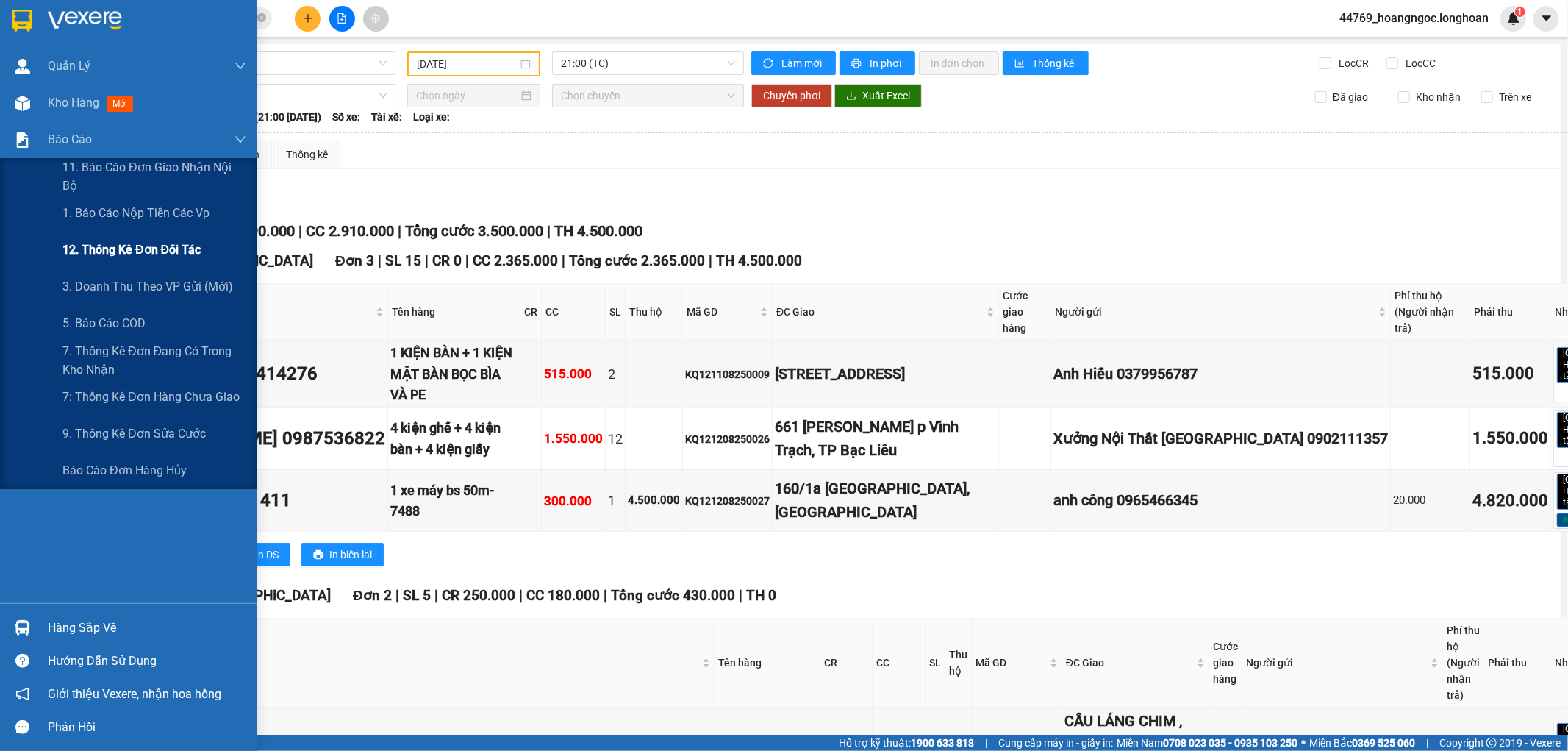
drag, startPoint x: 119, startPoint y: 289, endPoint x: 208, endPoint y: 258, distance: 94.2
click at [119, 290] on span "3. Doanh Thu theo VP Gửi (mới)" at bounding box center [147, 286] width 170 height 19
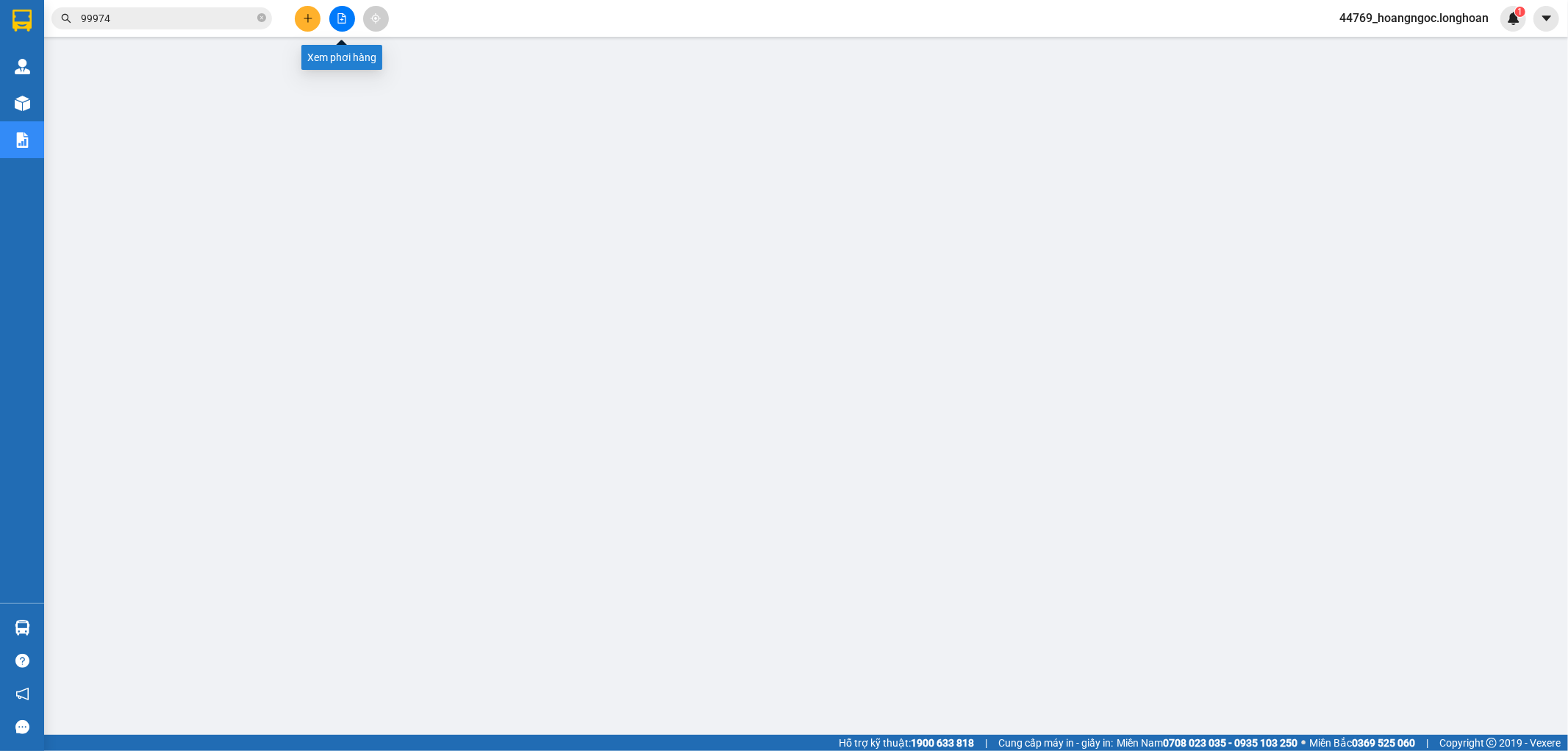
click at [335, 19] on button at bounding box center [342, 19] width 25 height 25
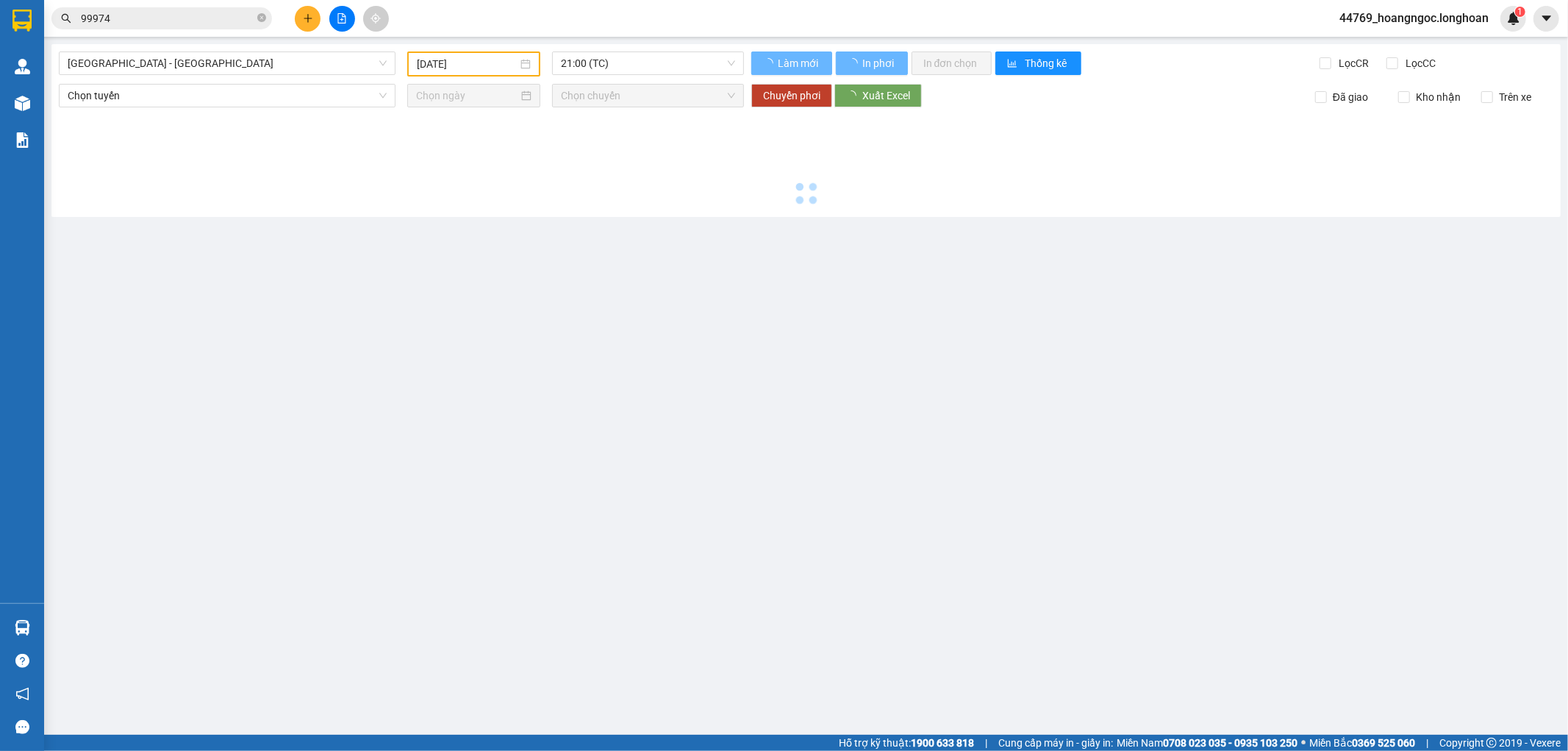
type input "[DATE]"
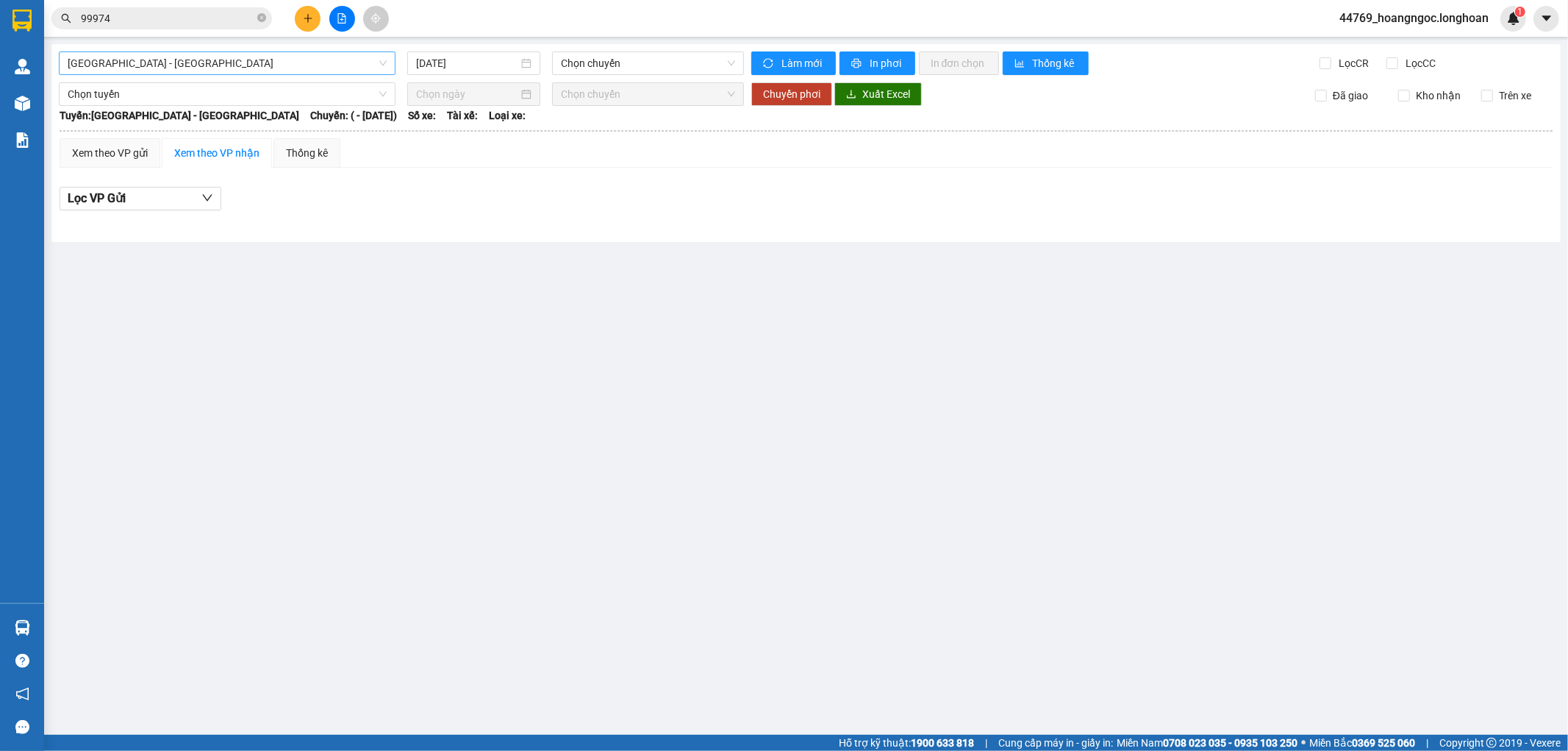
click at [253, 75] on div "[GEOGRAPHIC_DATA] - [GEOGRAPHIC_DATA]" at bounding box center [227, 64] width 337 height 24
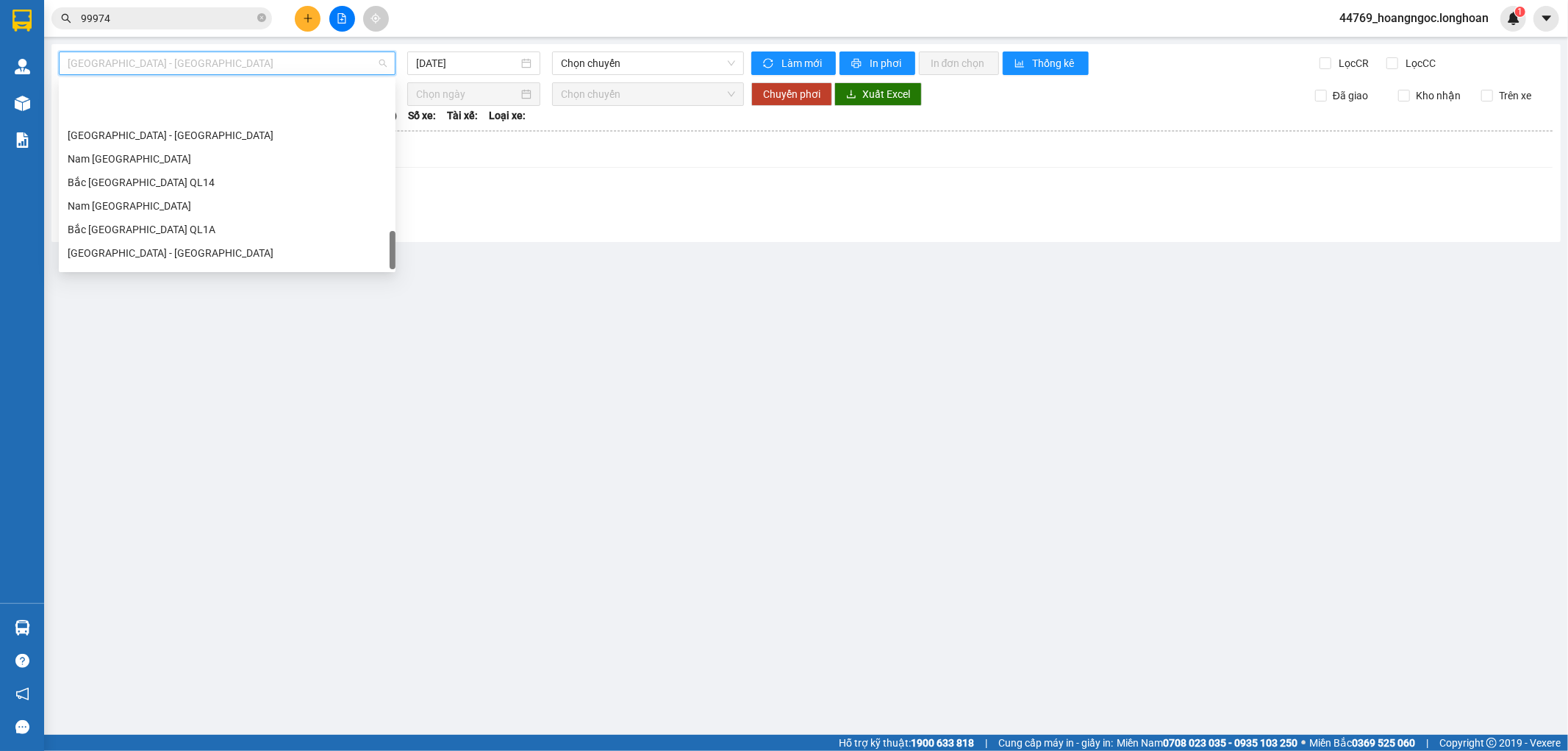
scroll to position [965, 0]
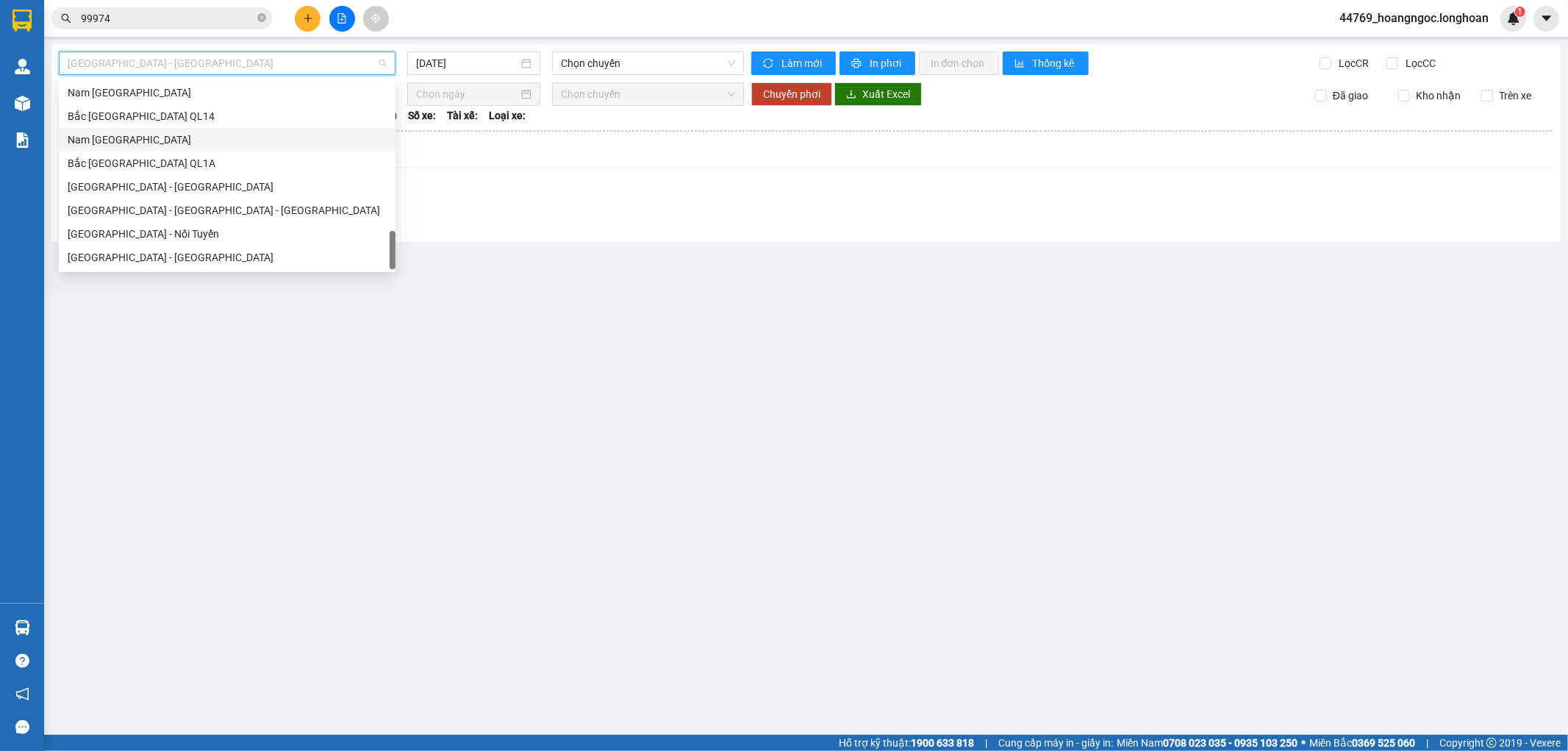
click at [191, 141] on div "Nam [GEOGRAPHIC_DATA]" at bounding box center [227, 139] width 319 height 16
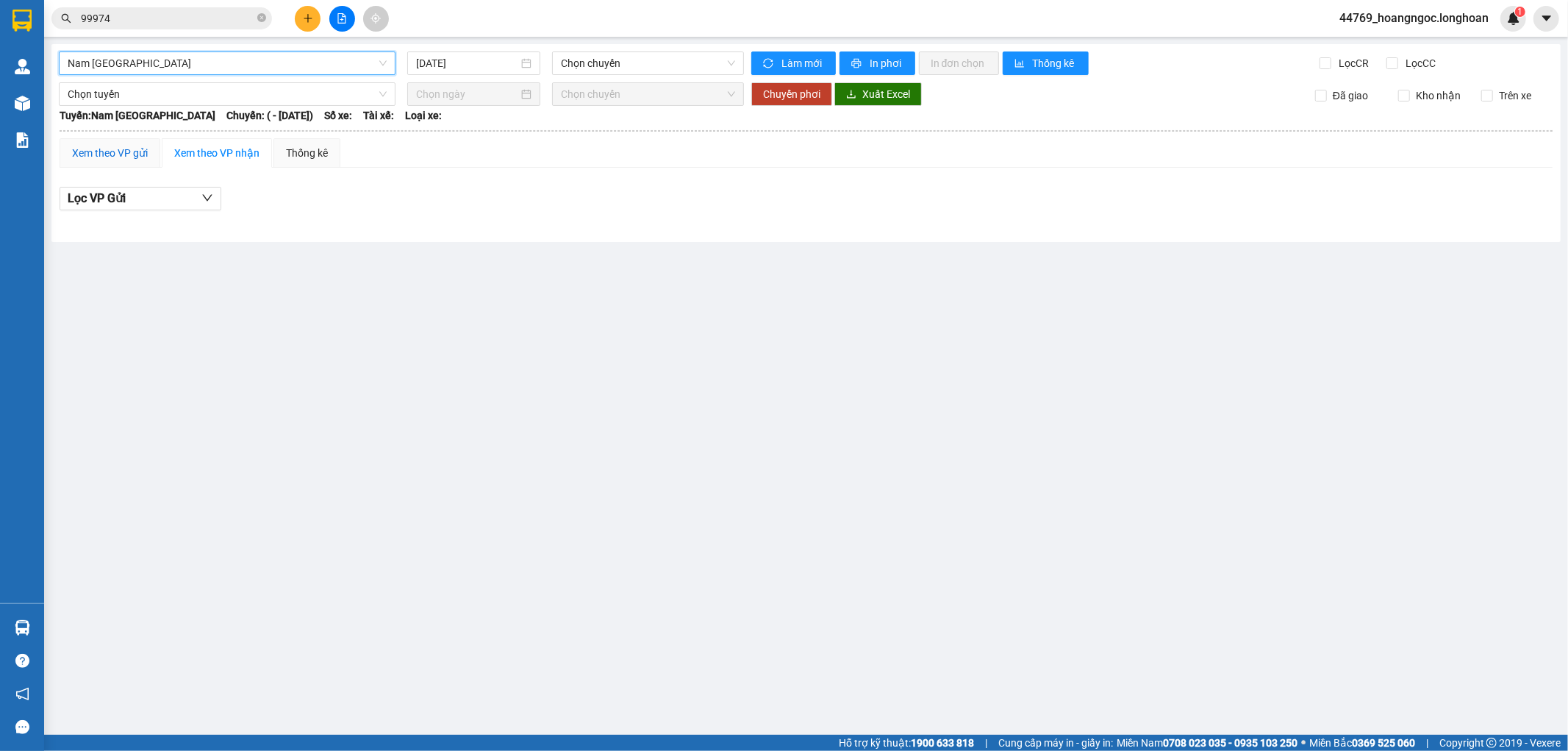
drag, startPoint x: 101, startPoint y: 153, endPoint x: 171, endPoint y: 164, distance: 70.9
click at [103, 153] on div "Xem theo VP gửi" at bounding box center [109, 153] width 75 height 16
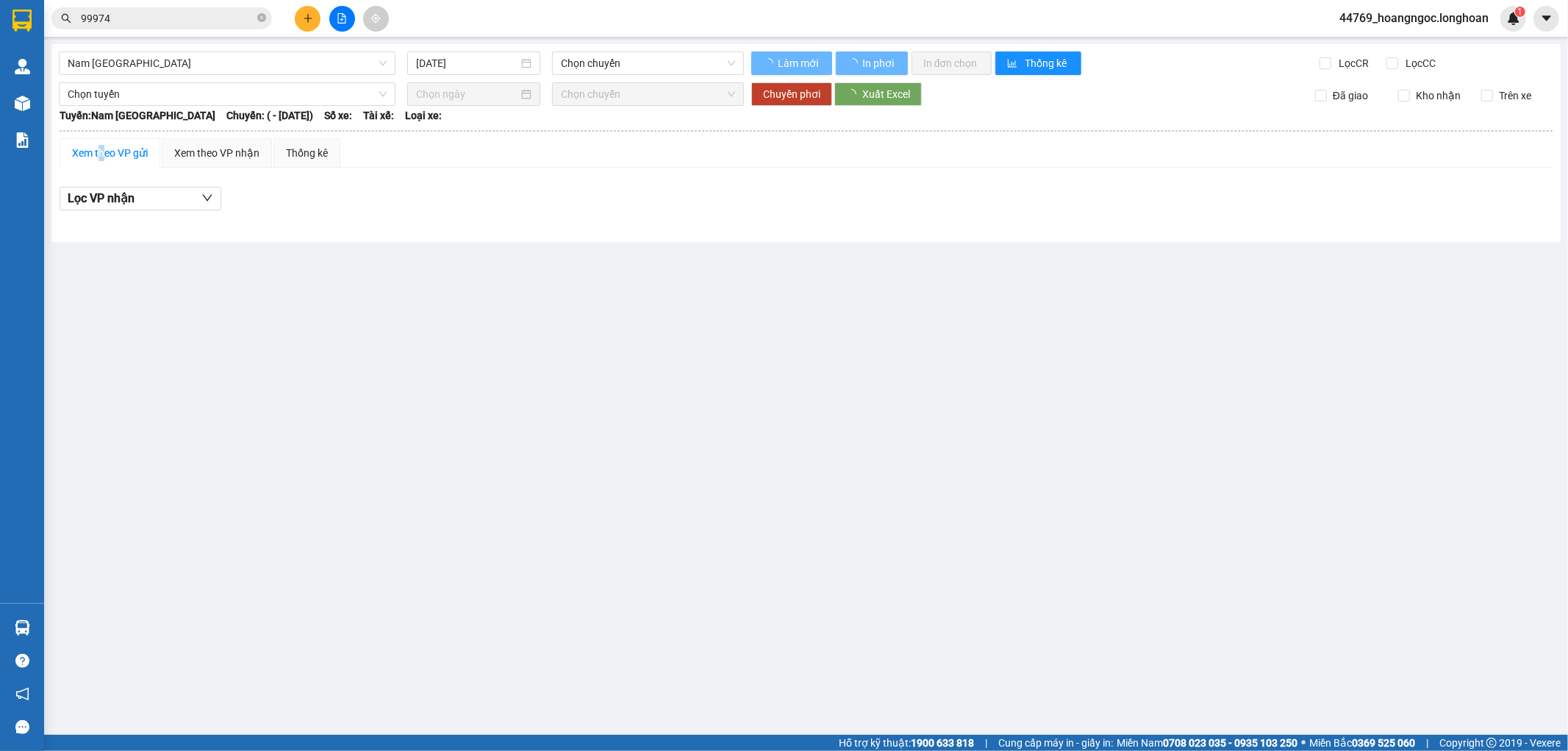
type input "[DATE]"
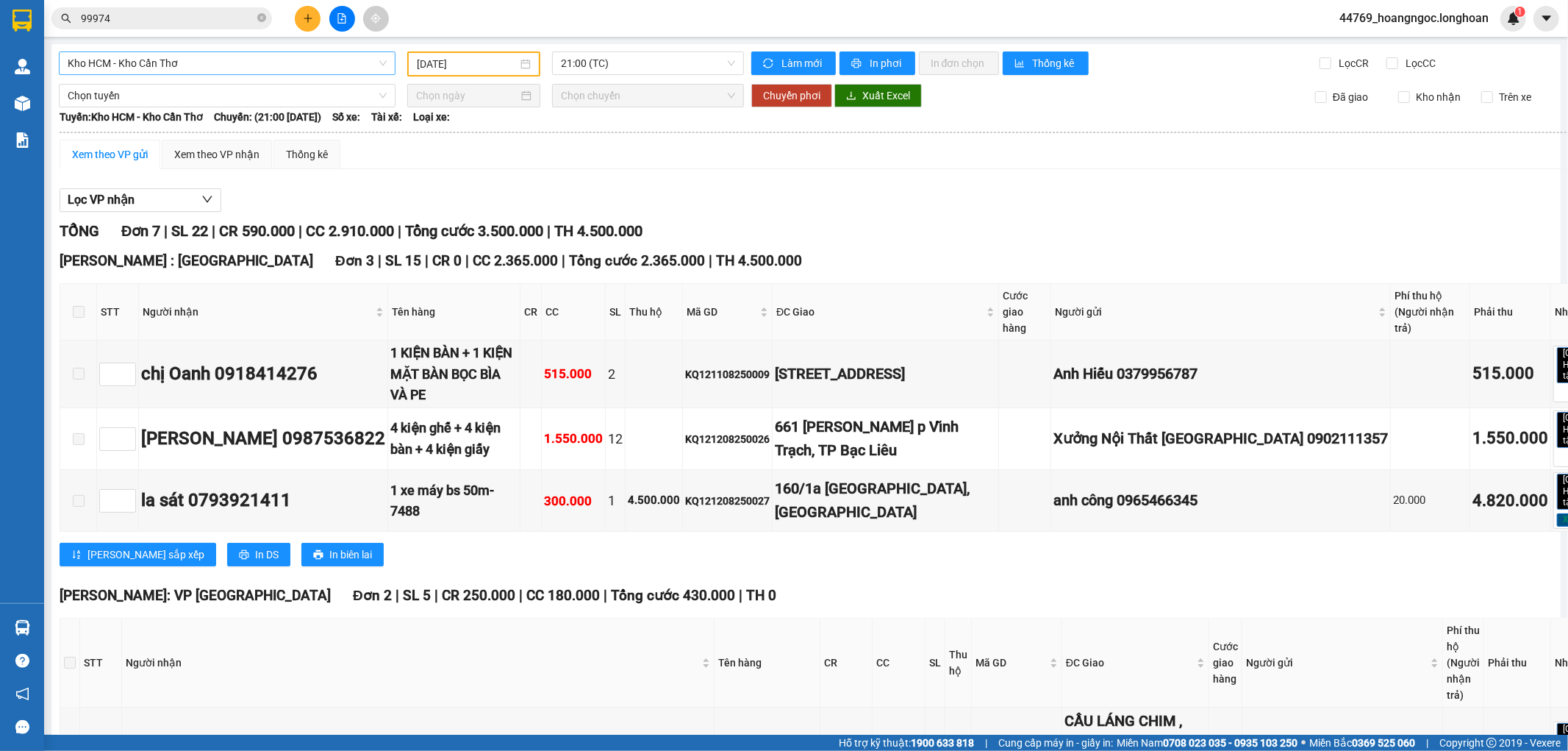
click at [212, 75] on div "Kho HCM - Kho Cần Thơ [DATE] 21:00 (TC) Làm mới In phơi In đơn chọn Thống kê Lọ…" at bounding box center [806, 691] width 1510 height 1294
click at [217, 68] on span "Kho HCM - Kho Cần Thơ" at bounding box center [227, 64] width 319 height 22
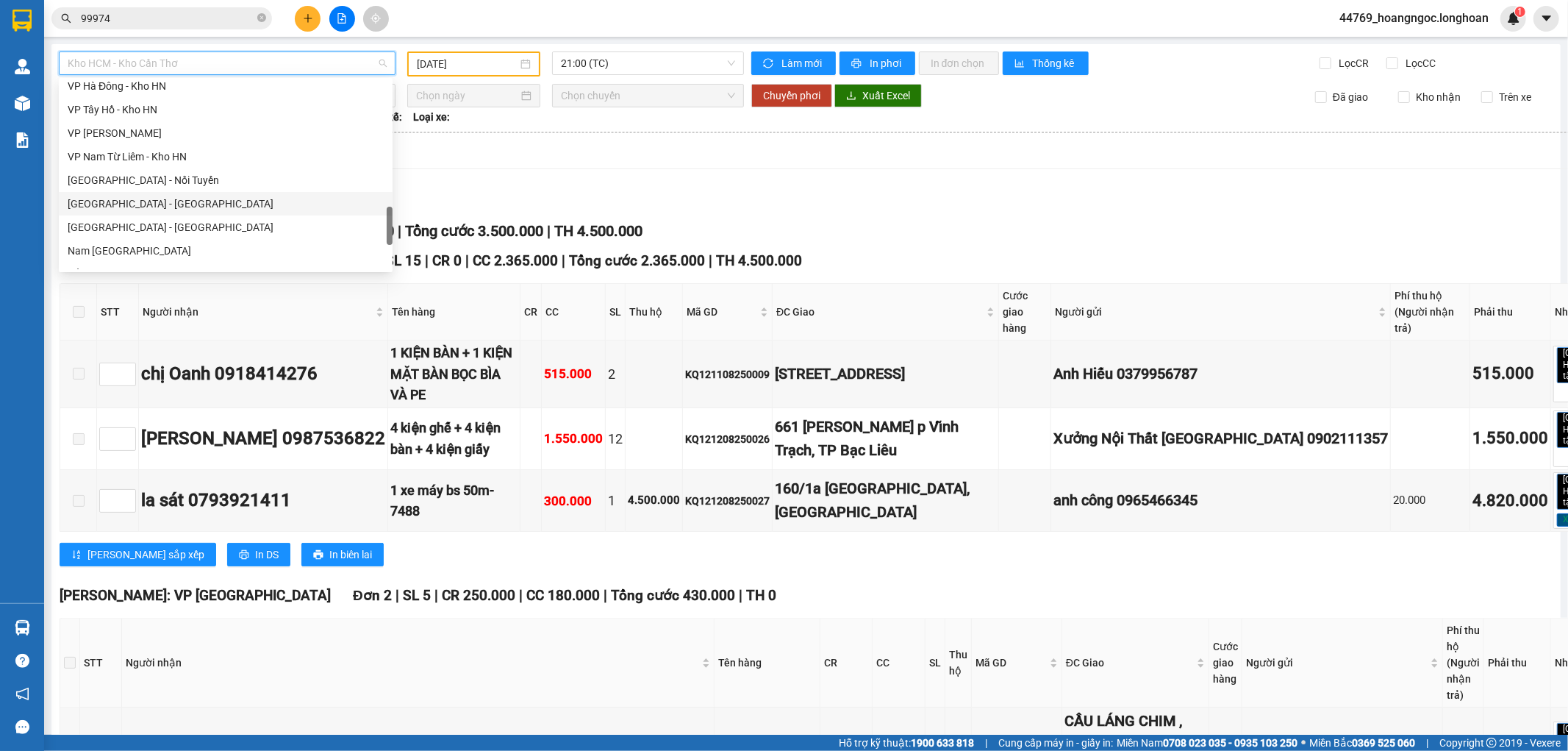
scroll to position [965, 0]
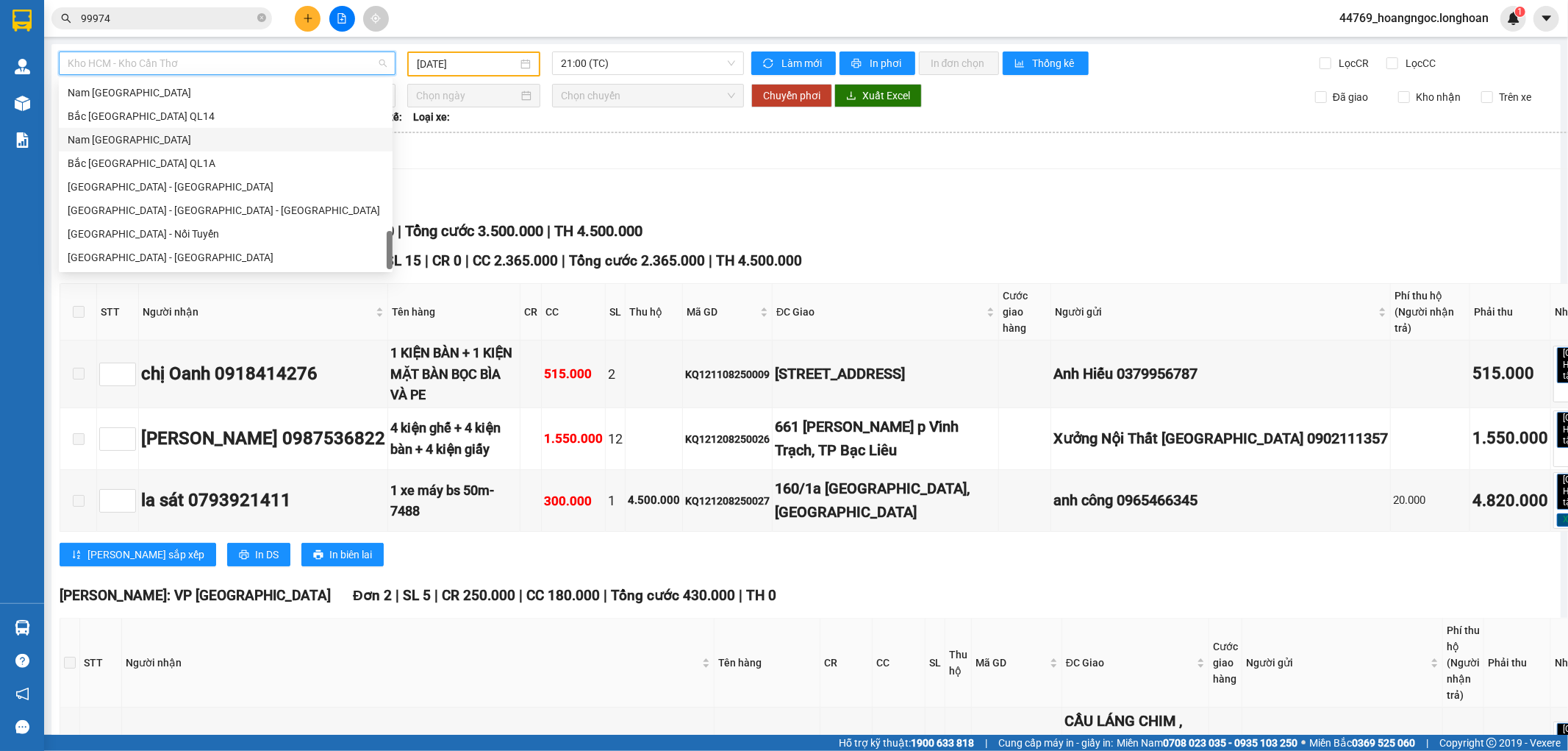
click at [166, 143] on div "Nam [GEOGRAPHIC_DATA]" at bounding box center [225, 139] width 316 height 16
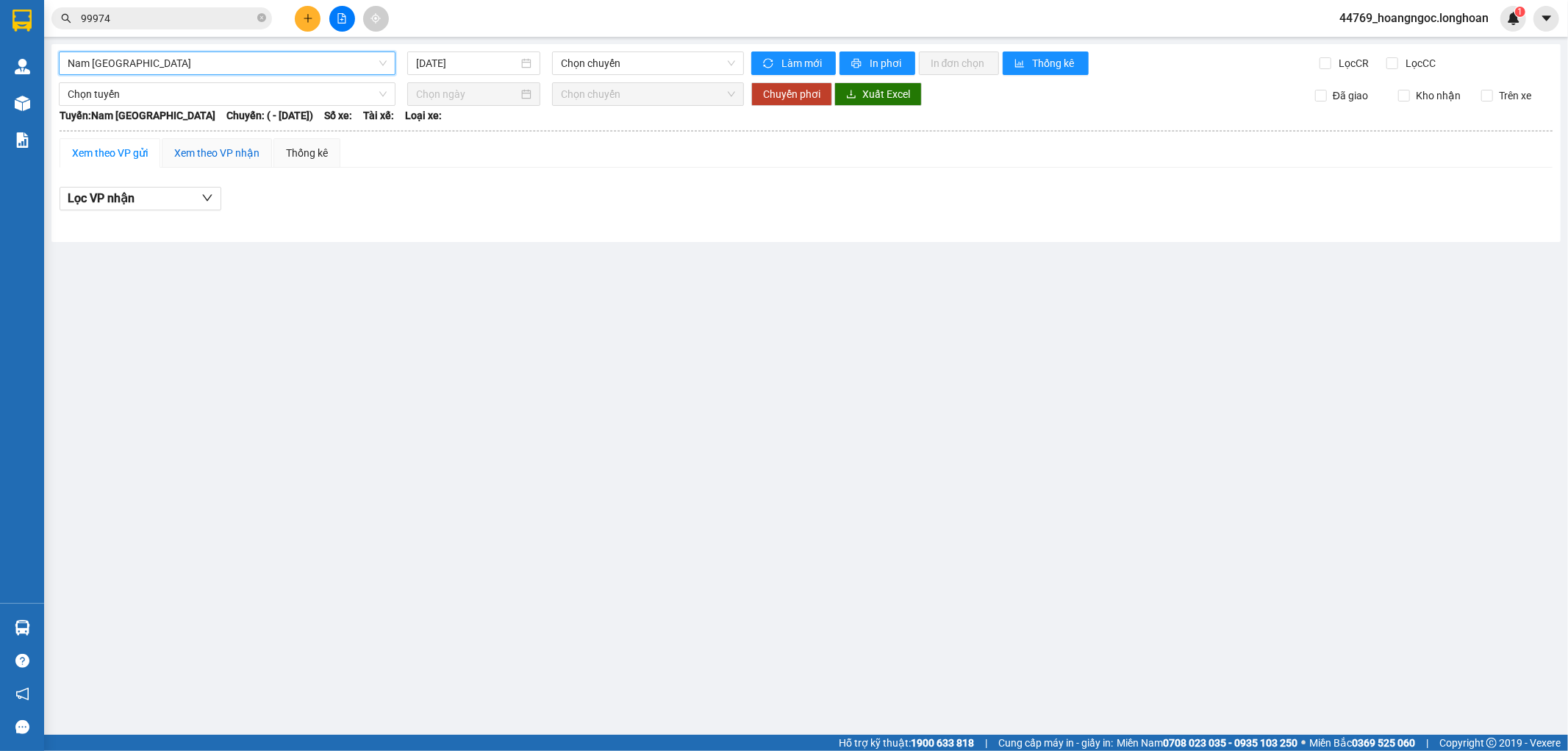
drag, startPoint x: 197, startPoint y: 145, endPoint x: 265, endPoint y: 168, distance: 71.8
click at [200, 149] on div "Xem theo VP nhận" at bounding box center [217, 153] width 86 height 16
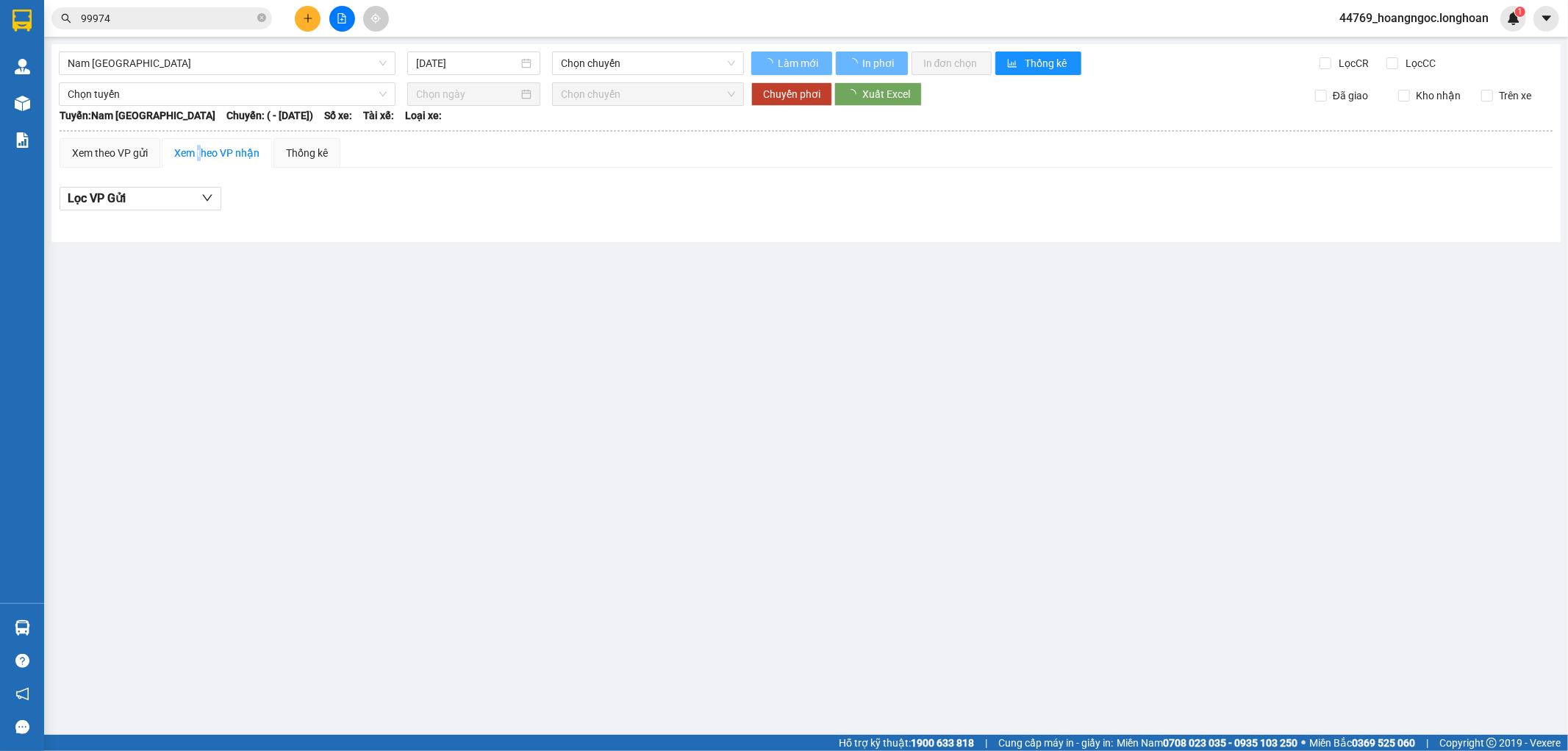
type input "[DATE]"
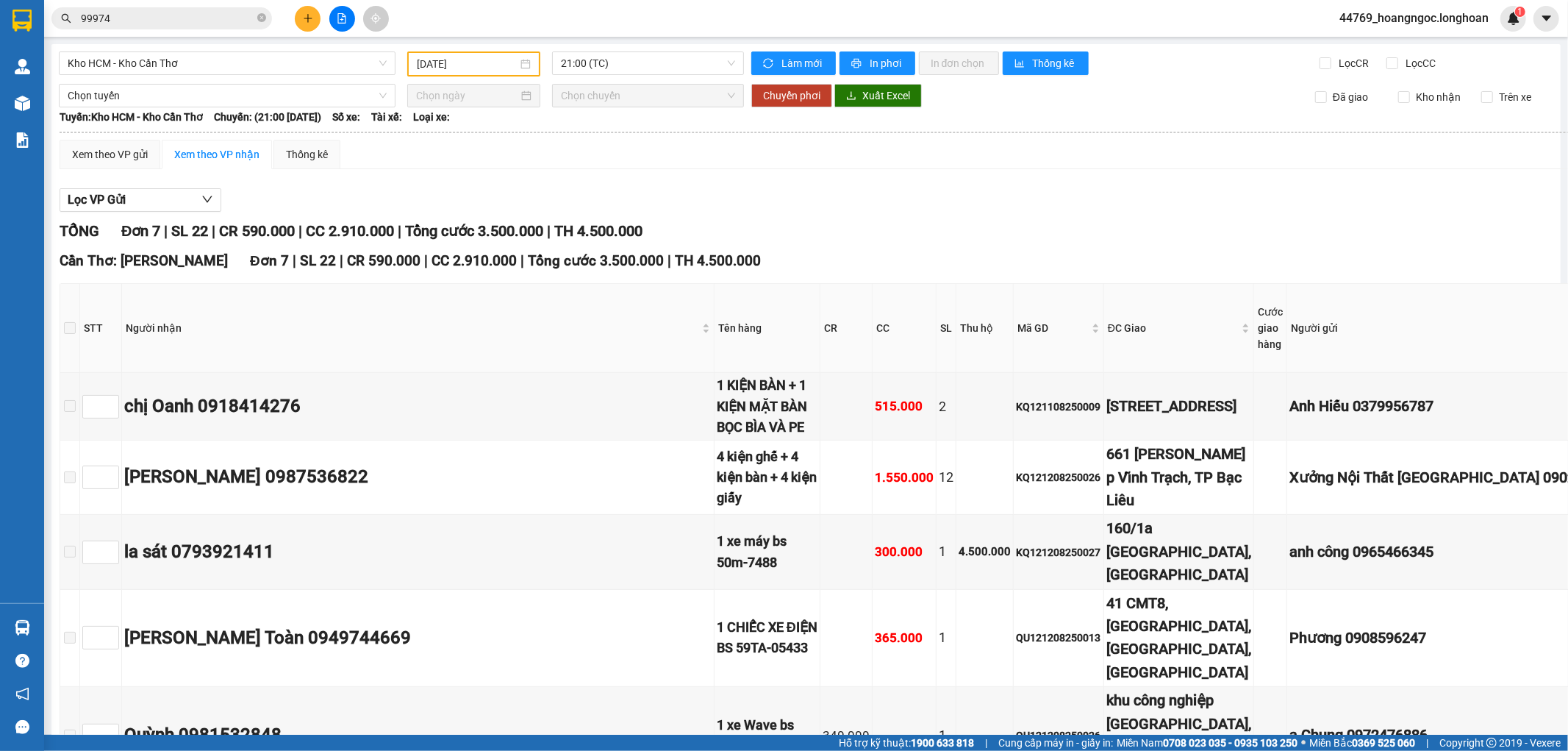
click at [476, 175] on div "Xem theo VP gửi Xem theo VP nhận Thống kê Lọc VP nhận TỔNG Đơn 7 | SL 22 | CR 5…" at bounding box center [949, 644] width 1779 height 1010
click at [241, 69] on span "Kho HCM - Kho Cần Thơ" at bounding box center [227, 64] width 319 height 22
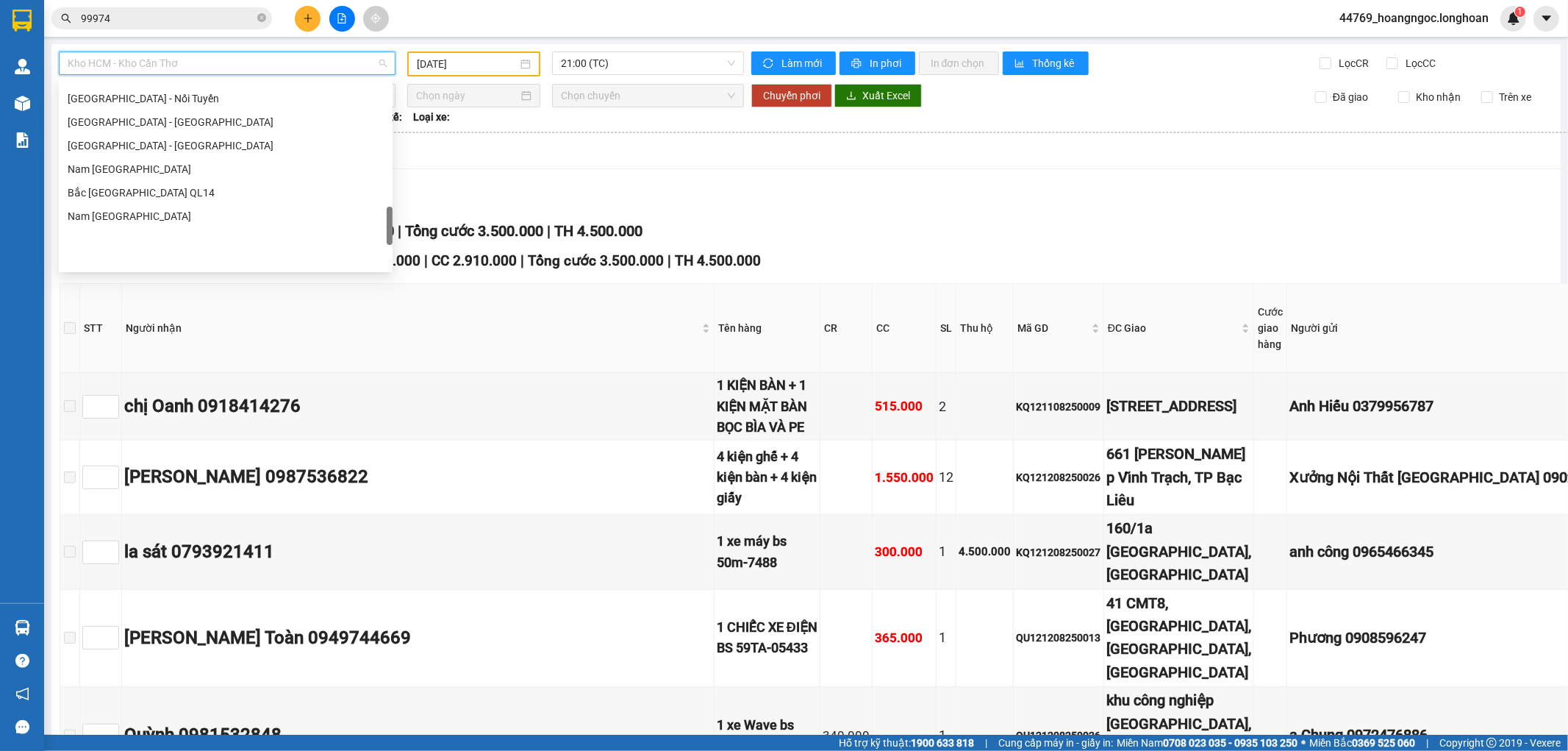
scroll to position [965, 0]
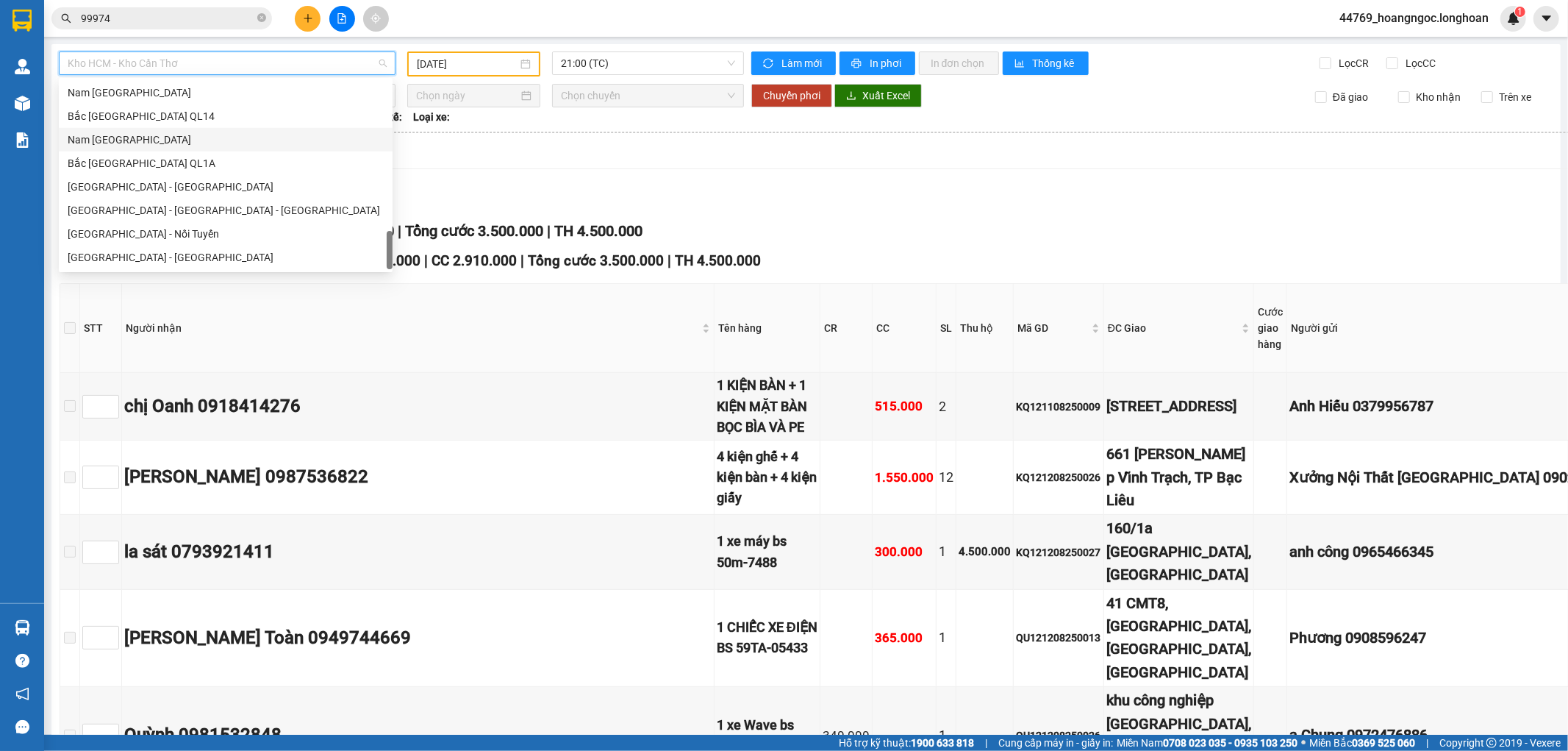
click at [141, 136] on div "Nam [GEOGRAPHIC_DATA]" at bounding box center [225, 139] width 316 height 16
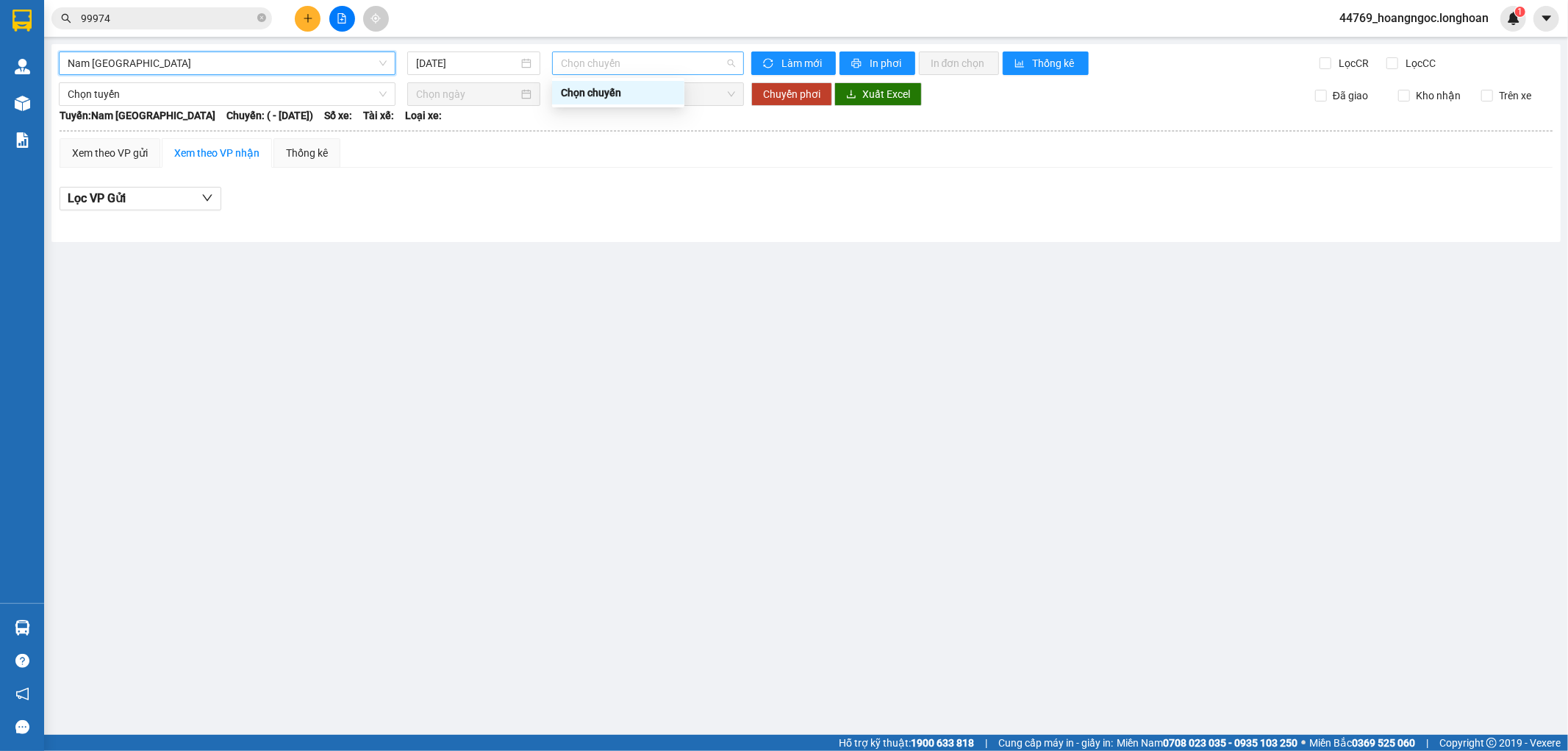
click at [590, 66] on span "Chọn chuyến" at bounding box center [647, 64] width 174 height 22
click at [442, 59] on input "[DATE]" at bounding box center [467, 63] width 103 height 16
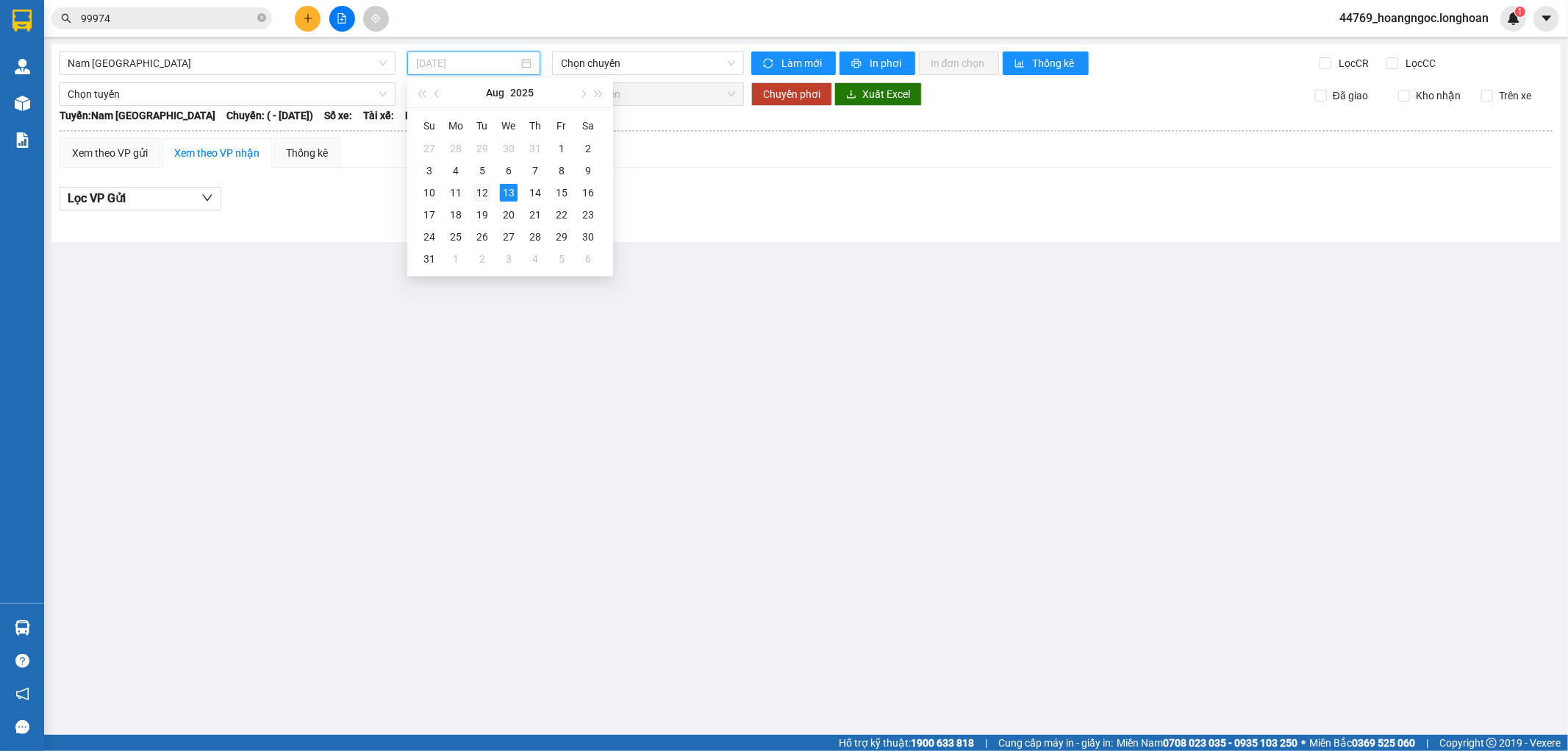
click at [483, 186] on div "12" at bounding box center [482, 192] width 18 height 18
type input "[DATE]"
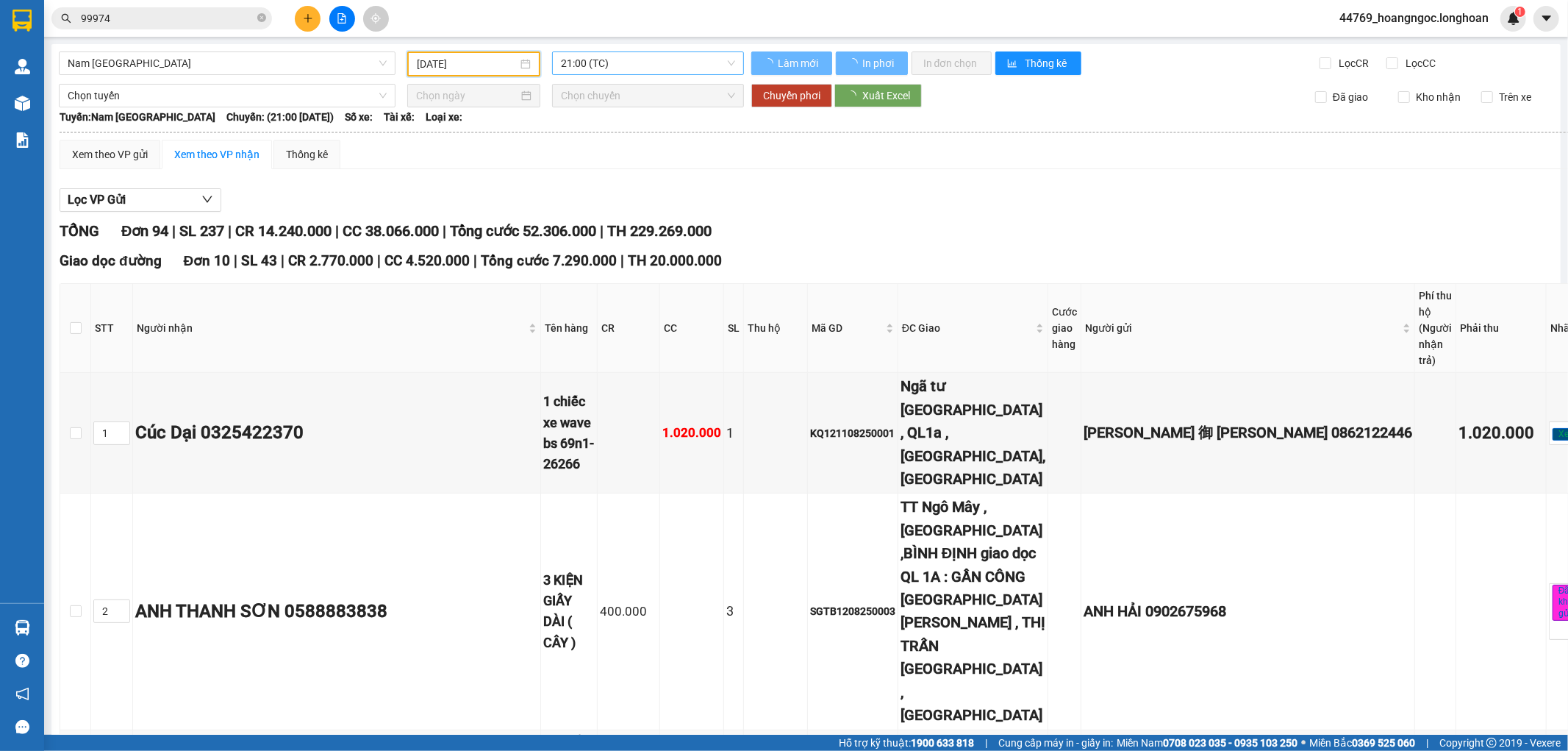
click at [660, 67] on span "21:00 (TC)" at bounding box center [647, 64] width 174 height 22
click at [776, 164] on div "Xem theo VP gửi Xem theo VP nhận Thống kê" at bounding box center [847, 154] width 1576 height 30
click at [91, 148] on div "Xem theo VP gửi" at bounding box center [109, 154] width 75 height 16
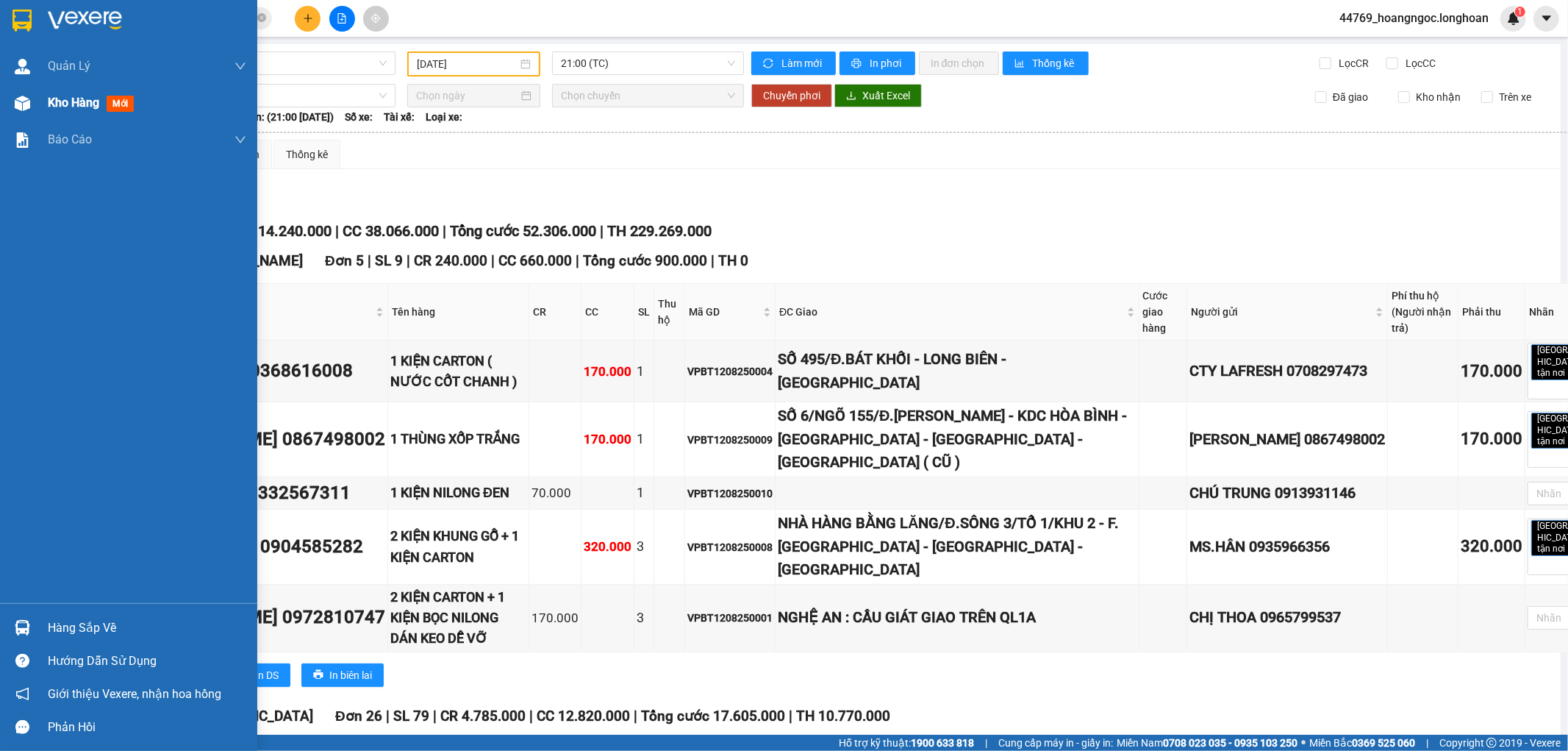
click at [80, 101] on span "Kho hàng" at bounding box center [73, 103] width 52 height 14
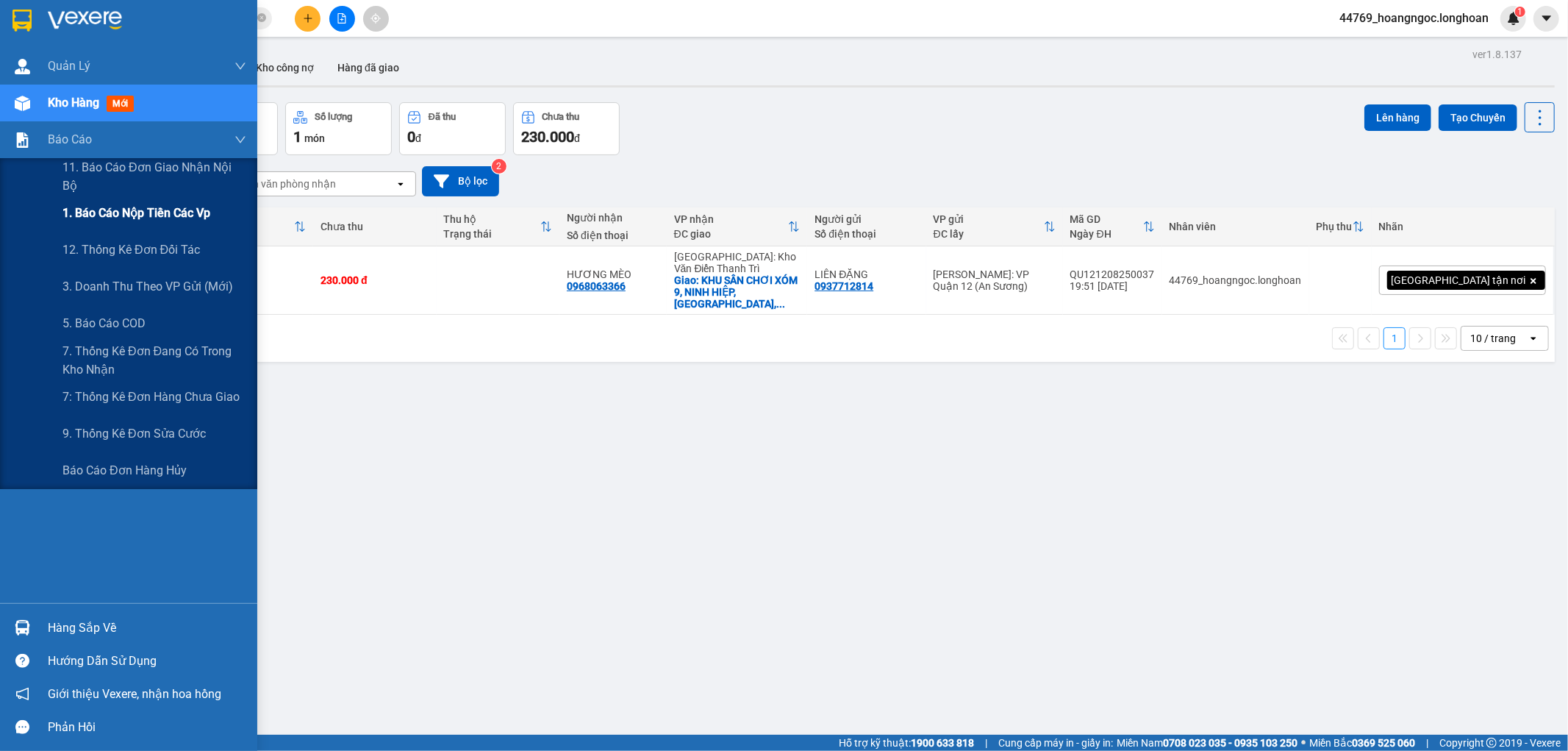
drag, startPoint x: 130, startPoint y: 217, endPoint x: 224, endPoint y: 214, distance: 94.0
click at [130, 216] on span "1. Báo cáo nộp tiền các vp" at bounding box center [136, 213] width 147 height 19
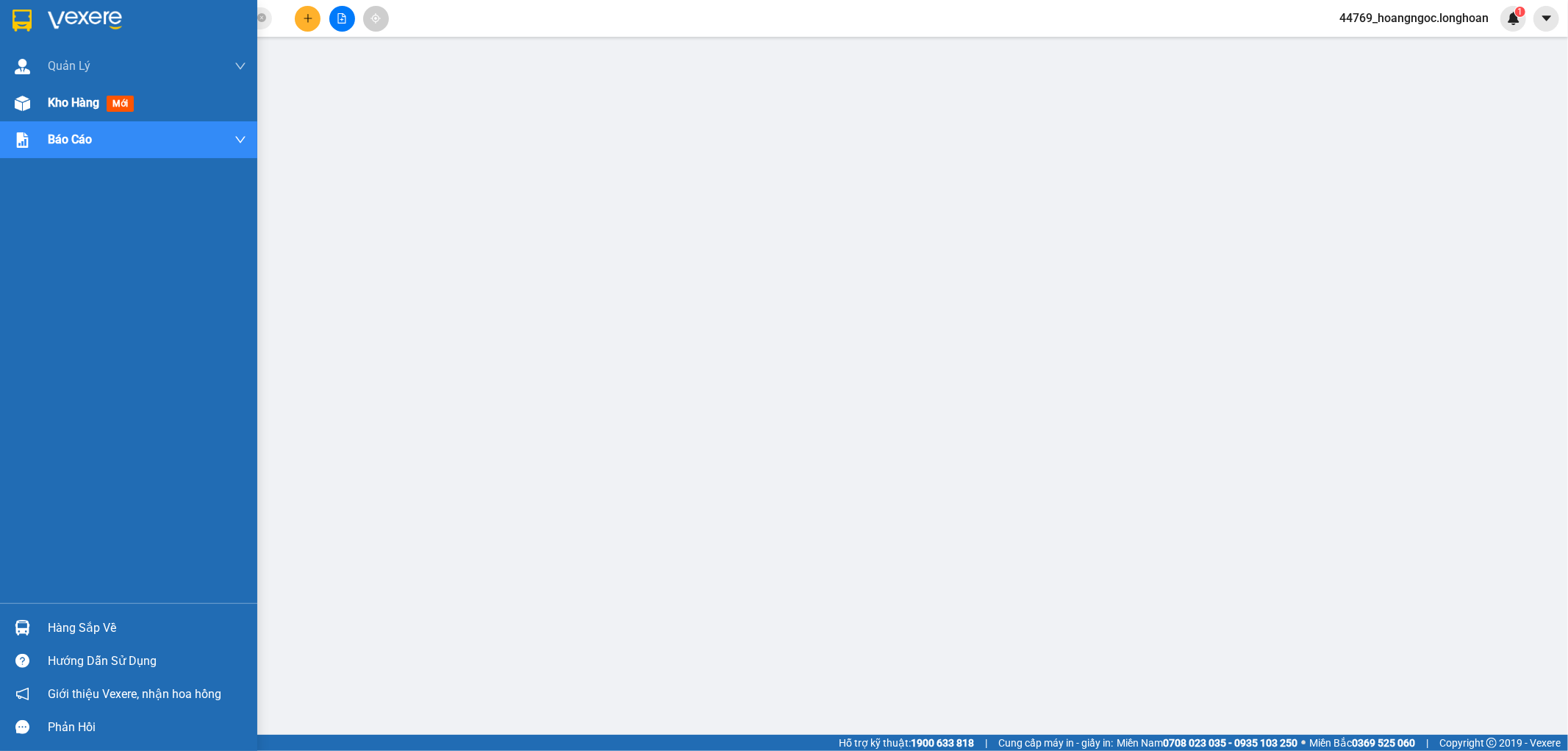
click at [54, 99] on span "Kho hàng" at bounding box center [73, 103] width 52 height 14
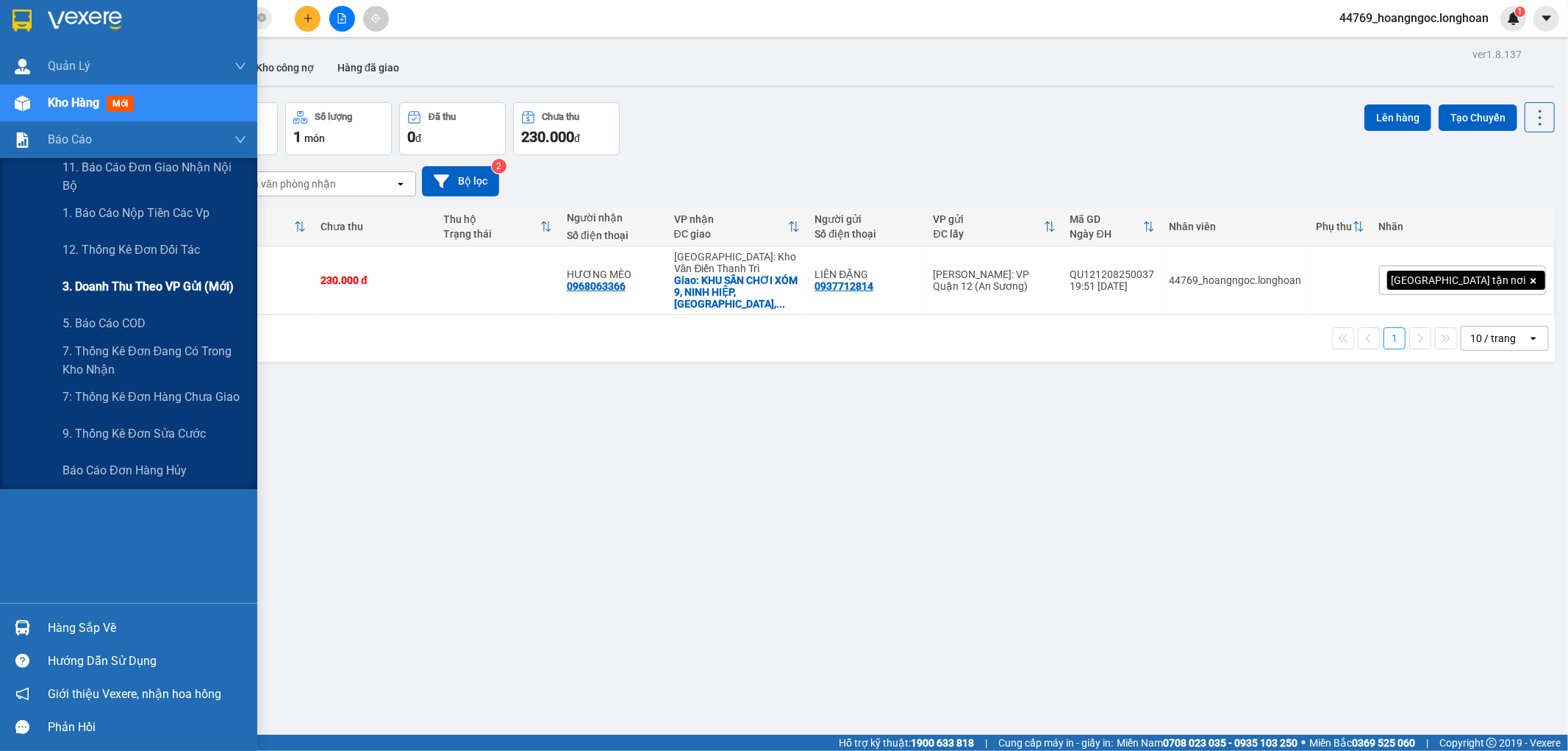
click at [145, 290] on span "3. Doanh Thu theo VP Gửi (mới)" at bounding box center [148, 286] width 171 height 19
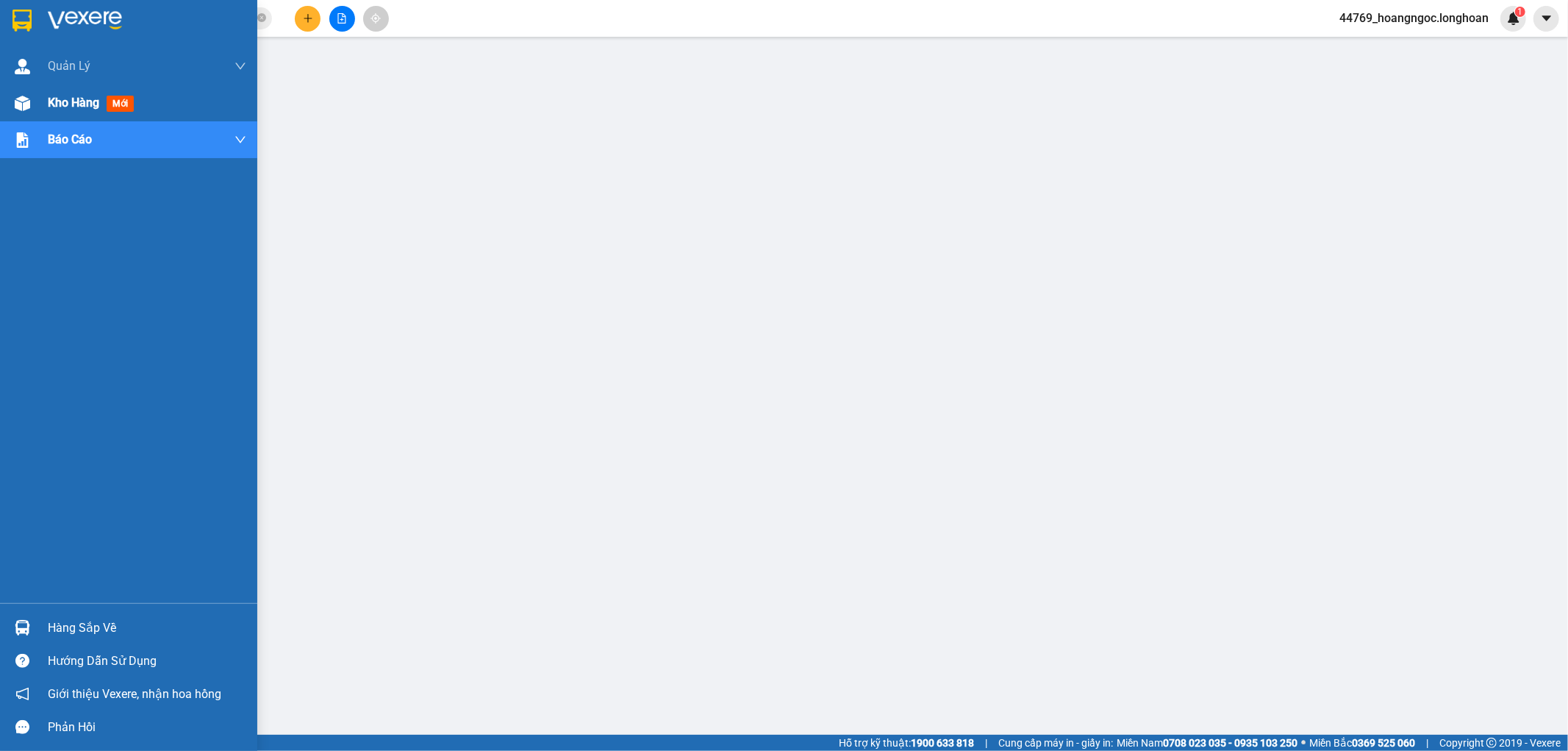
click at [70, 97] on span "Kho hàng" at bounding box center [73, 103] width 52 height 14
